Goal: Task Accomplishment & Management: Use online tool/utility

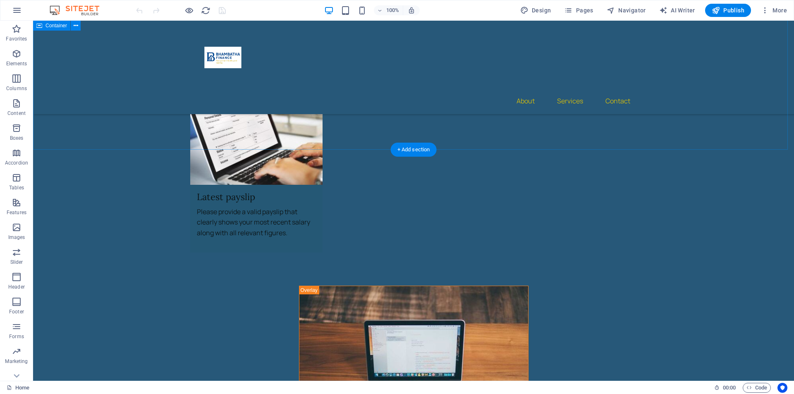
scroll to position [2059, 0]
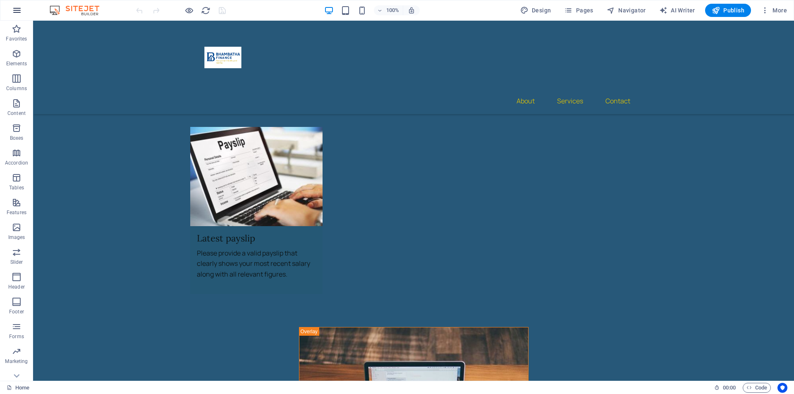
click at [13, 8] on icon "button" at bounding box center [17, 10] width 10 height 10
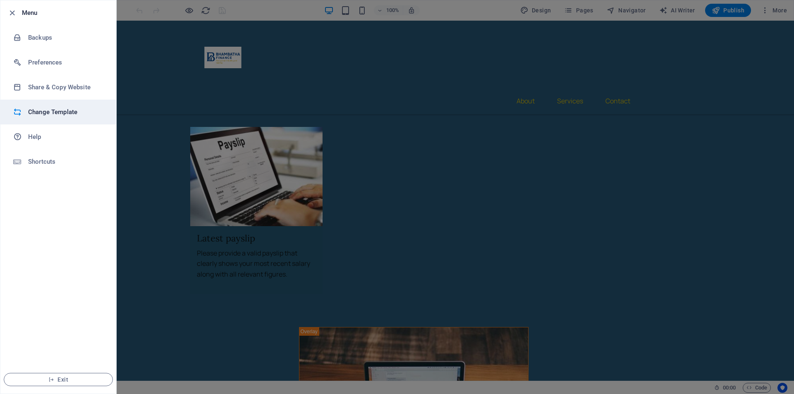
click at [37, 111] on h6 "Change Template" at bounding box center [66, 112] width 76 height 10
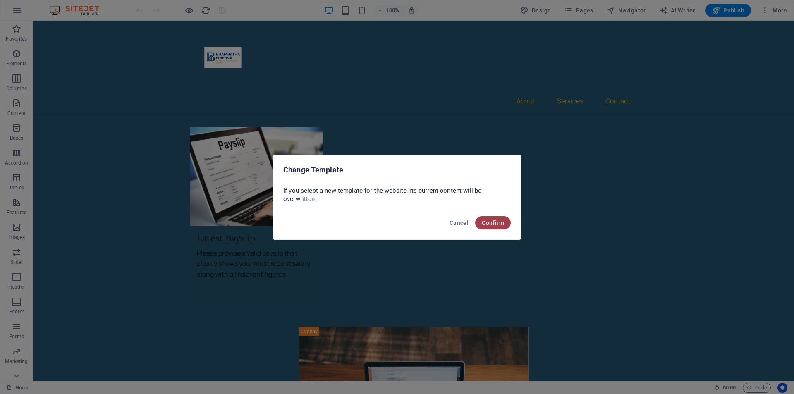
click at [494, 223] on span "Confirm" at bounding box center [493, 222] width 22 height 7
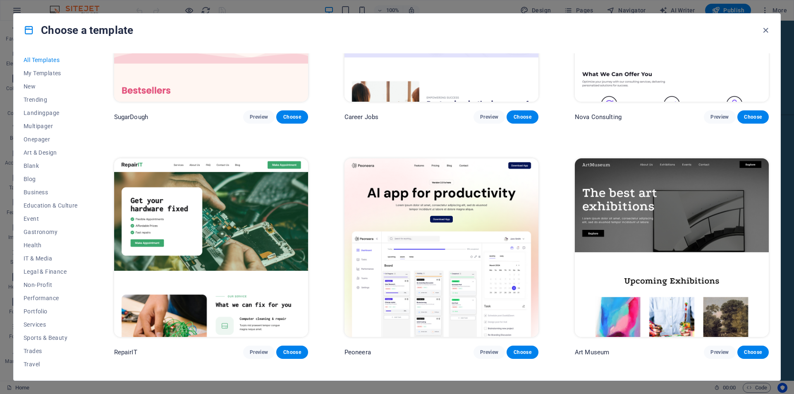
scroll to position [165, 0]
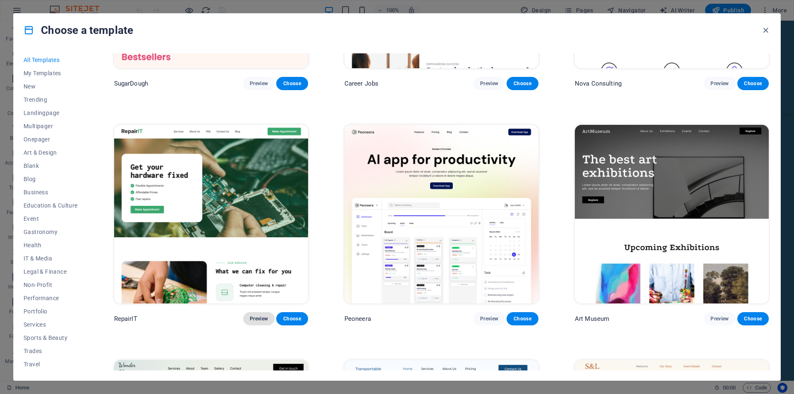
click at [256, 312] on button "Preview" at bounding box center [258, 318] width 31 height 13
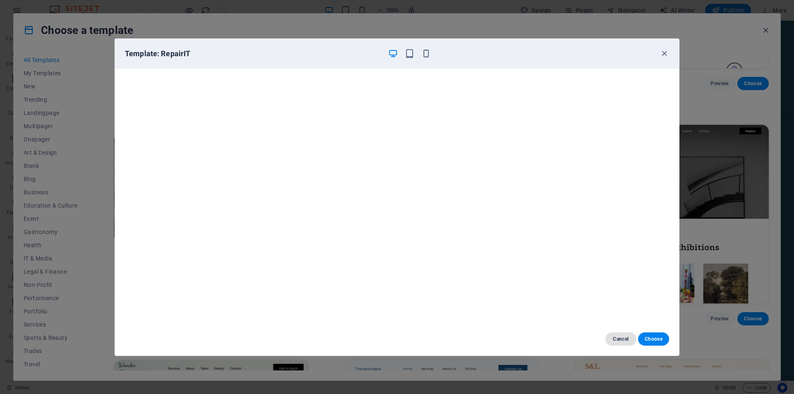
click at [612, 336] on span "Cancel" at bounding box center [621, 339] width 18 height 7
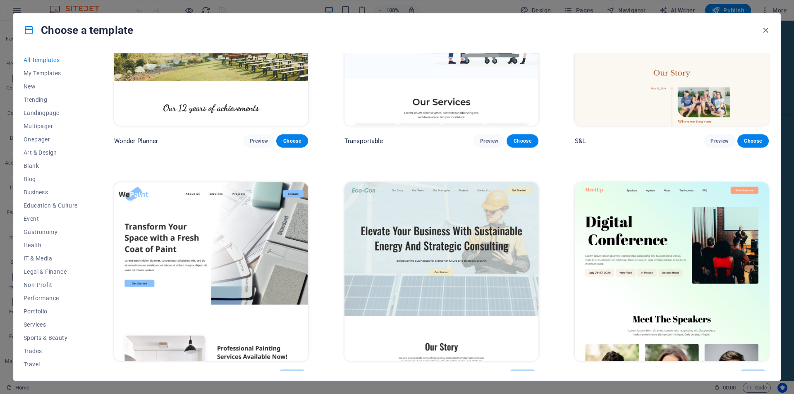
scroll to position [620, 0]
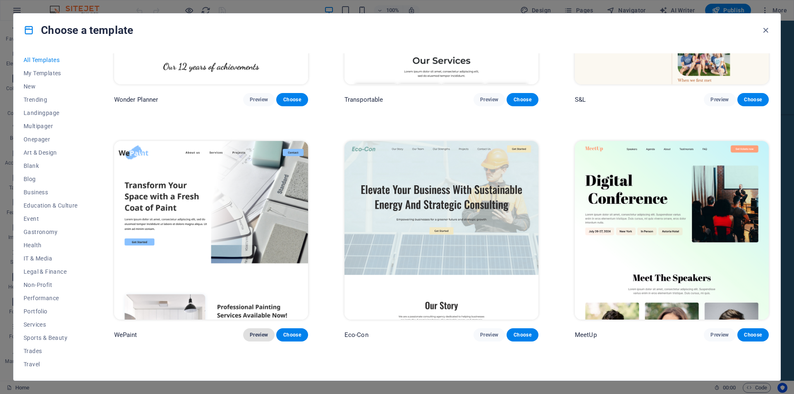
click at [258, 328] on button "Preview" at bounding box center [258, 334] width 31 height 13
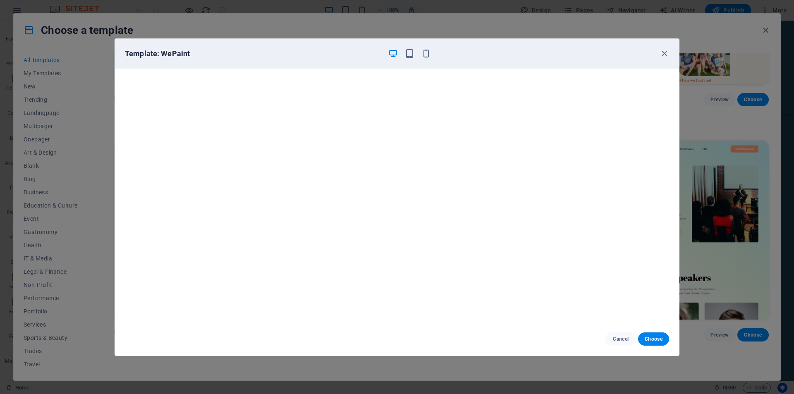
scroll to position [2, 0]
click at [611, 336] on button "Cancel" at bounding box center [620, 338] width 31 height 13
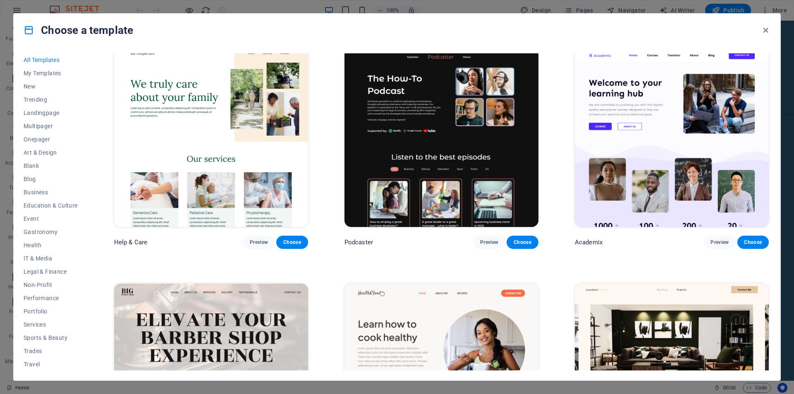
scroll to position [951, 0]
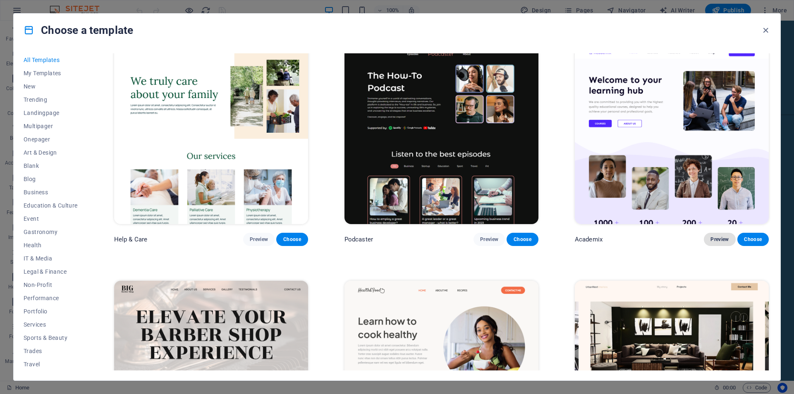
click at [714, 233] on button "Preview" at bounding box center [718, 239] width 31 height 13
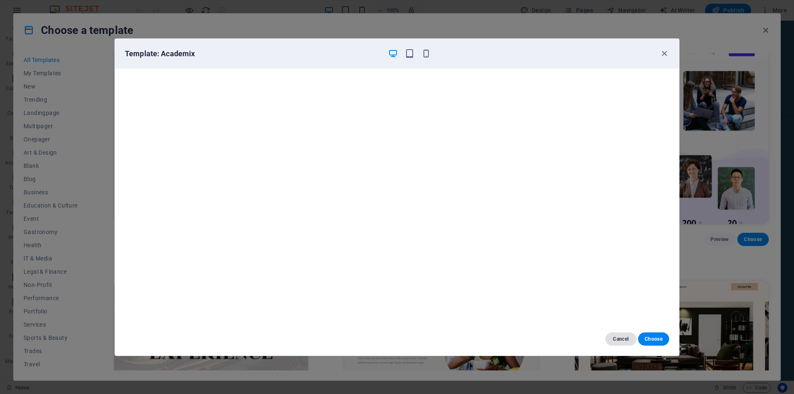
click at [621, 343] on button "Cancel" at bounding box center [620, 338] width 31 height 13
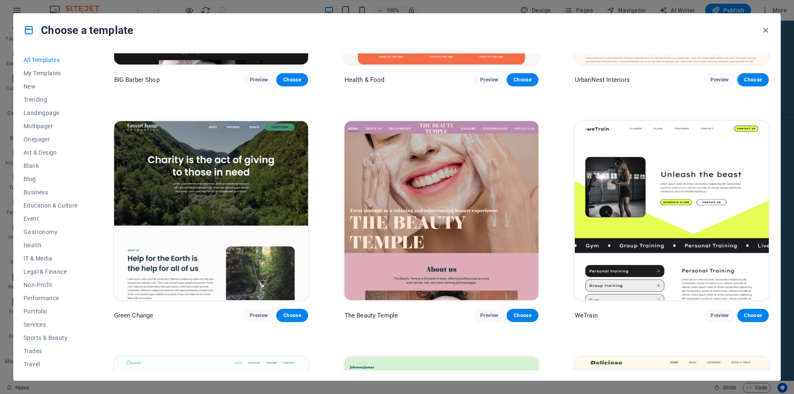
scroll to position [1364, 0]
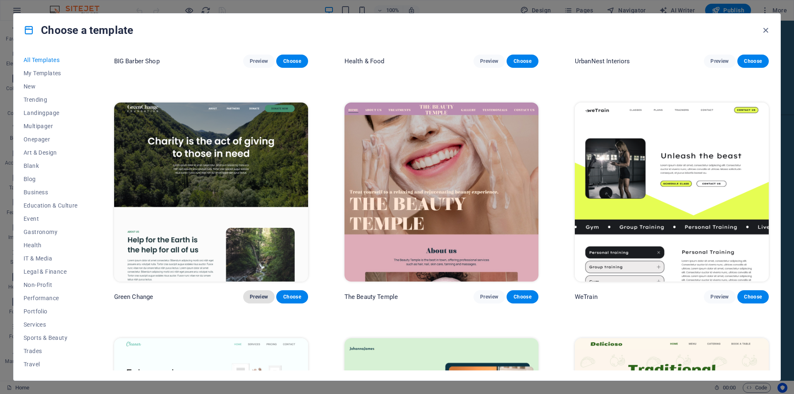
click at [256, 296] on button "Preview" at bounding box center [258, 296] width 31 height 13
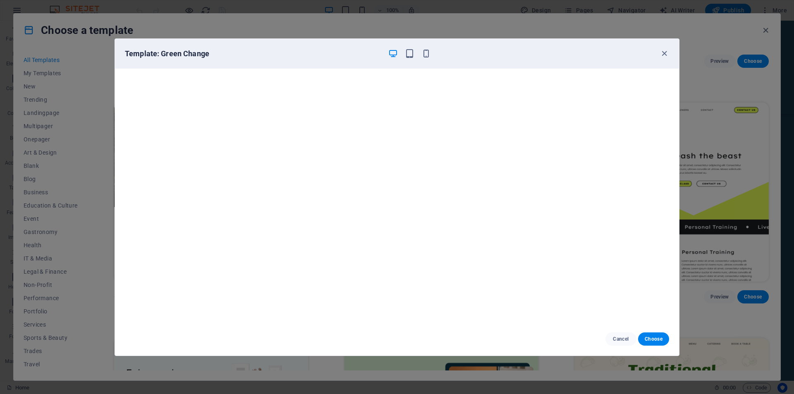
scroll to position [2, 0]
click at [617, 341] on span "Cancel" at bounding box center [621, 339] width 18 height 7
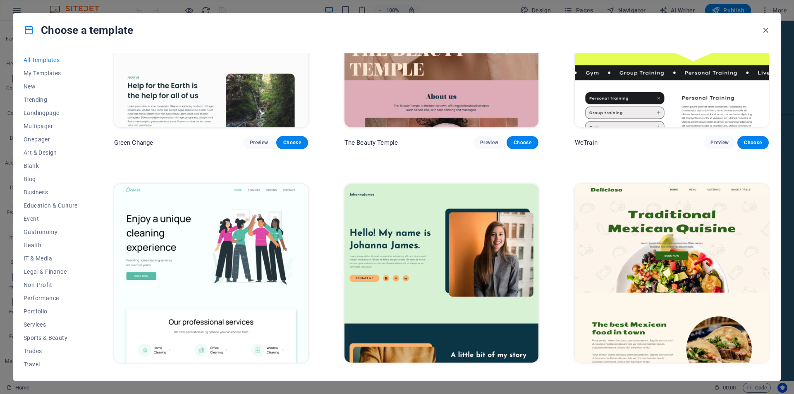
scroll to position [1571, 0]
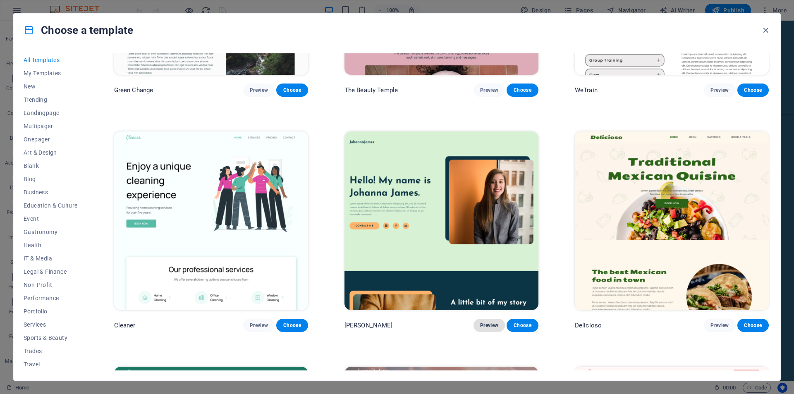
click at [492, 322] on span "Preview" at bounding box center [489, 325] width 18 height 7
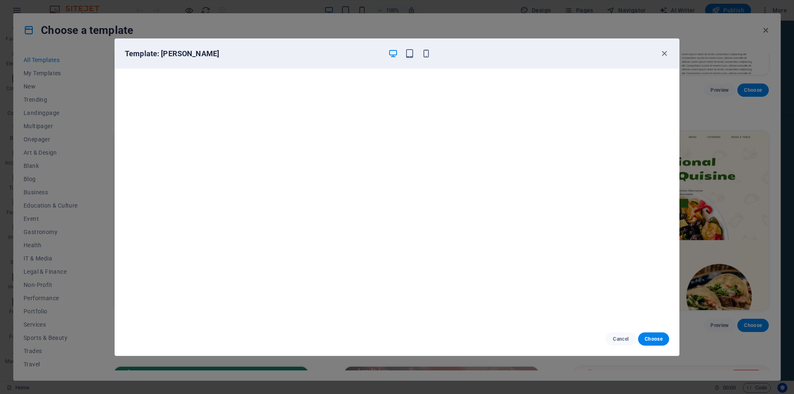
scroll to position [2, 0]
click at [620, 334] on button "Cancel" at bounding box center [620, 338] width 31 height 13
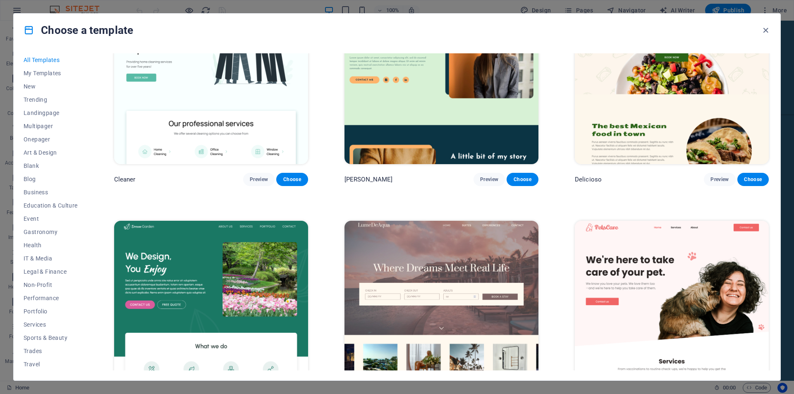
scroll to position [1777, 0]
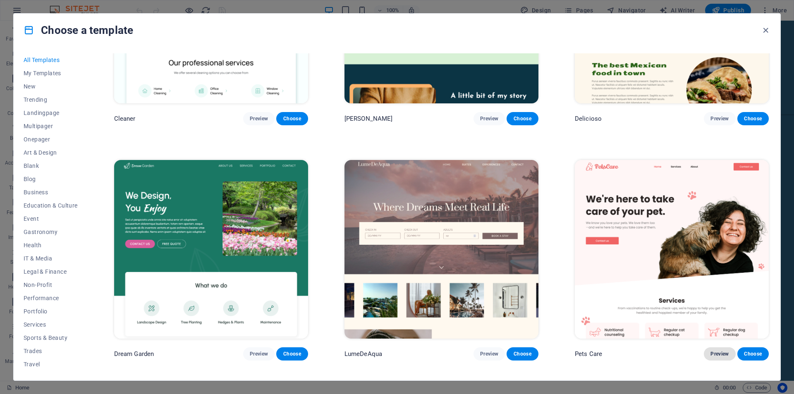
click at [709, 347] on button "Preview" at bounding box center [718, 353] width 31 height 13
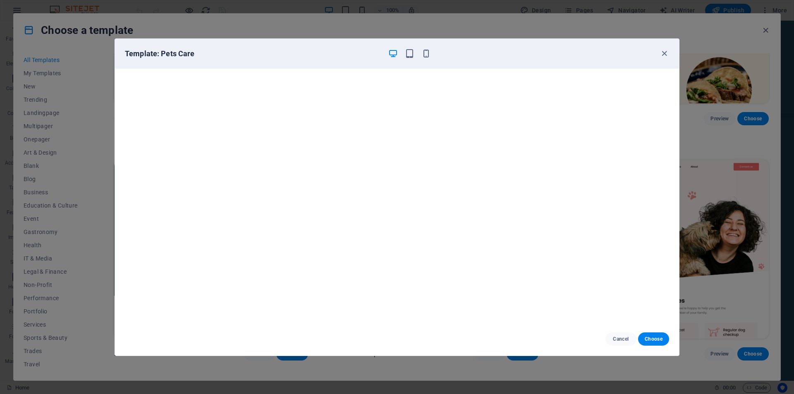
drag, startPoint x: 649, startPoint y: 339, endPoint x: 656, endPoint y: 331, distance: 9.7
click at [650, 336] on span "Choose" at bounding box center [653, 339] width 18 height 7
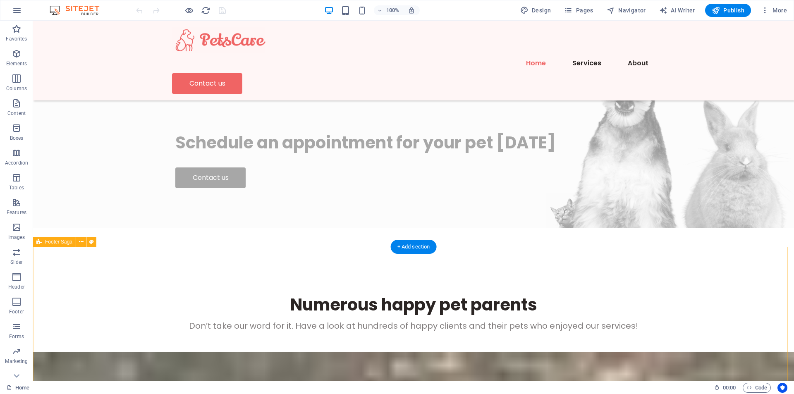
scroll to position [2534, 0]
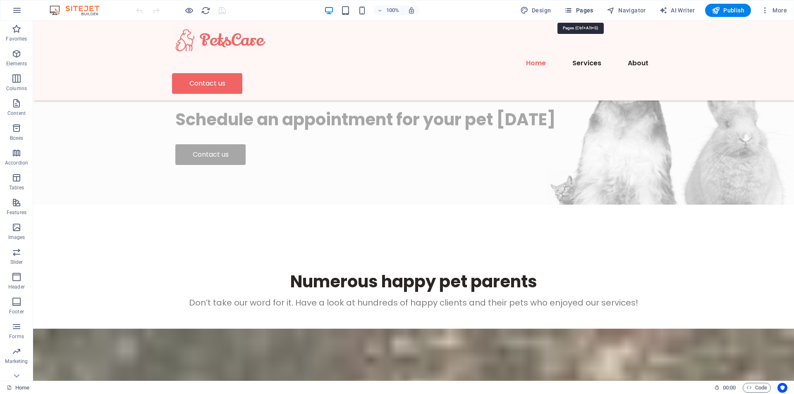
click at [567, 11] on icon "button" at bounding box center [568, 10] width 8 height 8
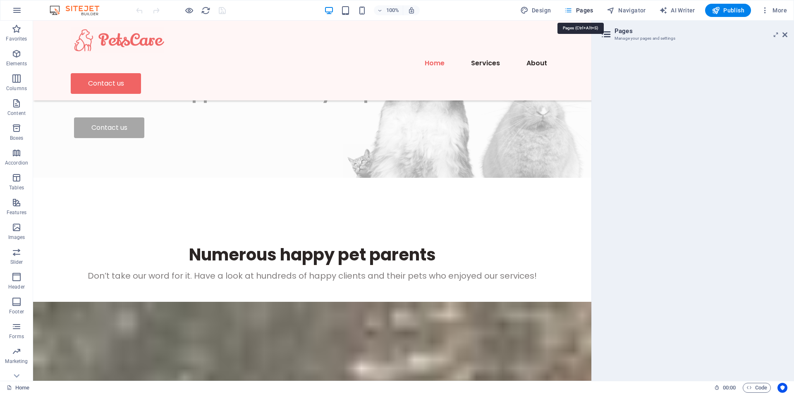
scroll to position [2580, 0]
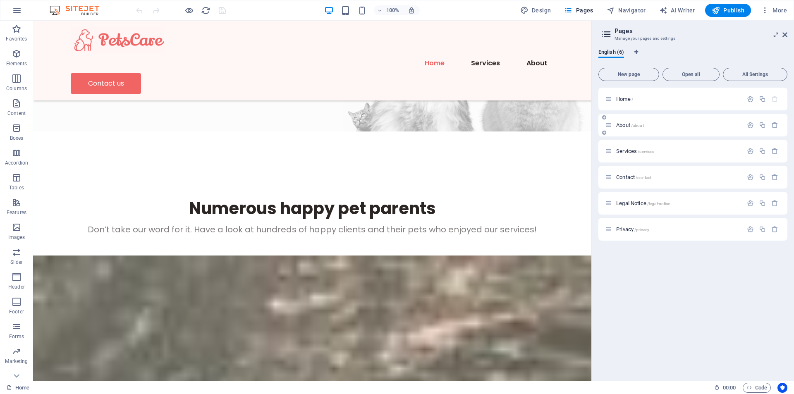
click at [622, 126] on span "About /about" at bounding box center [630, 125] width 28 height 6
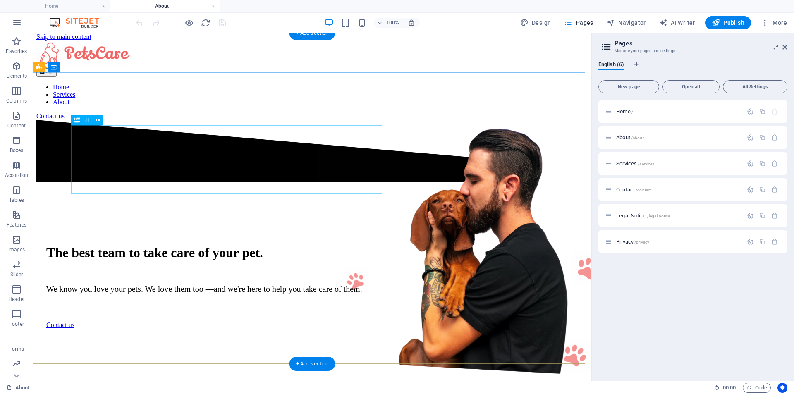
scroll to position [0, 0]
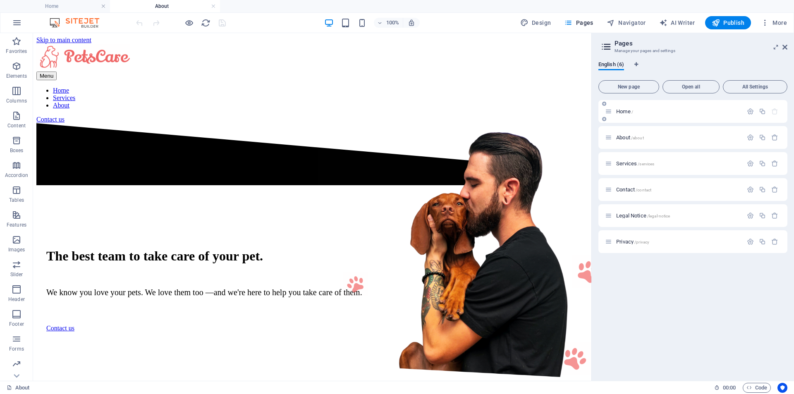
click at [622, 111] on span "Home /" at bounding box center [624, 111] width 17 height 6
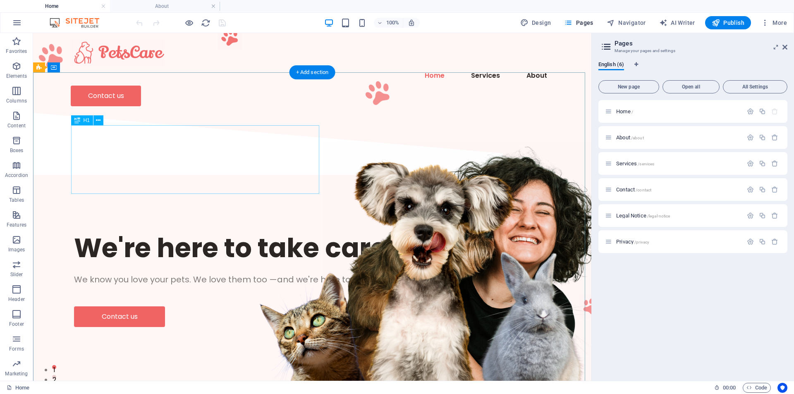
click at [280, 231] on div "We're here to take care of your pet." at bounding box center [312, 248] width 476 height 34
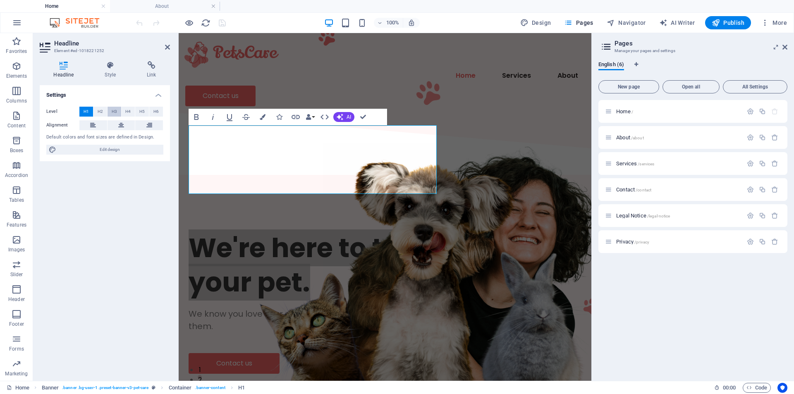
click at [113, 111] on span "H3" at bounding box center [114, 112] width 5 height 10
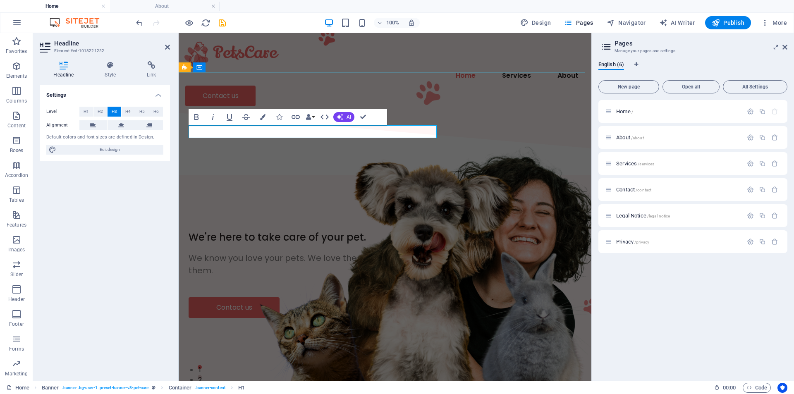
click at [361, 231] on h3 "We're here to take care of your pet." at bounding box center [384, 237] width 393 height 13
click at [365, 231] on h3 "We're here to take care of your pet." at bounding box center [384, 237] width 393 height 13
drag, startPoint x: 62, startPoint y: 100, endPoint x: 328, endPoint y: 82, distance: 267.2
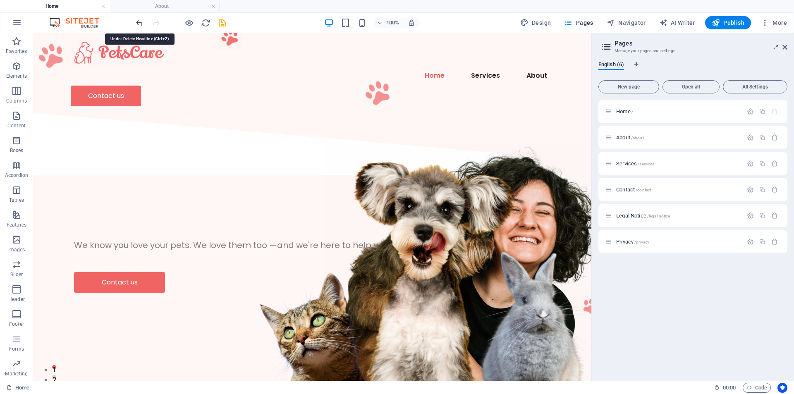
click at [139, 27] on icon "undo" at bounding box center [140, 23] width 10 height 10
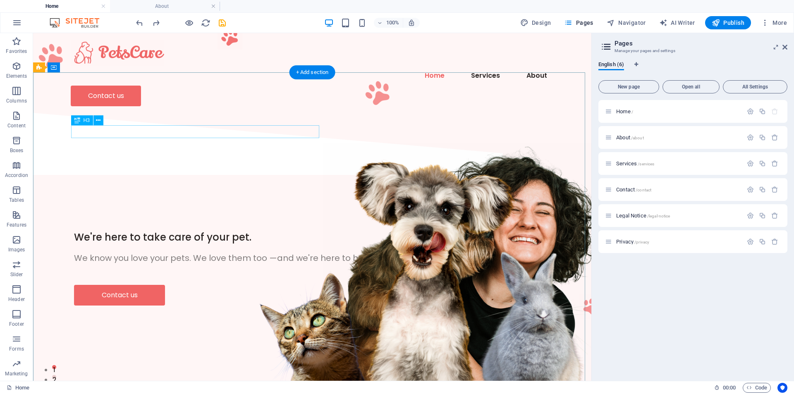
click at [254, 231] on div "We're here to take care of your pet." at bounding box center [312, 237] width 476 height 13
click at [255, 231] on div "We're here to take care of your pet." at bounding box center [312, 237] width 476 height 13
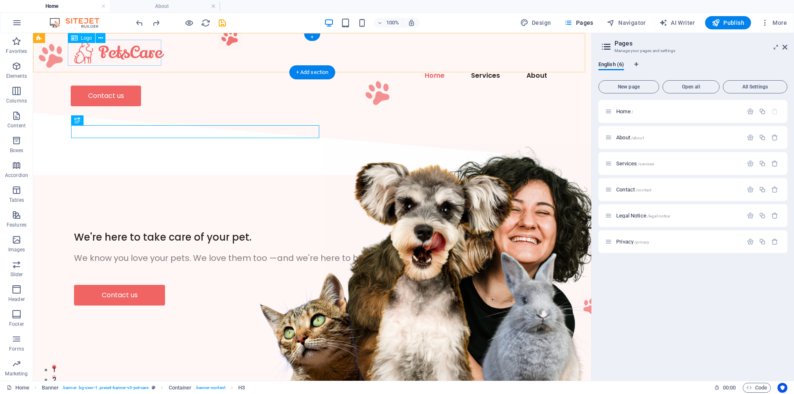
click at [138, 48] on div at bounding box center [312, 53] width 483 height 26
select select "px"
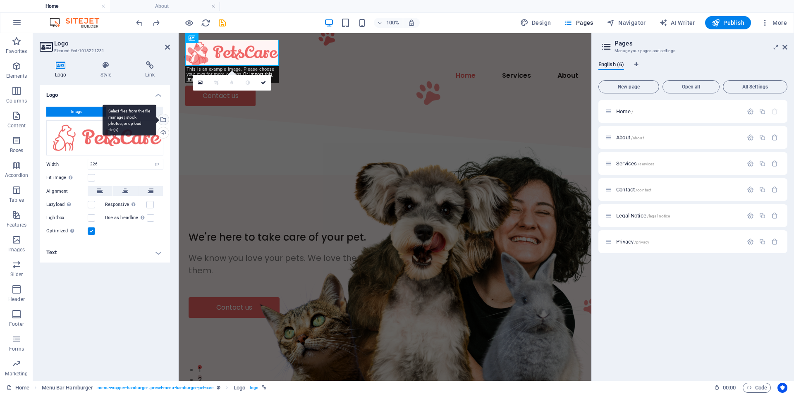
click at [164, 117] on div "Select files from the file manager, stock photos, or upload file(s)" at bounding box center [162, 120] width 12 height 12
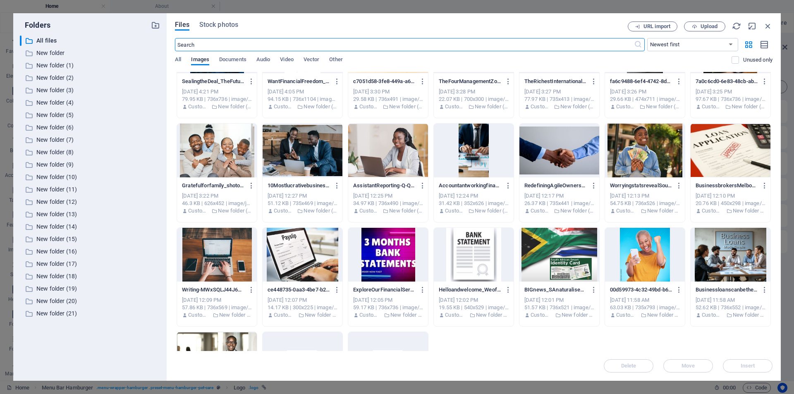
scroll to position [133, 0]
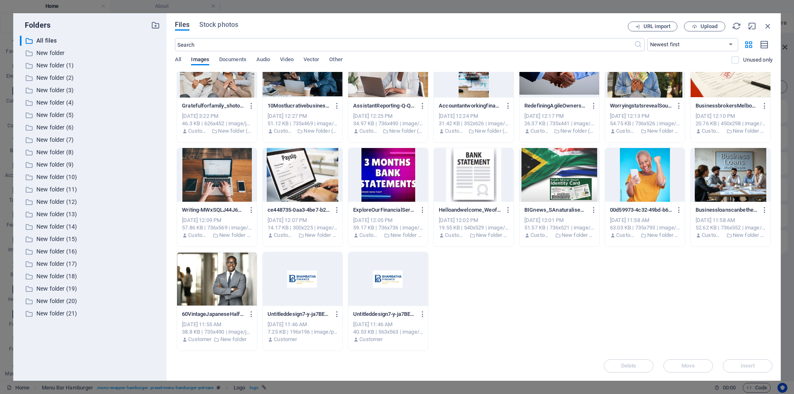
click at [298, 276] on div at bounding box center [302, 279] width 80 height 54
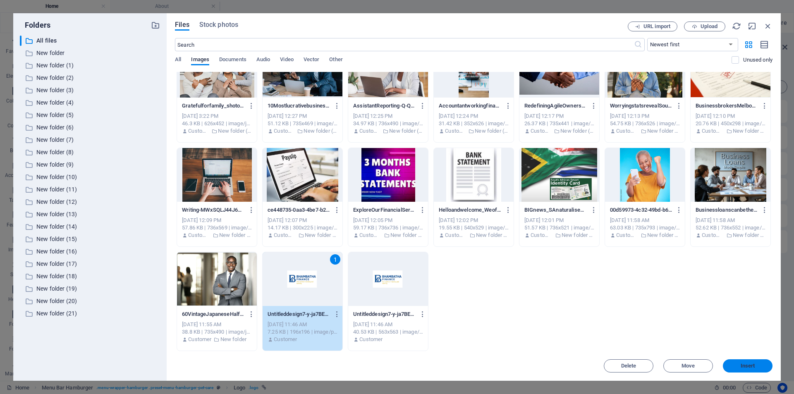
click at [748, 364] on span "Insert" at bounding box center [747, 365] width 14 height 5
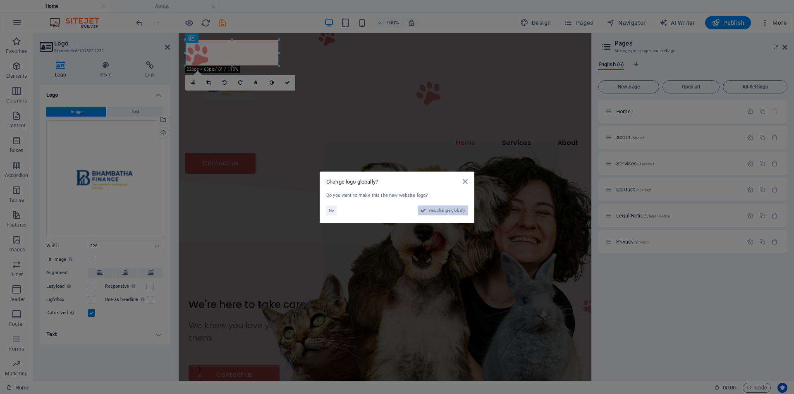
click at [458, 209] on span "Yes, change globally" at bounding box center [446, 210] width 37 height 10
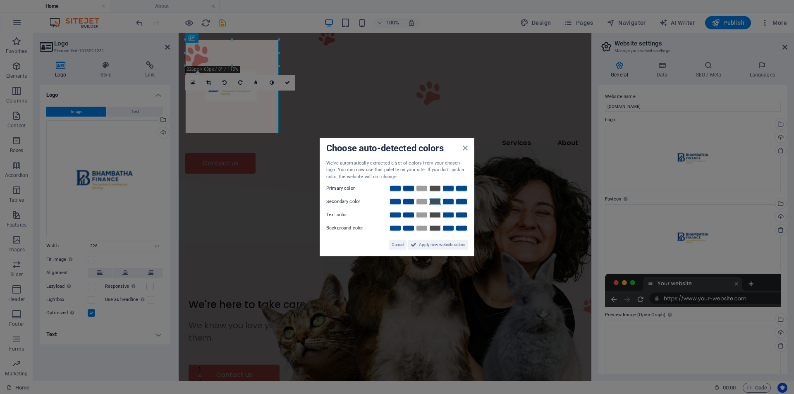
click at [433, 200] on link at bounding box center [435, 201] width 12 height 7
click at [434, 215] on link at bounding box center [435, 215] width 12 height 7
drag, startPoint x: 422, startPoint y: 226, endPoint x: 424, endPoint y: 233, distance: 7.2
click at [422, 226] on link at bounding box center [421, 228] width 12 height 7
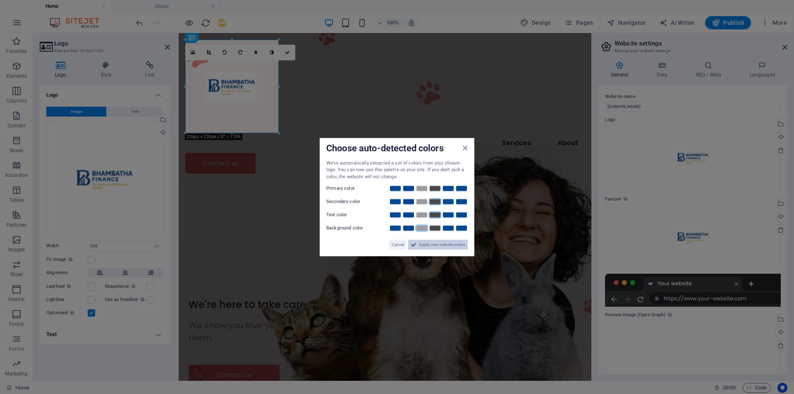
click at [427, 246] on span "Apply new website colors" at bounding box center [442, 245] width 46 height 10
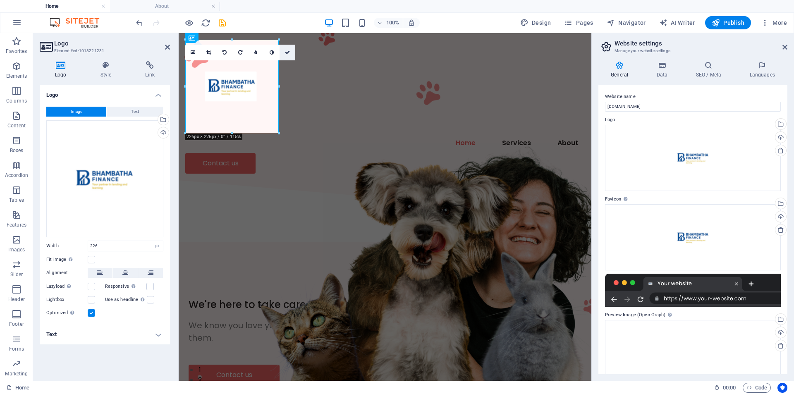
click at [288, 52] on icon at bounding box center [287, 52] width 5 height 5
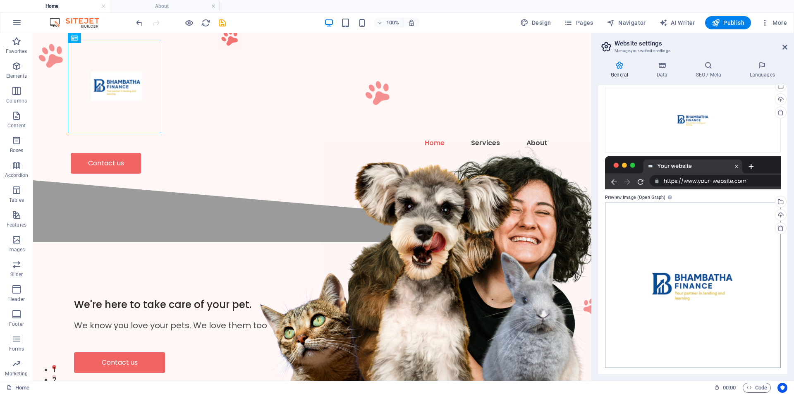
scroll to position [118, 0]
click at [258, 298] on div "We're here to take care of your pet." at bounding box center [312, 304] width 476 height 13
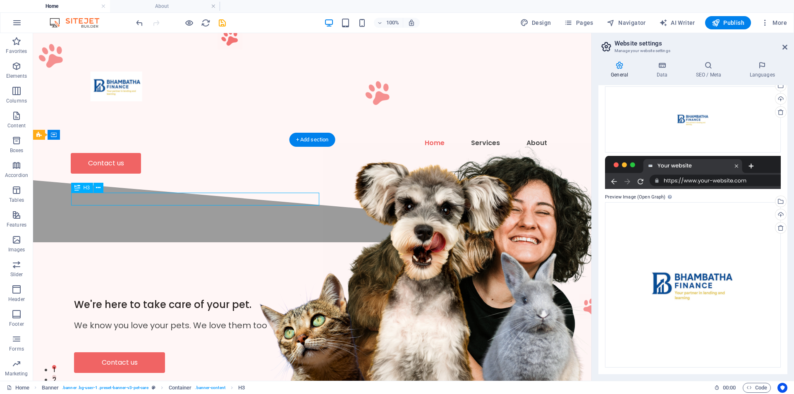
click at [258, 298] on div "We're here to take care of your pet." at bounding box center [312, 304] width 476 height 13
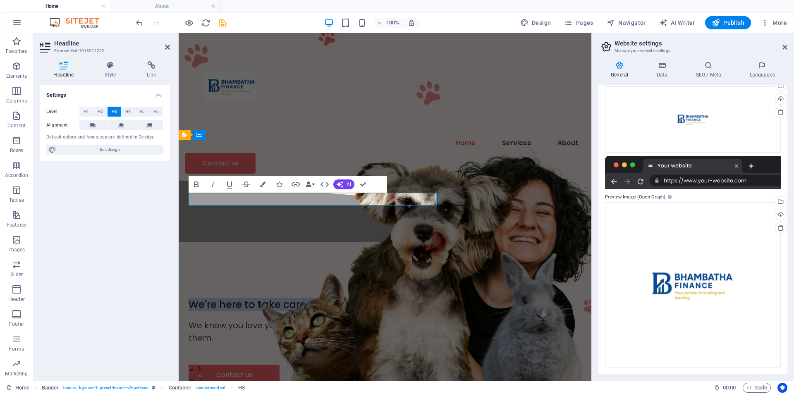
click at [378, 298] on h3 "We're here to take care of your pet." at bounding box center [384, 304] width 393 height 13
click at [206, 298] on h3 "​" at bounding box center [384, 304] width 393 height 13
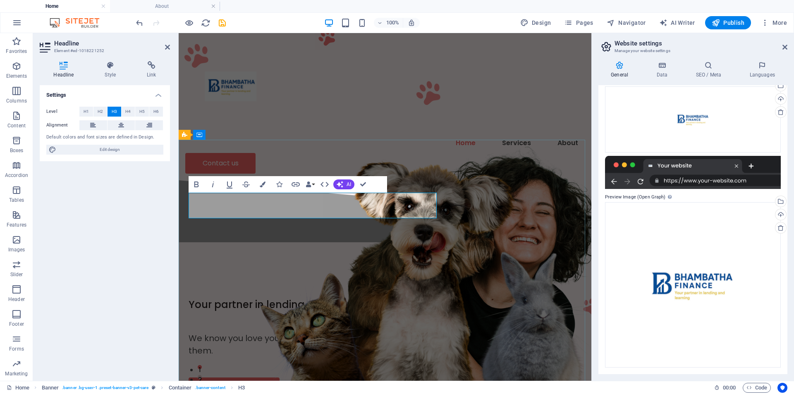
click at [330, 298] on h3 "​Your partner in lending and learning" at bounding box center [384, 311] width 393 height 26
click at [312, 298] on h3 "Your partner in lending and Learning" at bounding box center [384, 311] width 393 height 26
click at [267, 298] on h3 "Your partner in lending And Learning" at bounding box center [384, 311] width 393 height 26
click at [254, 298] on h3 "Your partner in Lending And Learning" at bounding box center [384, 311] width 393 height 26
click at [255, 298] on h3 "Your partner in Lending And Learning" at bounding box center [384, 311] width 393 height 26
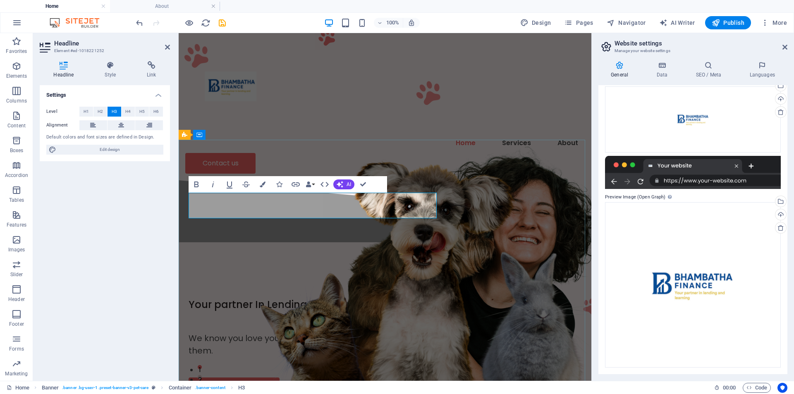
click at [219, 298] on h3 "Your partner In Lending And Learning" at bounding box center [384, 311] width 393 height 26
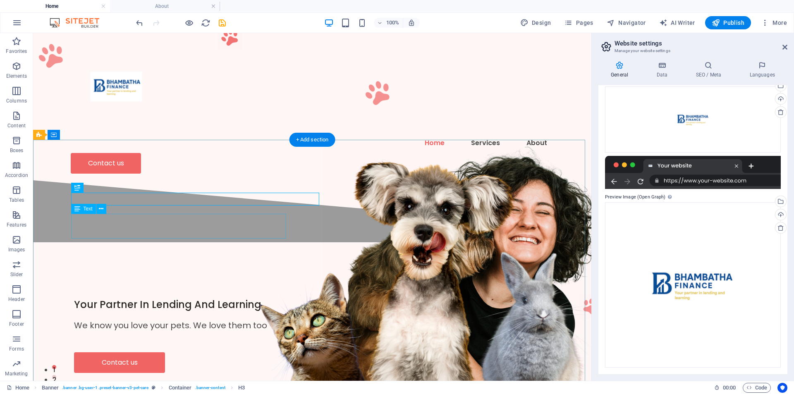
click at [262, 319] on div "We know you love your pets. We love them too —and we're here to help you take c…" at bounding box center [312, 325] width 476 height 12
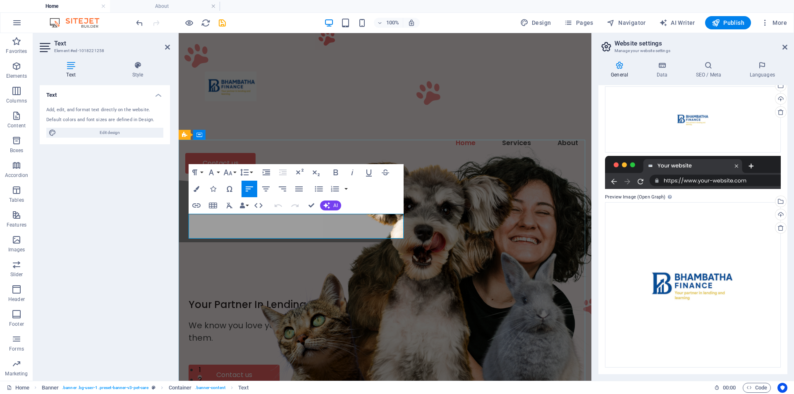
click at [377, 319] on p "We know you love your pets. We love them too —and we're here to help you take c…" at bounding box center [384, 331] width 393 height 25
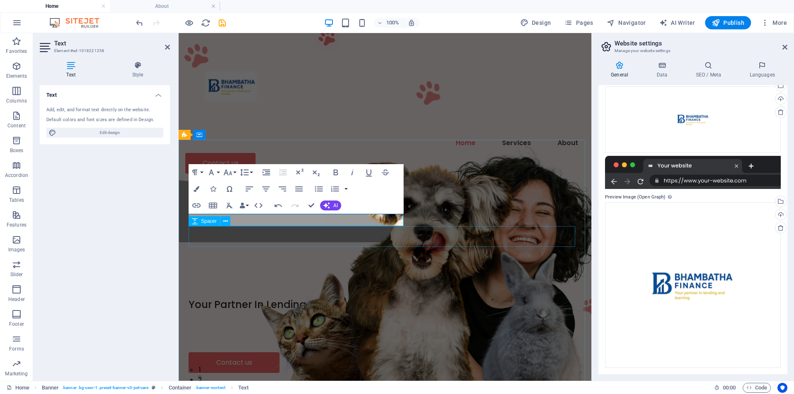
click at [234, 217] on div "Spacer" at bounding box center [211, 221] width 47 height 10
drag, startPoint x: 413, startPoint y: 250, endPoint x: 274, endPoint y: 219, distance: 142.3
click at [274, 319] on p "​" at bounding box center [384, 325] width 393 height 12
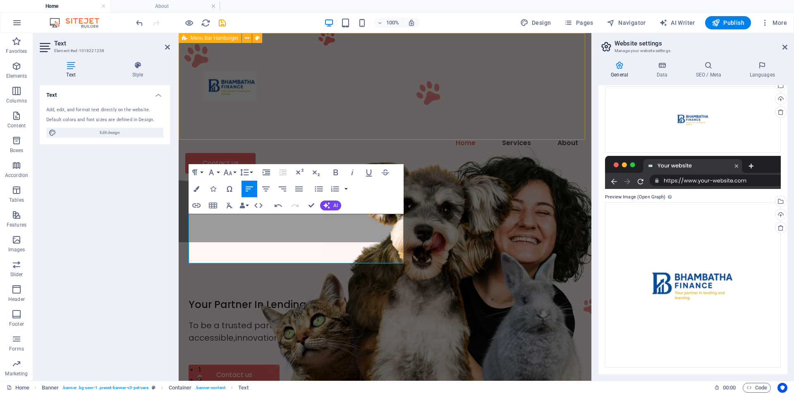
scroll to position [847, 4]
click at [251, 171] on button "Line Height" at bounding box center [246, 172] width 16 height 17
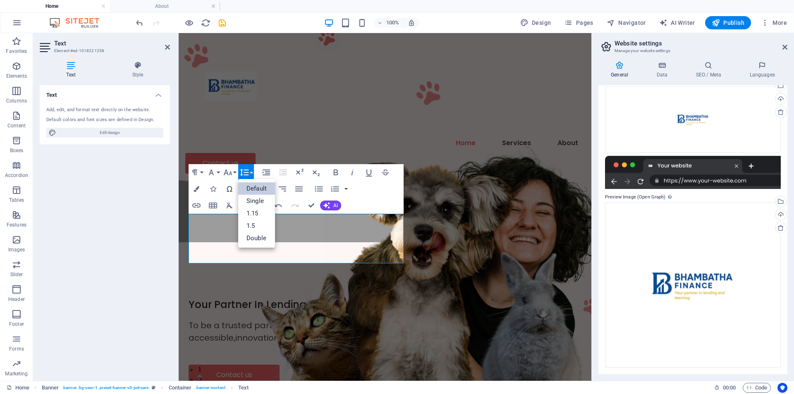
scroll to position [0, 0]
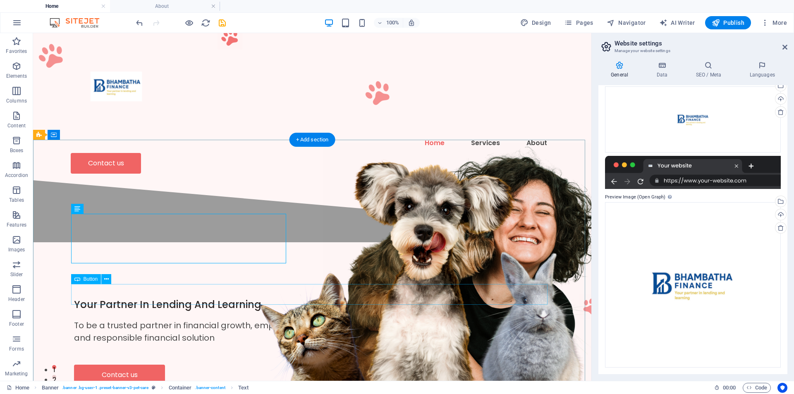
click at [141, 365] on div "Contact us" at bounding box center [312, 375] width 476 height 21
select select "px"
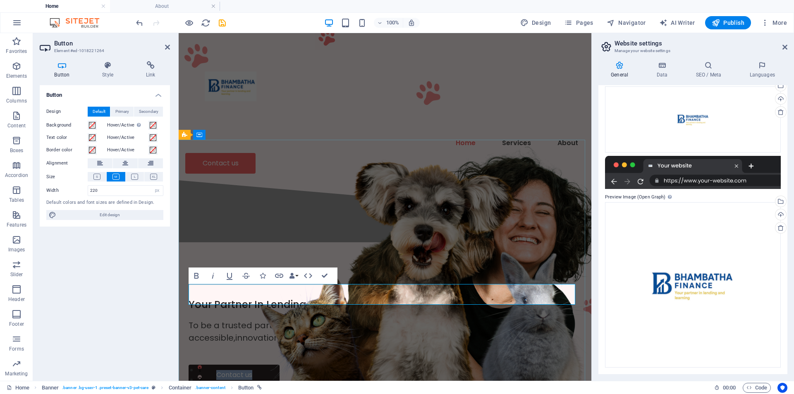
click at [267, 365] on link "Contact us" at bounding box center [233, 375] width 91 height 21
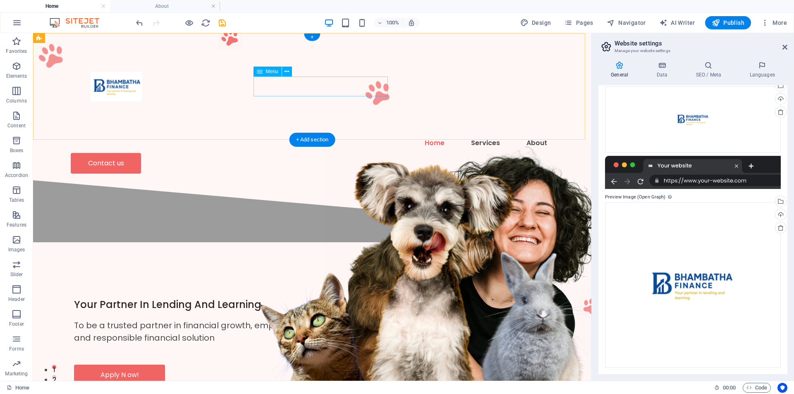
click at [381, 133] on nav "Home Services About" at bounding box center [312, 143] width 483 height 20
select select
select select "2"
select select
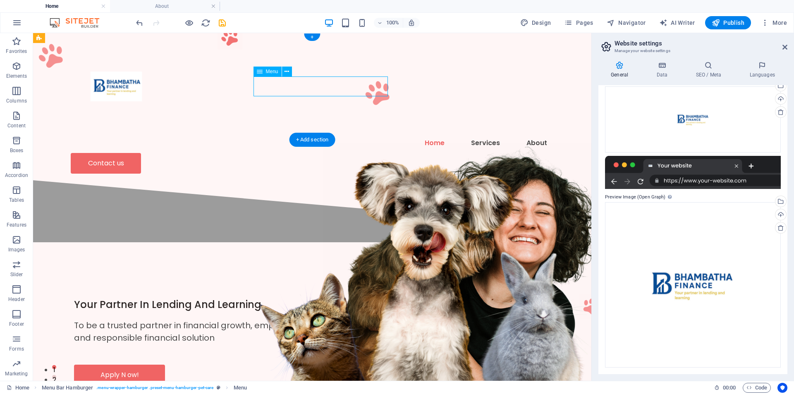
select select "1"
select select
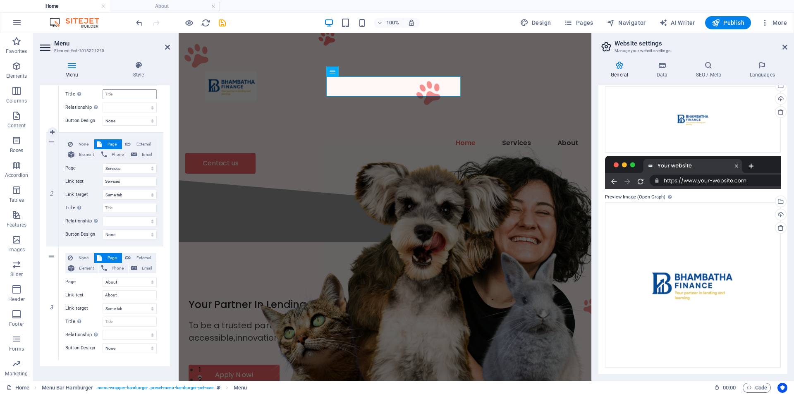
scroll to position [153, 0]
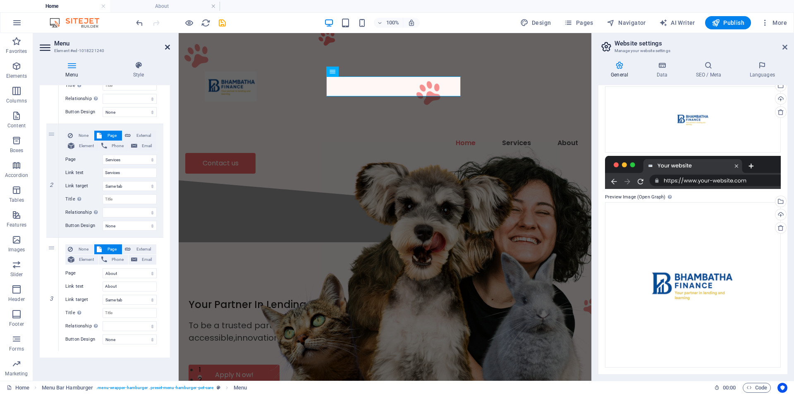
click at [165, 49] on icon at bounding box center [167, 47] width 5 height 7
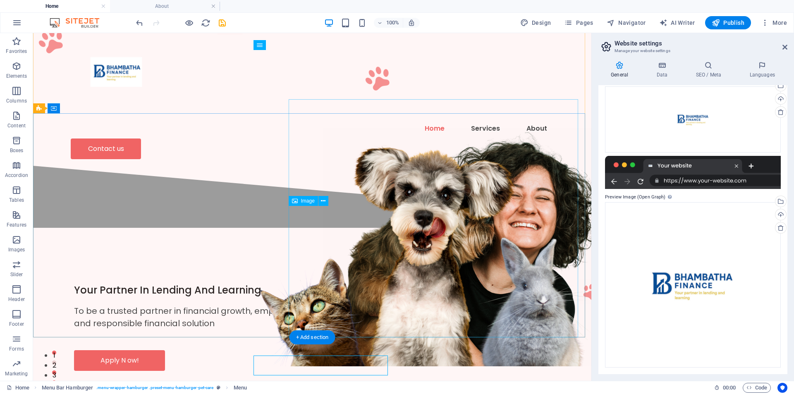
scroll to position [0, 0]
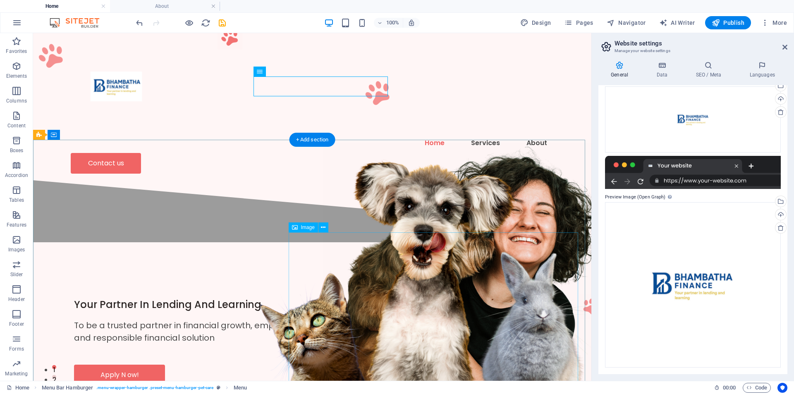
drag, startPoint x: 418, startPoint y: 231, endPoint x: 389, endPoint y: 249, distance: 34.1
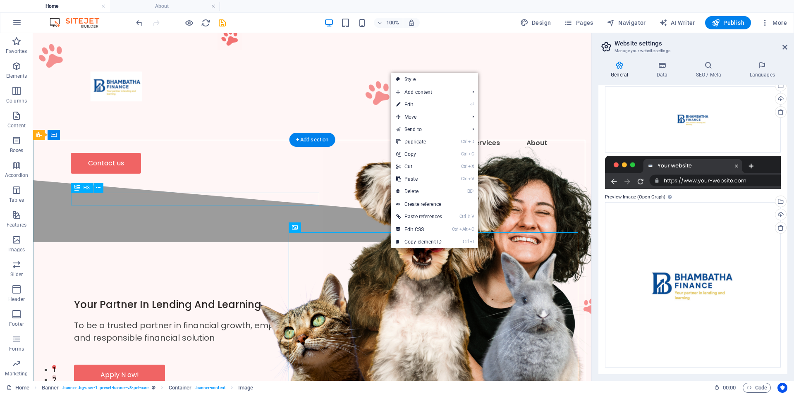
click at [303, 298] on div "Your Partner In Lending And Learning" at bounding box center [312, 304] width 476 height 13
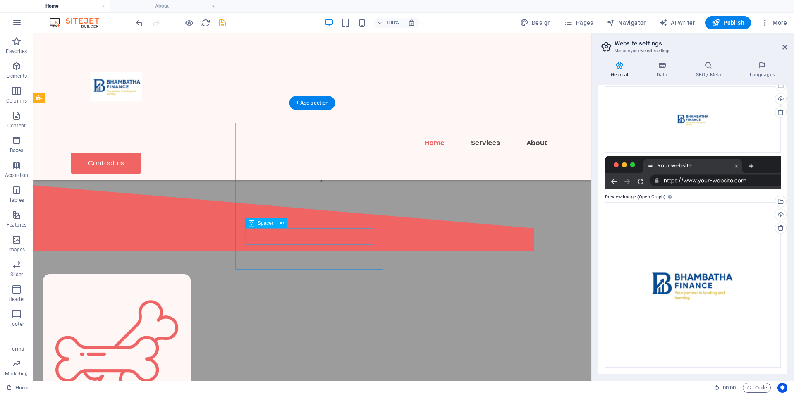
scroll to position [248, 0]
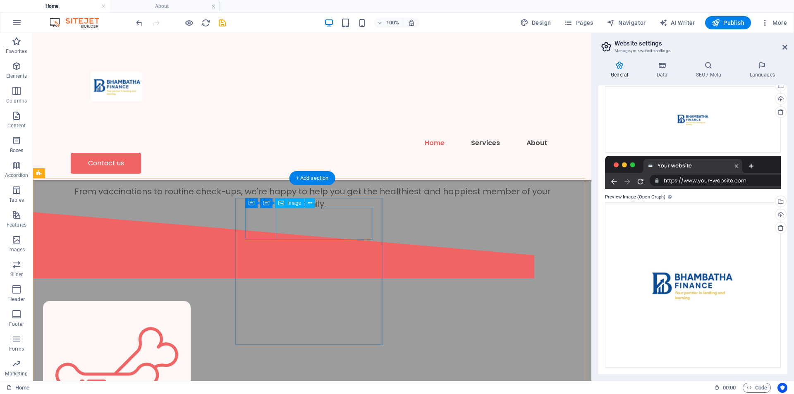
select select "%"
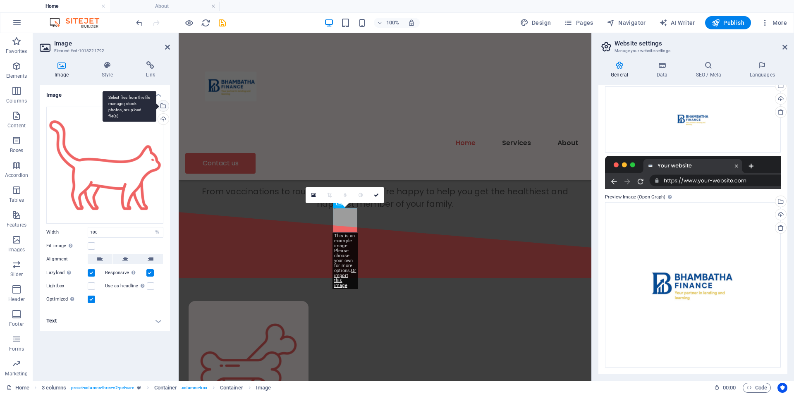
click at [165, 106] on div "Select files from the file manager, stock photos, or upload file(s)" at bounding box center [162, 106] width 12 height 12
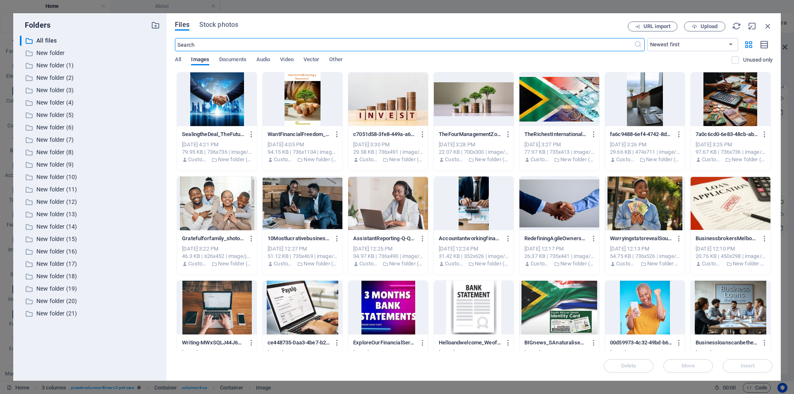
click at [547, 108] on div at bounding box center [559, 99] width 80 height 54
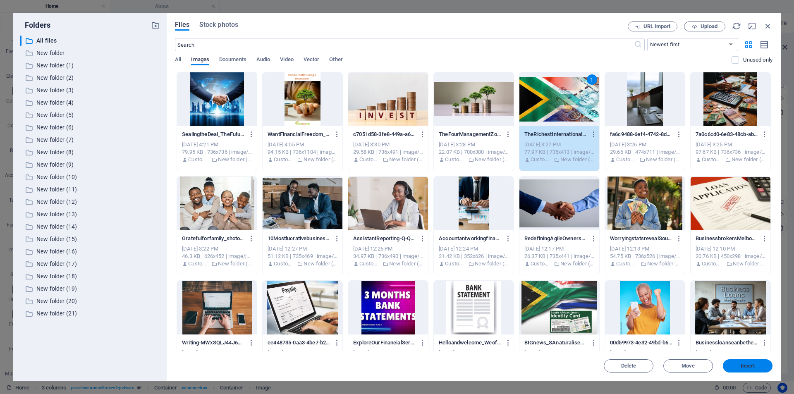
click at [749, 367] on span "Insert" at bounding box center [747, 365] width 14 height 5
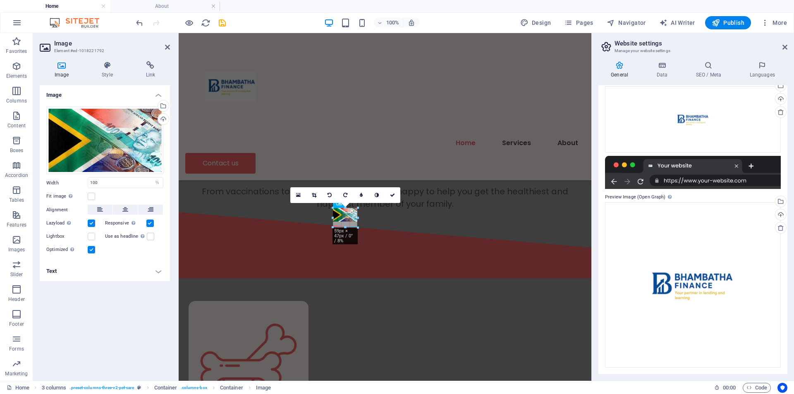
drag, startPoint x: 344, startPoint y: 222, endPoint x: 344, endPoint y: 229, distance: 6.2
click at [344, 229] on div at bounding box center [345, 227] width 25 height 3
click at [390, 191] on link at bounding box center [392, 195] width 16 height 16
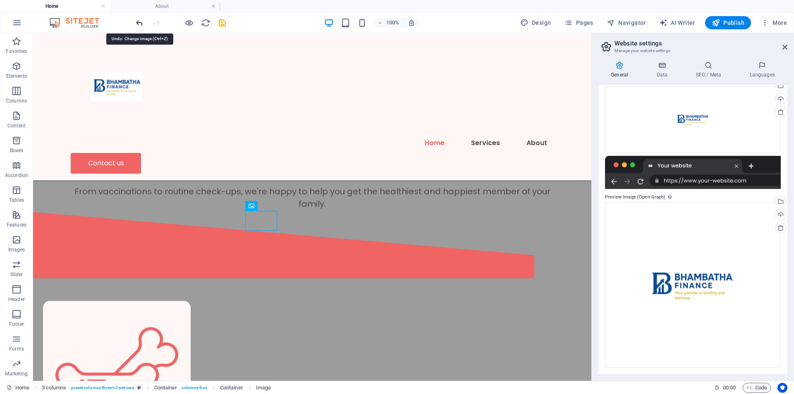
click at [136, 24] on icon "undo" at bounding box center [140, 23] width 10 height 10
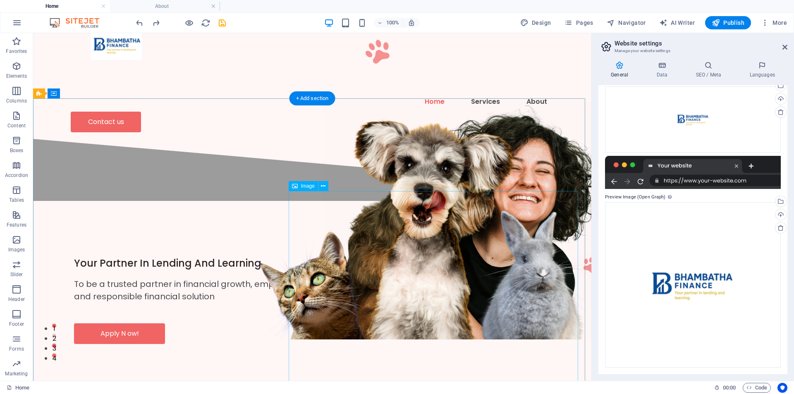
scroll to position [207, 0]
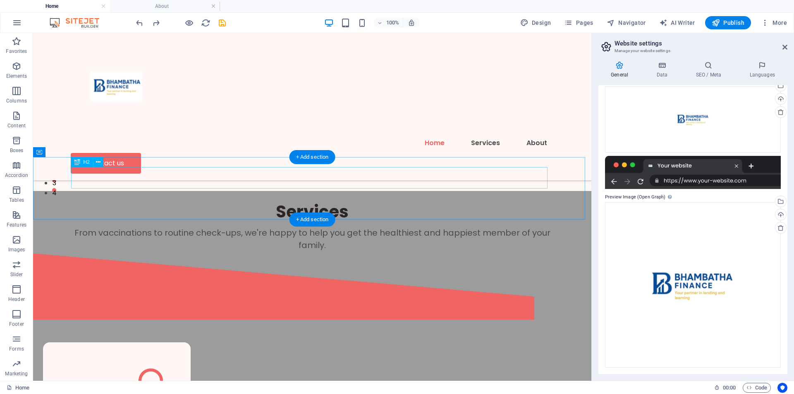
click at [378, 201] on div "Services" at bounding box center [312, 211] width 476 height 21
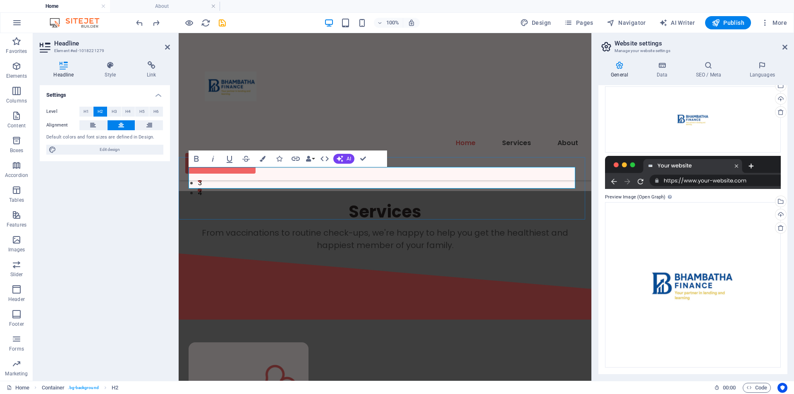
click at [443, 201] on h2 "Services" at bounding box center [384, 211] width 393 height 21
click at [342, 201] on h2 "​" at bounding box center [384, 211] width 393 height 21
click at [113, 109] on span "H3" at bounding box center [114, 112] width 5 height 10
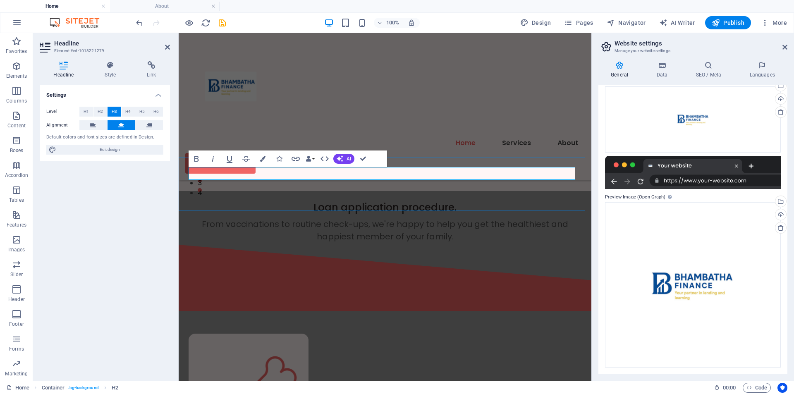
click at [403, 201] on h3 "Loan application procedure." at bounding box center [384, 207] width 393 height 13
click at [344, 201] on h3 "Loan application procedure." at bounding box center [384, 207] width 393 height 13
click at [405, 201] on h3 "Loan Application procedure." at bounding box center [384, 207] width 393 height 13
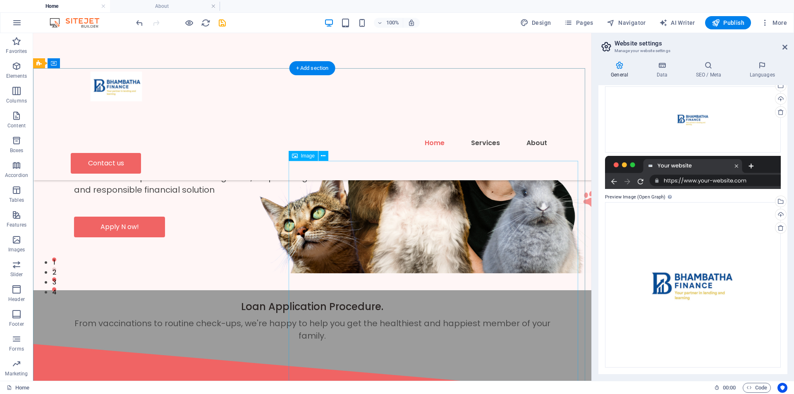
scroll to position [165, 0]
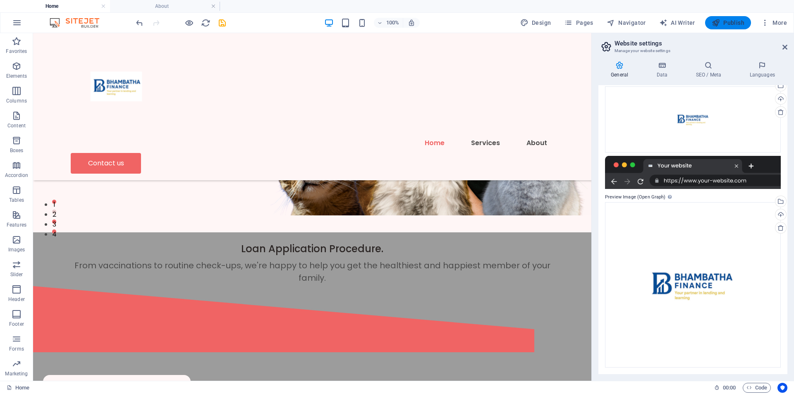
click at [744, 19] on span "Publish" at bounding box center [727, 23] width 33 height 8
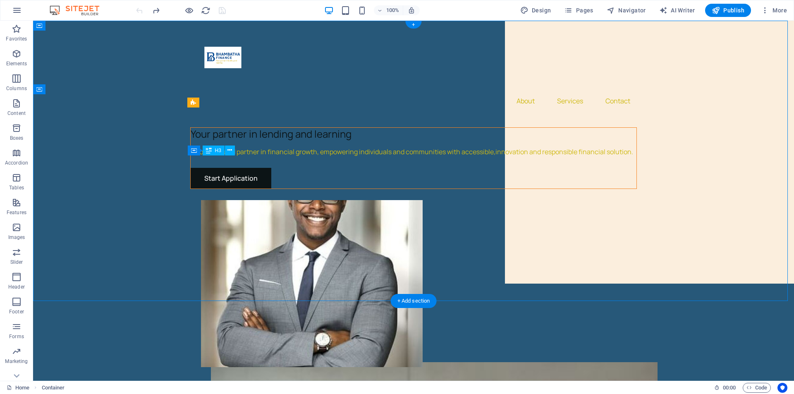
drag, startPoint x: 188, startPoint y: 160, endPoint x: 205, endPoint y: 161, distance: 17.0
click at [205, 140] on div "Your partner in lending and learning" at bounding box center [414, 134] width 446 height 12
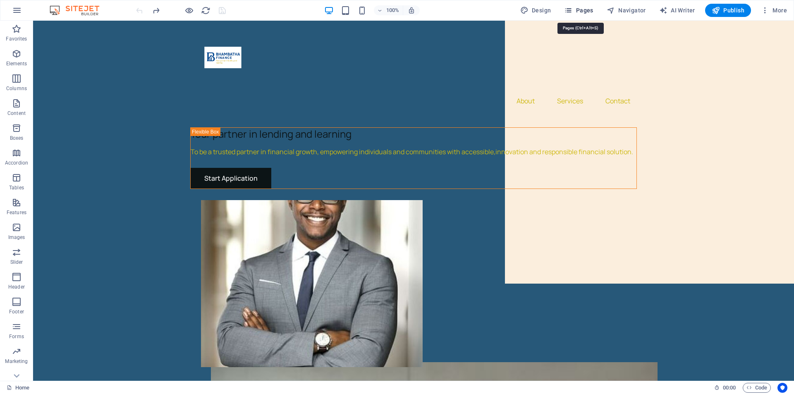
click at [574, 5] on button "Pages" at bounding box center [578, 10] width 36 height 13
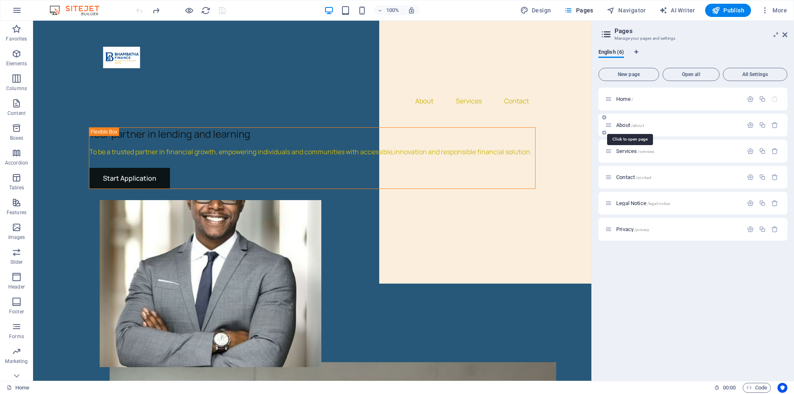
click at [621, 127] on span "About /about" at bounding box center [630, 125] width 28 height 6
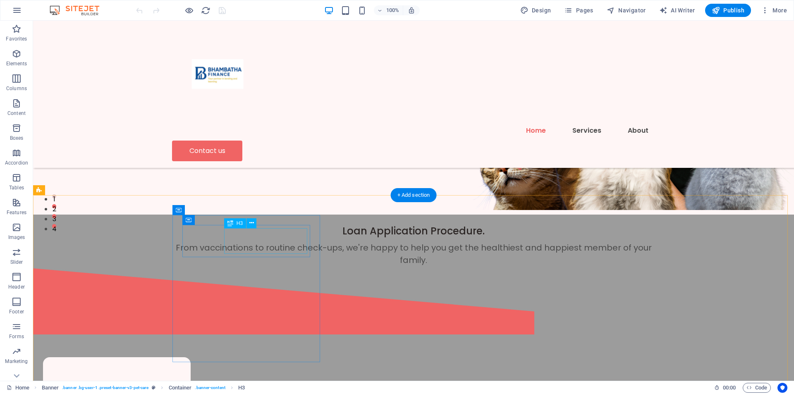
scroll to position [289, 0]
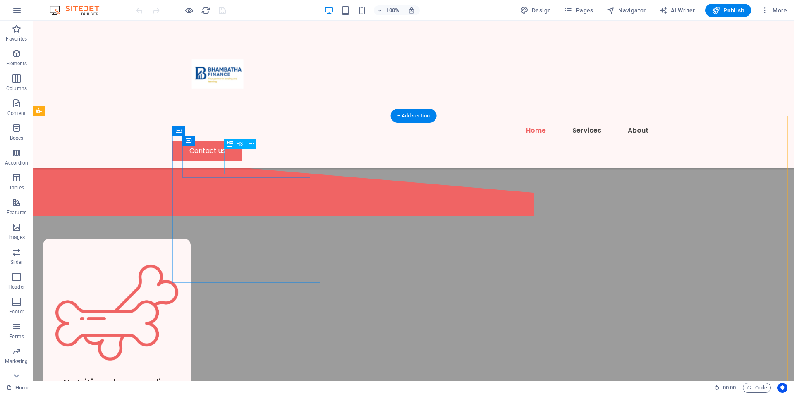
click at [181, 377] on div "Nutritional counseling" at bounding box center [122, 383] width 118 height 13
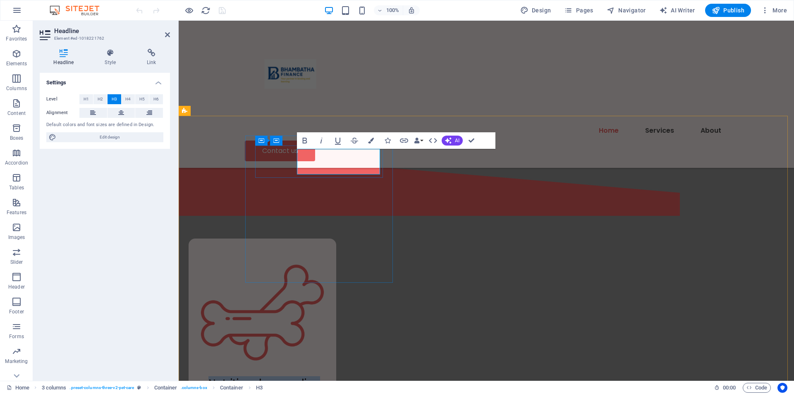
click at [326, 377] on h3 "Nutritional counseling" at bounding box center [267, 383] width 118 height 13
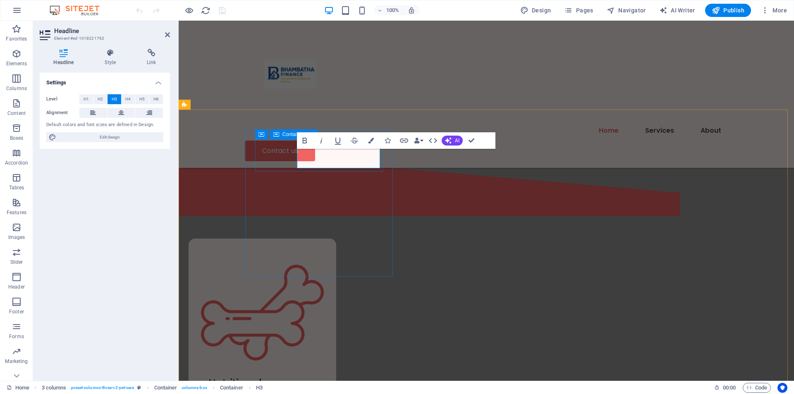
scroll to position [296, 0]
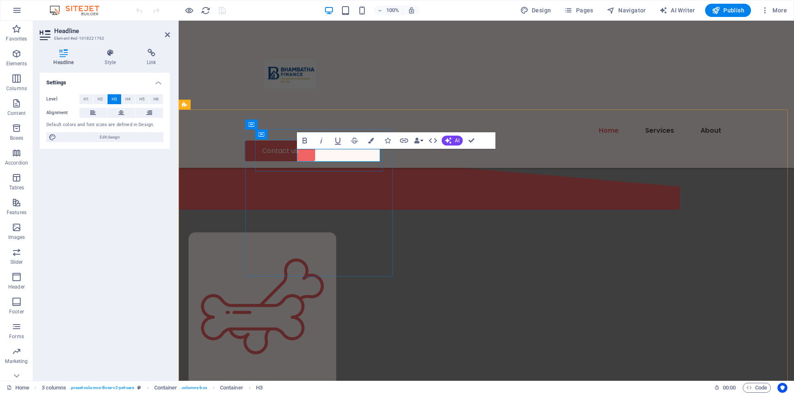
click at [313, 370] on h3 at bounding box center [267, 376] width 118 height 13
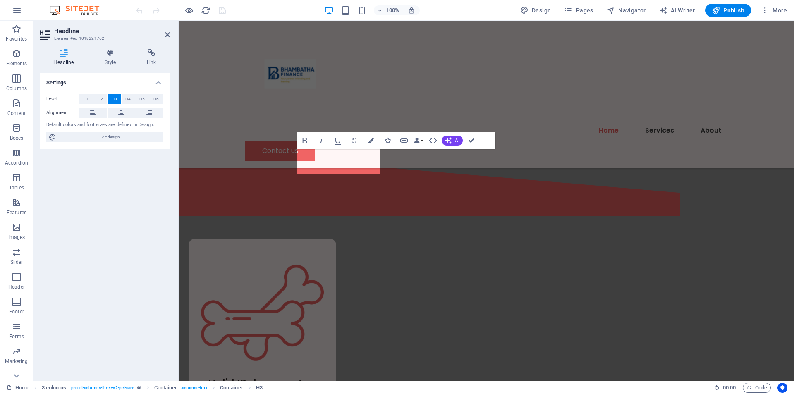
click at [124, 93] on div "Level H1 H2 H3 H4 H5 H6 Alignment Default colors and font sizes are defined in …" at bounding box center [105, 119] width 130 height 62
click at [125, 98] on button "H4" at bounding box center [129, 99] width 14 height 10
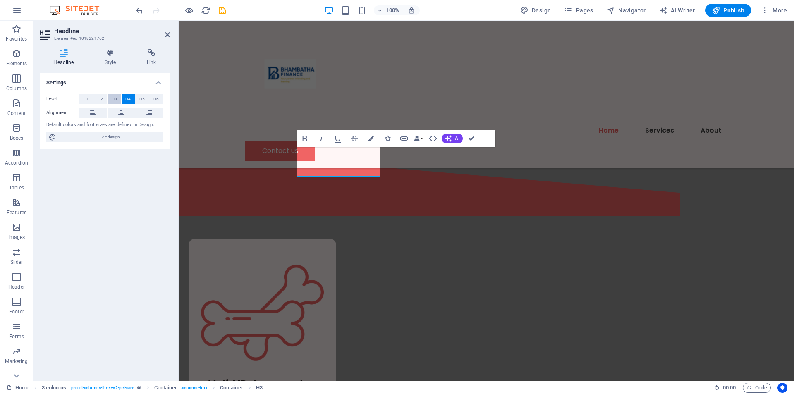
click at [117, 95] on button "H3" at bounding box center [114, 99] width 14 height 10
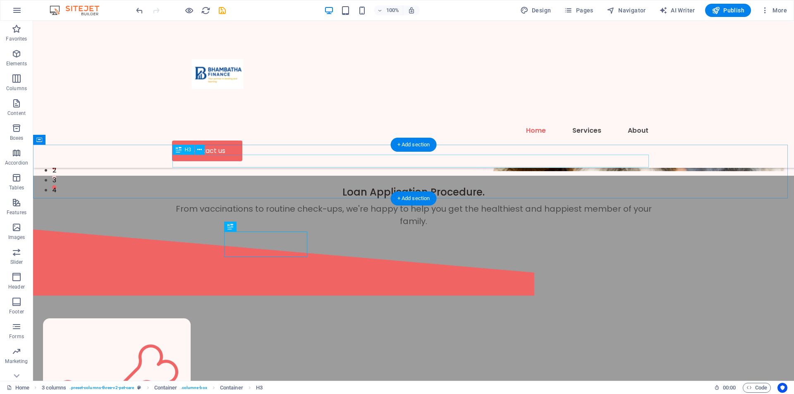
scroll to position [207, 0]
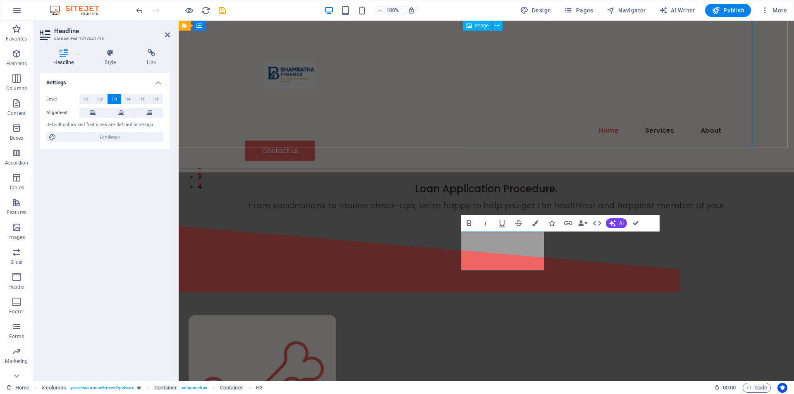
scroll to position [203, 0]
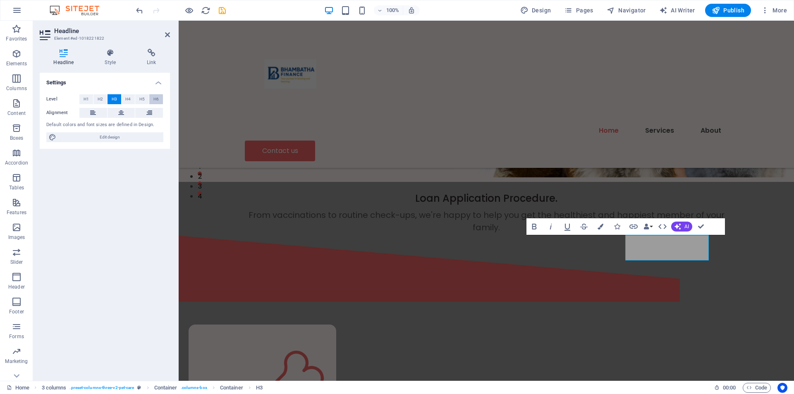
click at [158, 98] on span "H6" at bounding box center [155, 99] width 5 height 10
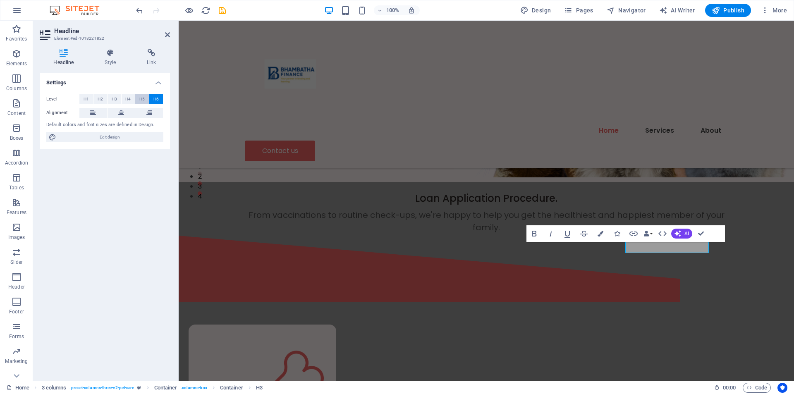
click at [144, 96] on span "H5" at bounding box center [141, 99] width 5 height 10
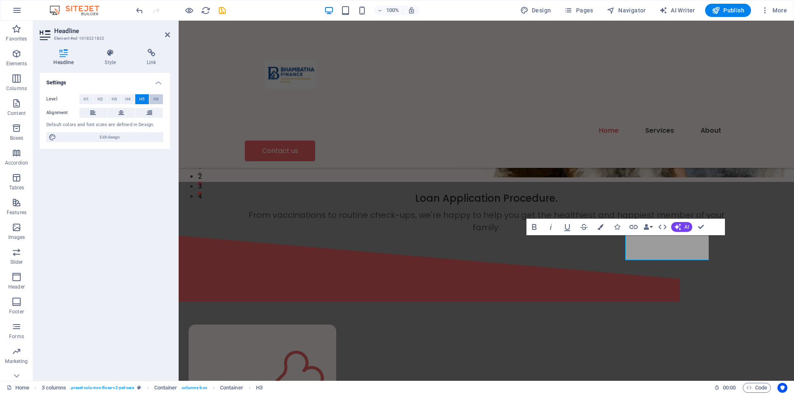
click at [153, 98] on button "H6" at bounding box center [156, 99] width 14 height 10
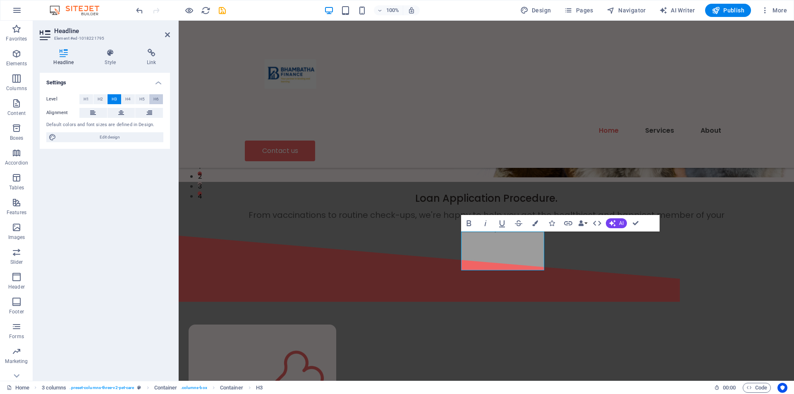
click at [156, 98] on span "H6" at bounding box center [155, 99] width 5 height 10
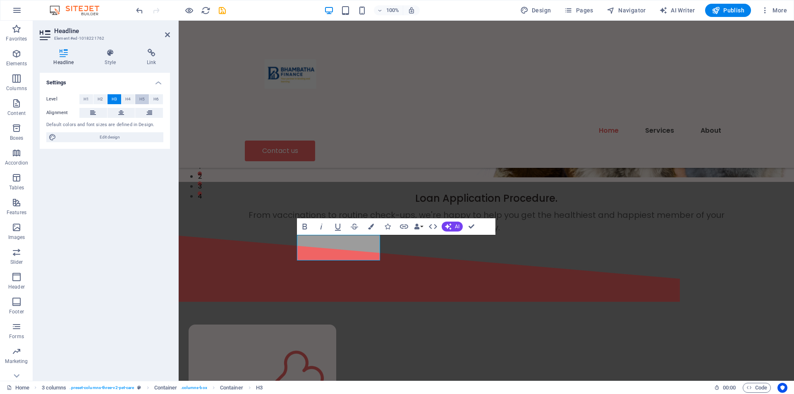
click at [143, 97] on span "H5" at bounding box center [141, 99] width 5 height 10
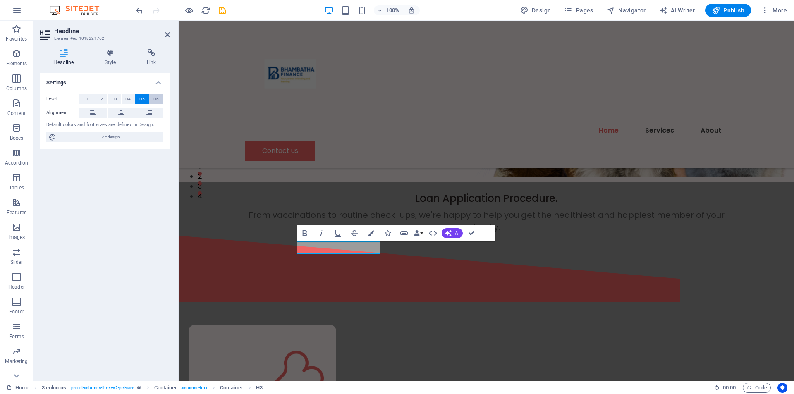
click at [157, 100] on span "H6" at bounding box center [155, 99] width 5 height 10
click at [146, 97] on button "H5" at bounding box center [142, 99] width 14 height 10
click at [154, 100] on span "H6" at bounding box center [155, 99] width 5 height 10
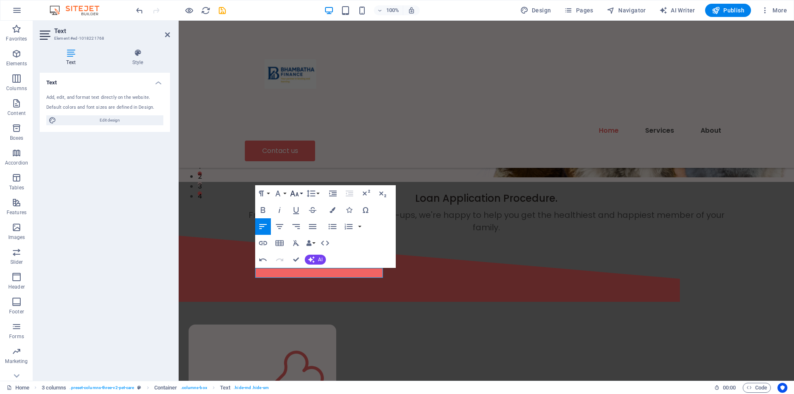
scroll to position [0, 4]
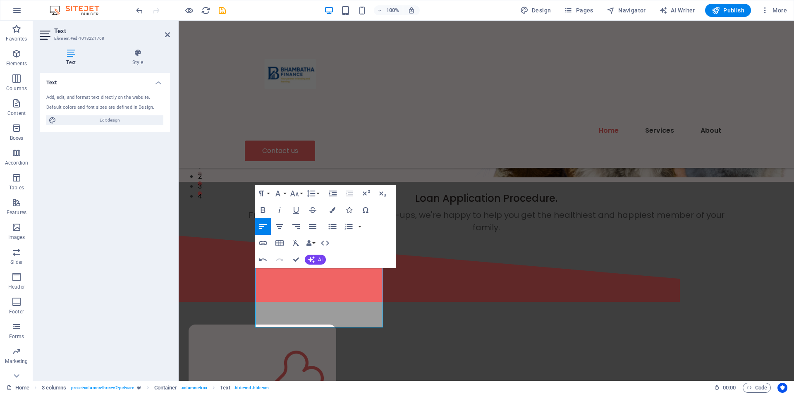
scroll to position [233, 0]
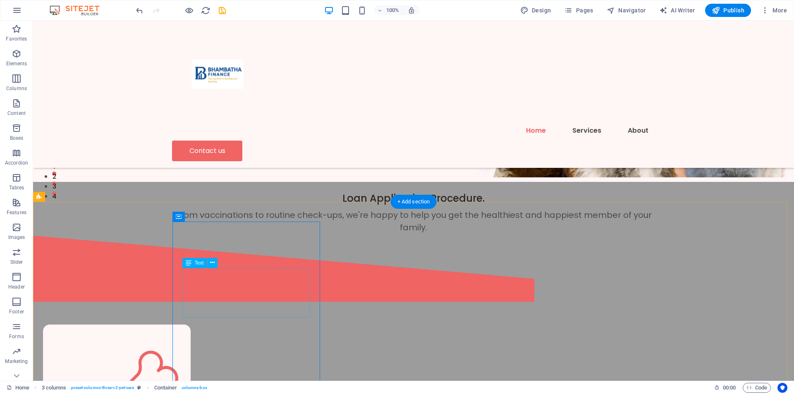
drag, startPoint x: 109, startPoint y: 281, endPoint x: 256, endPoint y: 281, distance: 147.1
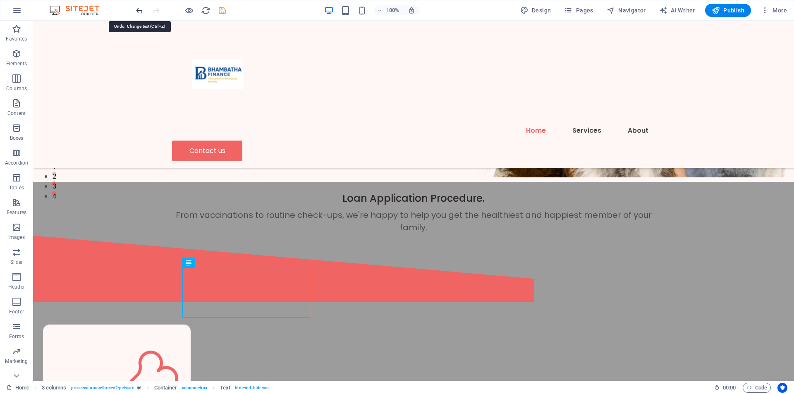
click at [136, 6] on icon "undo" at bounding box center [140, 11] width 10 height 10
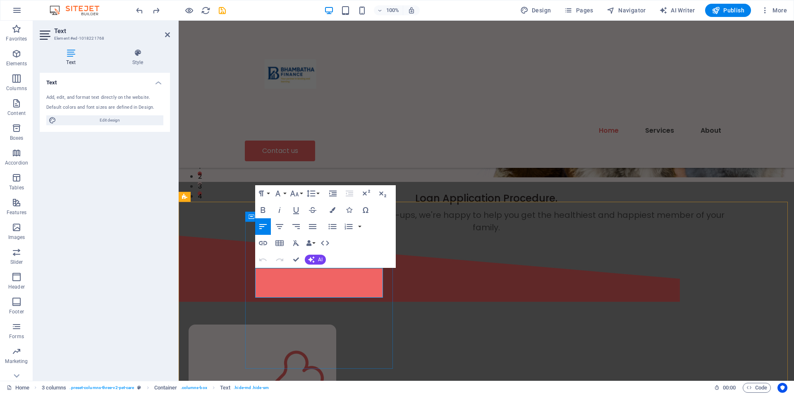
drag, startPoint x: 265, startPoint y: 257, endPoint x: 298, endPoint y: 257, distance: 33.5
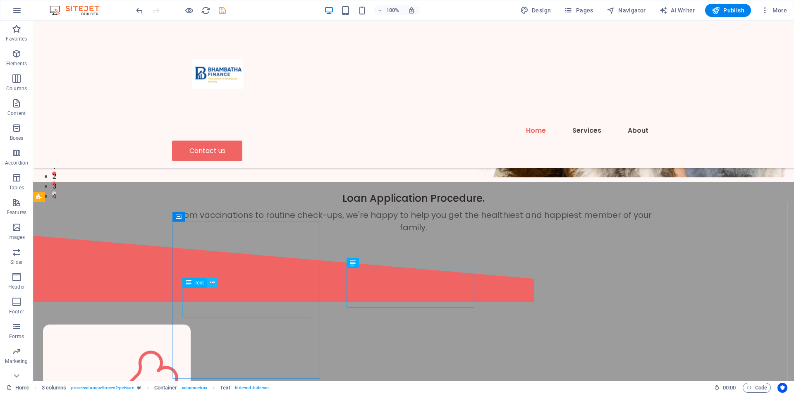
click at [212, 284] on icon at bounding box center [212, 282] width 5 height 9
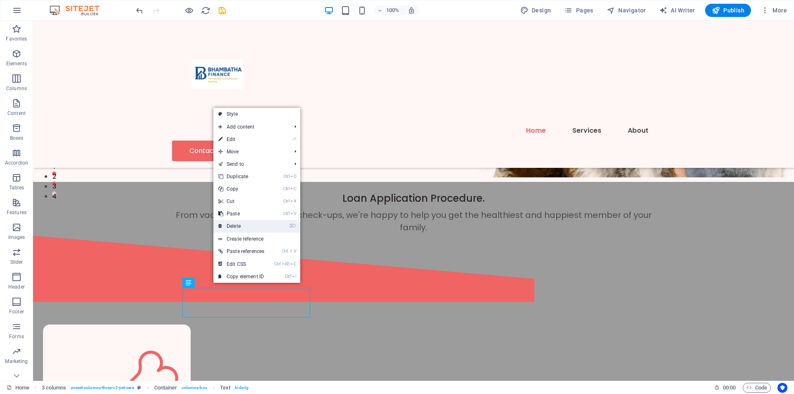
click at [224, 229] on link "⌦ Delete" at bounding box center [241, 226] width 56 height 12
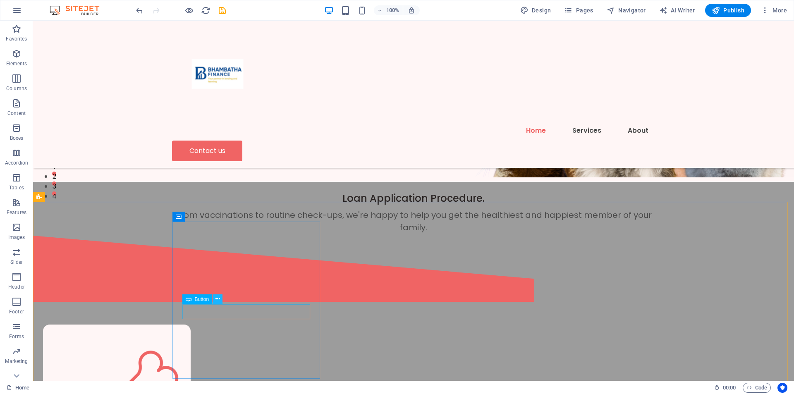
click at [218, 300] on icon at bounding box center [217, 299] width 5 height 9
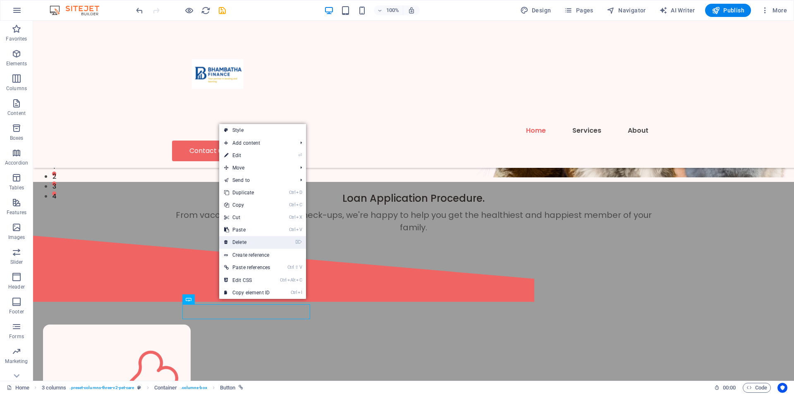
click at [229, 239] on link "⌦ Delete" at bounding box center [247, 242] width 56 height 12
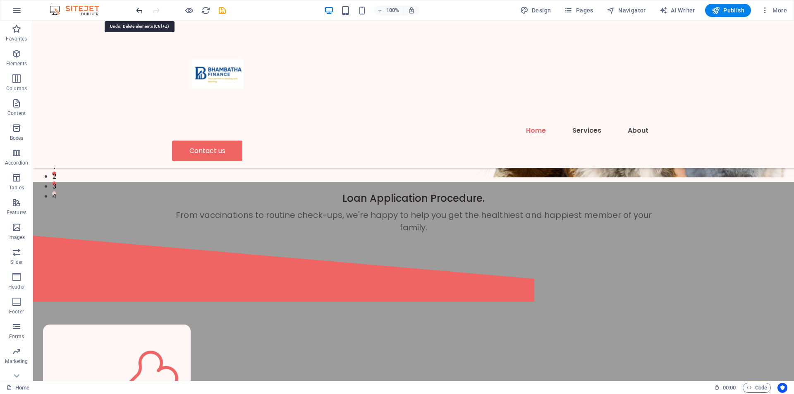
click at [138, 12] on icon "undo" at bounding box center [140, 11] width 10 height 10
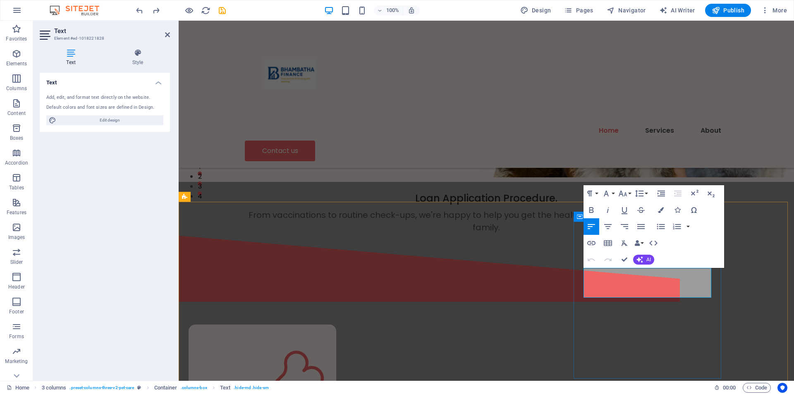
drag, startPoint x: 624, startPoint y: 260, endPoint x: 594, endPoint y: 249, distance: 31.8
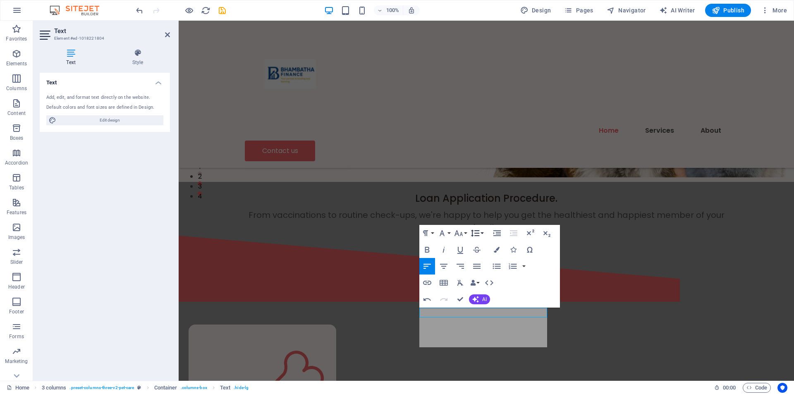
scroll to position [812, 0]
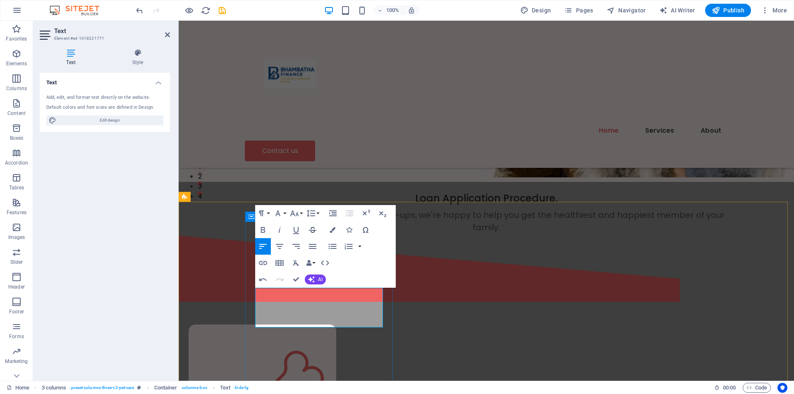
scroll to position [543, 0]
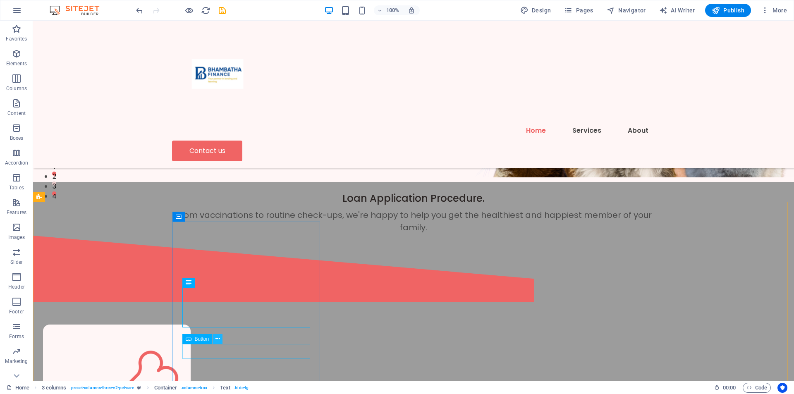
click at [216, 336] on icon at bounding box center [217, 338] width 5 height 9
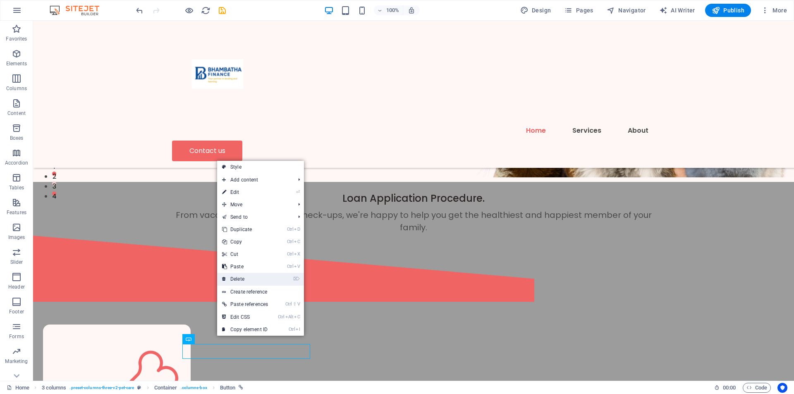
drag, startPoint x: 234, startPoint y: 281, endPoint x: 241, endPoint y: 322, distance: 41.9
click at [234, 281] on link "⌦ Delete" at bounding box center [245, 279] width 56 height 12
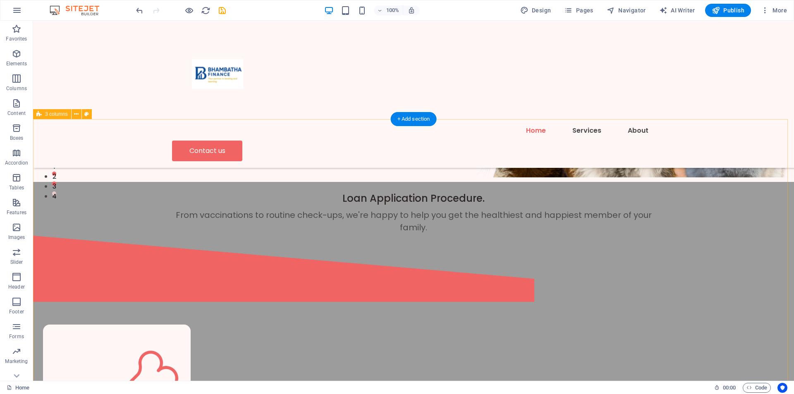
scroll to position [286, 0]
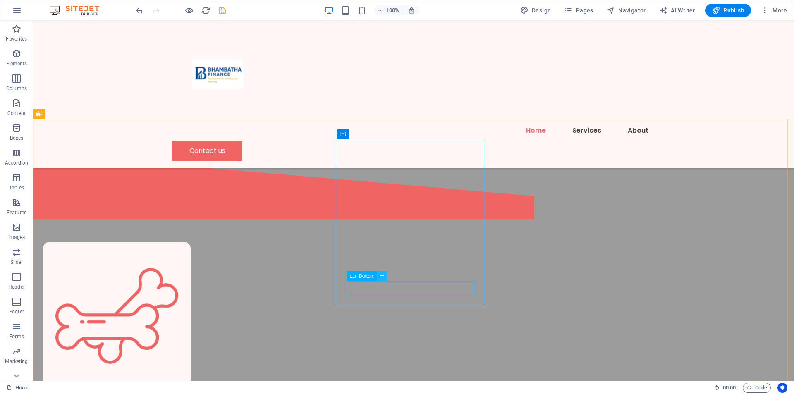
click at [384, 276] on icon at bounding box center [381, 276] width 5 height 9
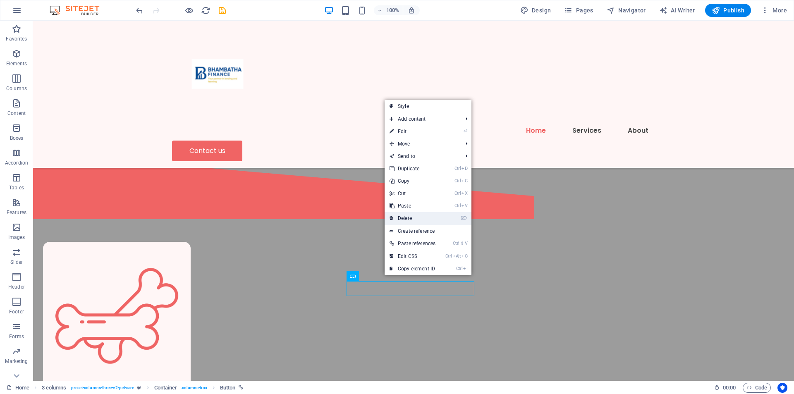
drag, startPoint x: 410, startPoint y: 215, endPoint x: 501, endPoint y: 253, distance: 98.6
click at [410, 215] on link "⌦ Delete" at bounding box center [412, 218] width 56 height 12
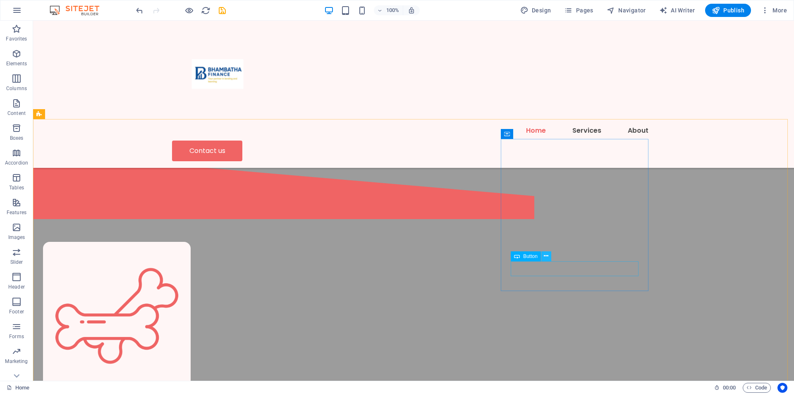
drag, startPoint x: 546, startPoint y: 257, endPoint x: 517, endPoint y: 244, distance: 31.5
click at [546, 257] on icon at bounding box center [546, 256] width 5 height 9
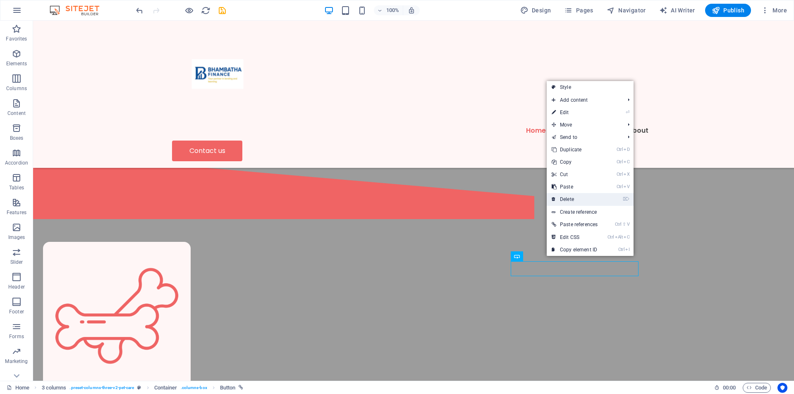
click at [565, 199] on link "⌦ Delete" at bounding box center [574, 199] width 56 height 12
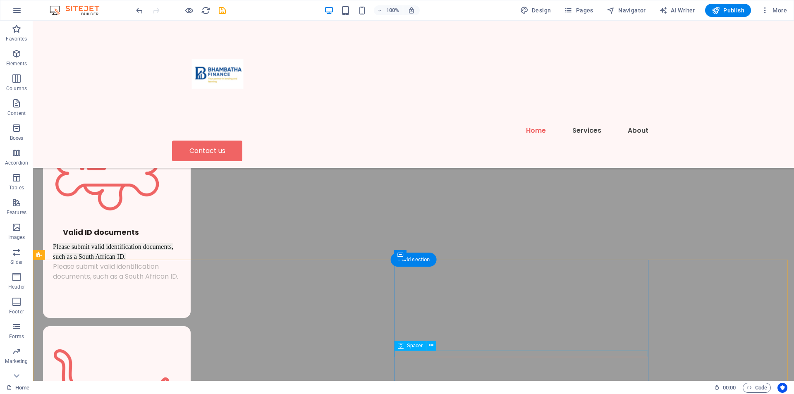
scroll to position [493, 0]
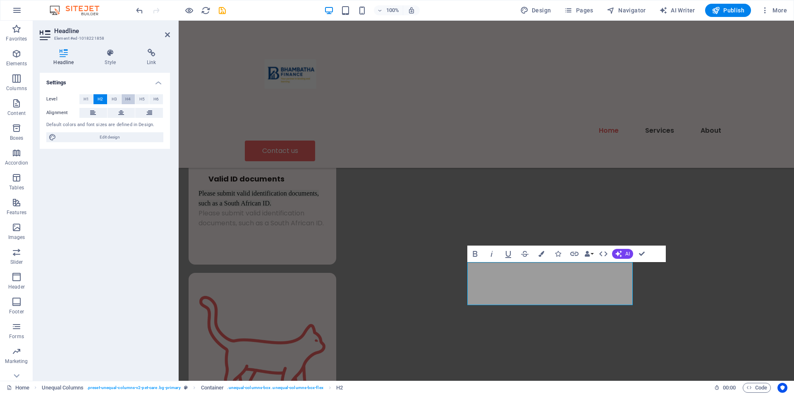
click at [128, 99] on span "H4" at bounding box center [127, 99] width 5 height 10
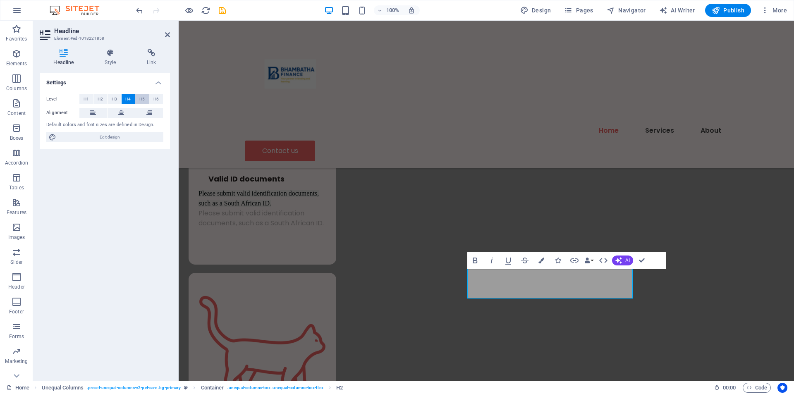
click at [143, 96] on span "H5" at bounding box center [141, 99] width 5 height 10
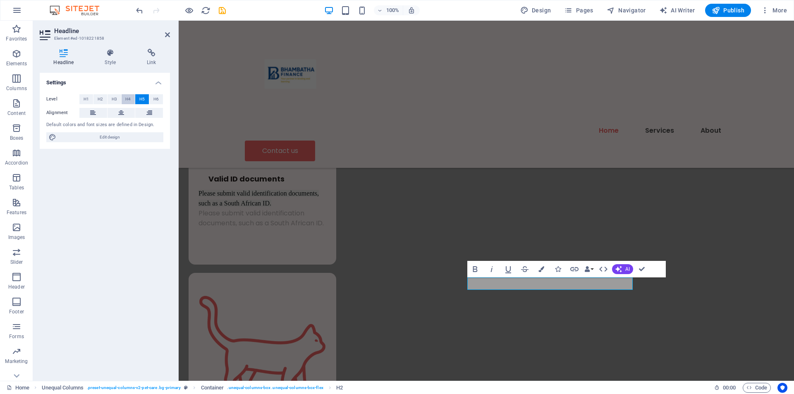
click at [131, 96] on button "H4" at bounding box center [129, 99] width 14 height 10
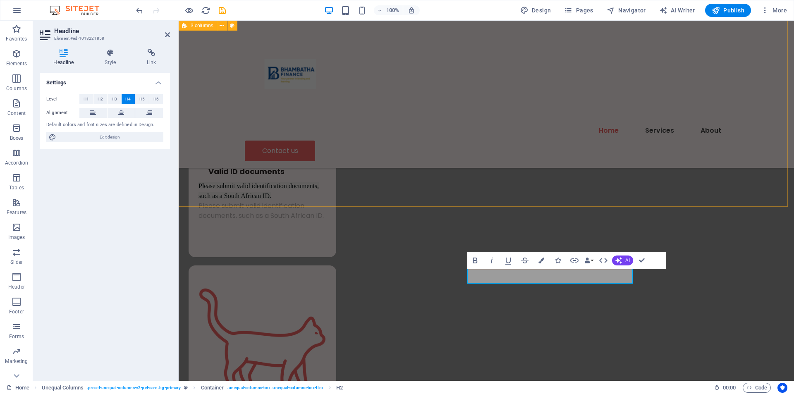
scroll to position [0, 4]
drag, startPoint x: 644, startPoint y: 258, endPoint x: 610, endPoint y: 237, distance: 39.3
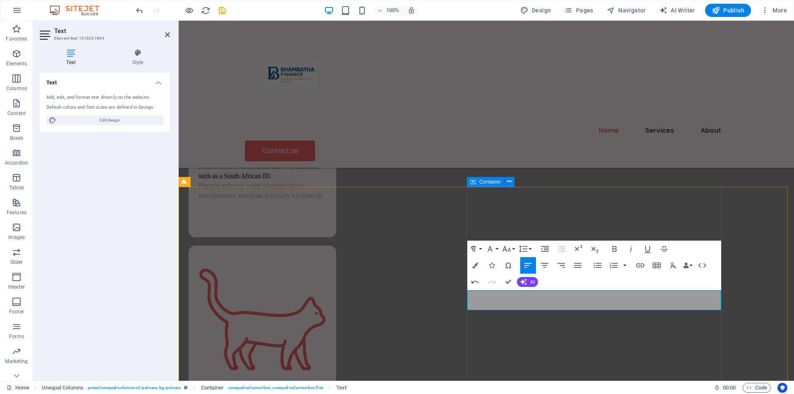
scroll to position [525, 0]
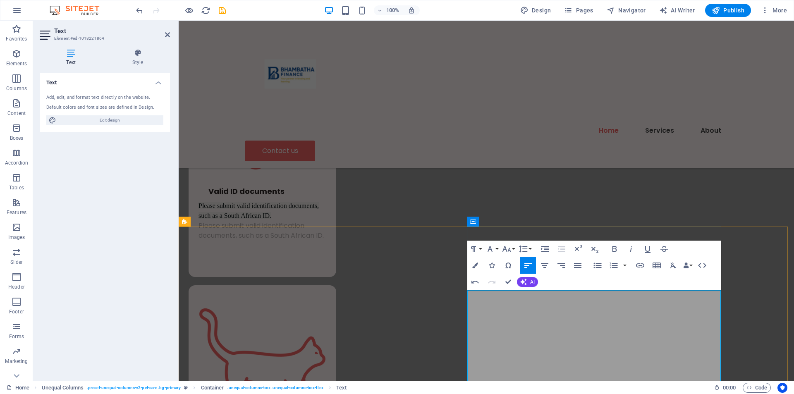
scroll to position [522, 0]
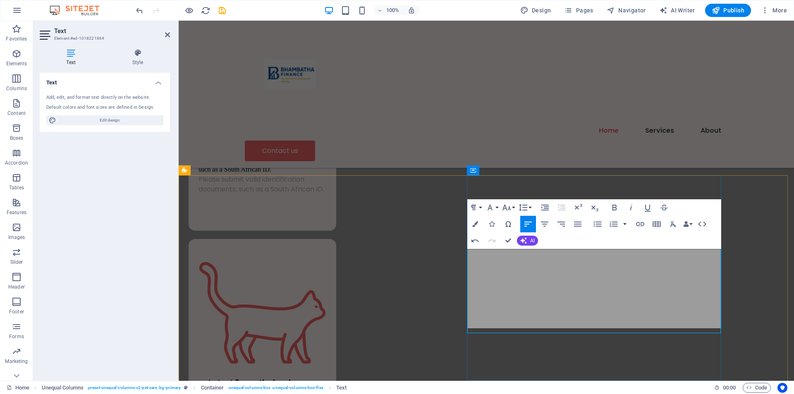
scroll to position [532, 0]
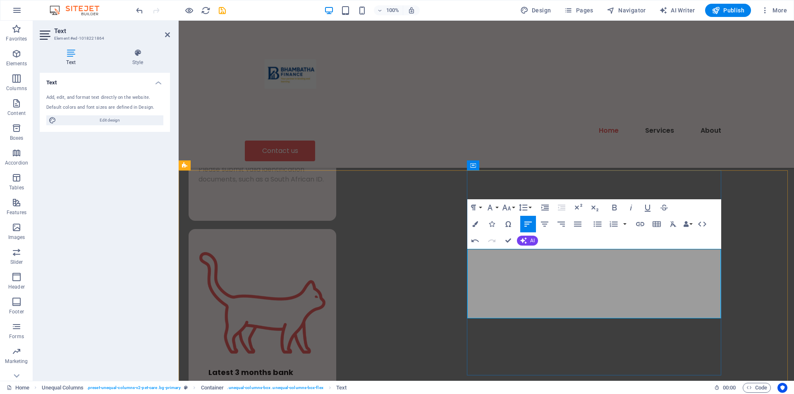
scroll to position [541, 0]
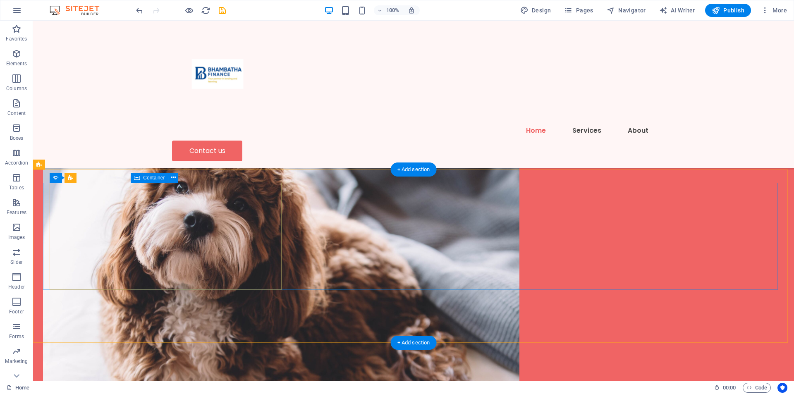
scroll to position [1290, 0]
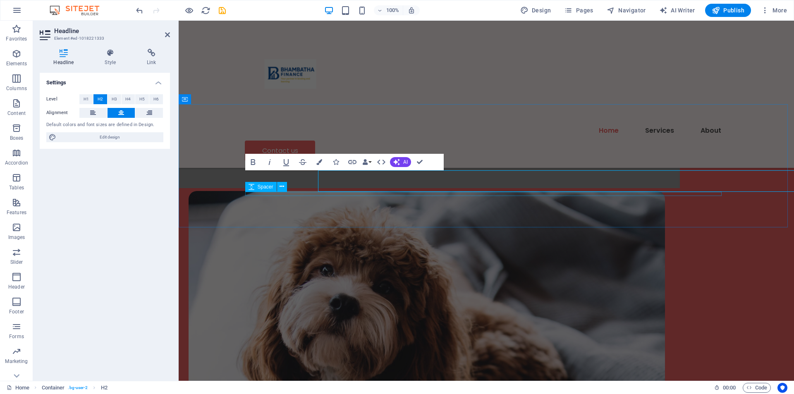
scroll to position [1309, 0]
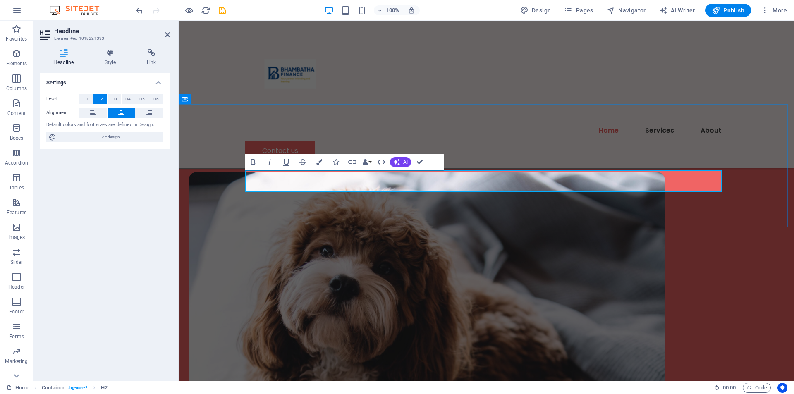
click at [129, 99] on span "H4" at bounding box center [127, 99] width 5 height 10
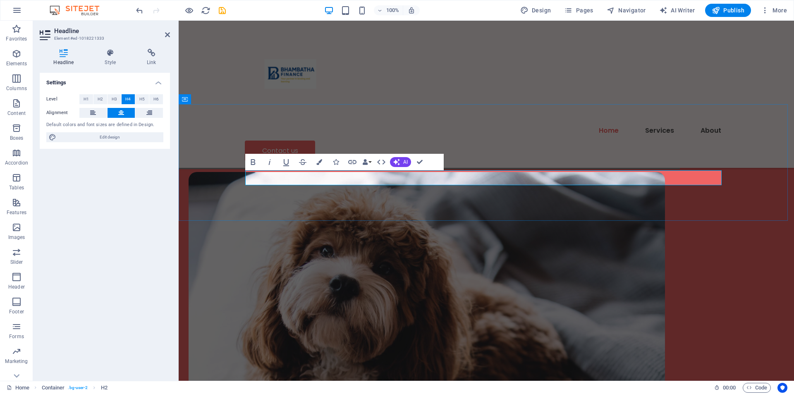
drag, startPoint x: 420, startPoint y: 159, endPoint x: 388, endPoint y: 138, distance: 38.6
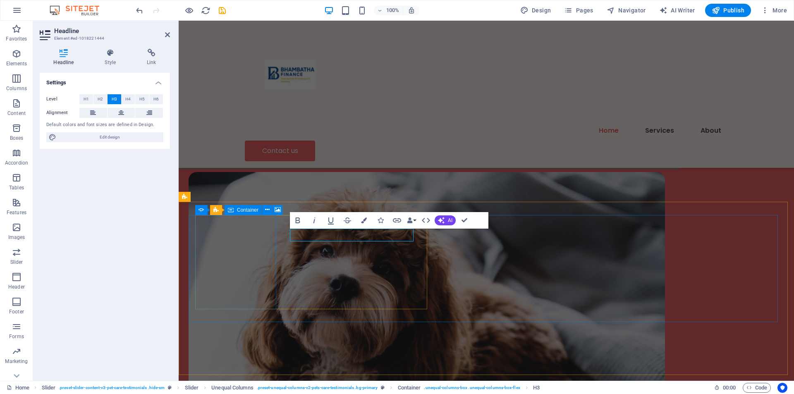
scroll to position [1328, 0]
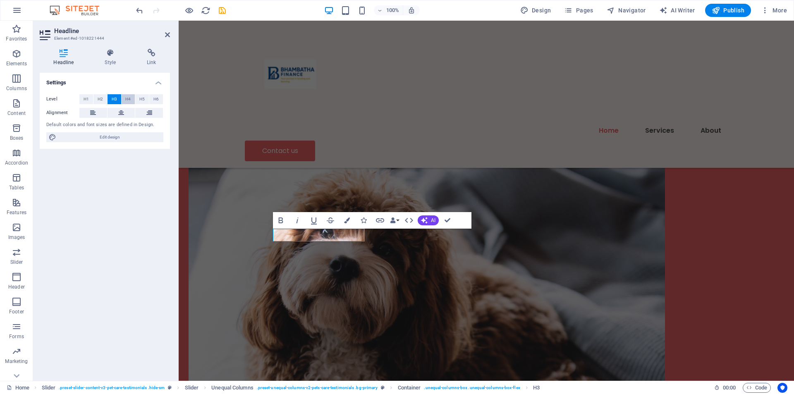
click at [126, 96] on span "H4" at bounding box center [127, 99] width 5 height 10
drag, startPoint x: 290, startPoint y: 236, endPoint x: 113, endPoint y: 215, distance: 178.6
click at [290, 236] on div "Container" at bounding box center [291, 241] width 37 height 10
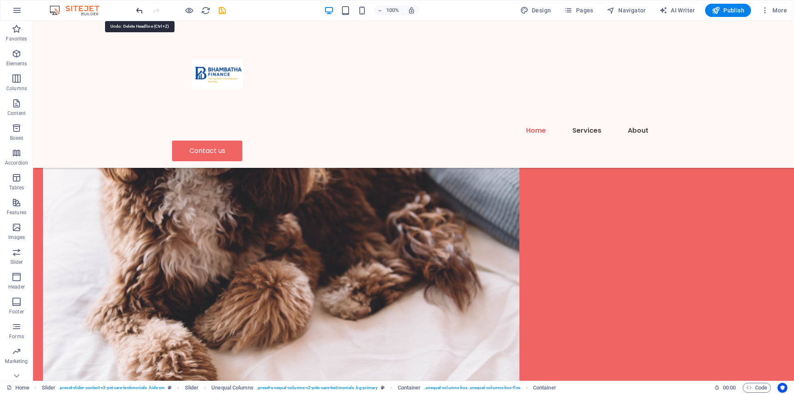
scroll to position [2564, 0]
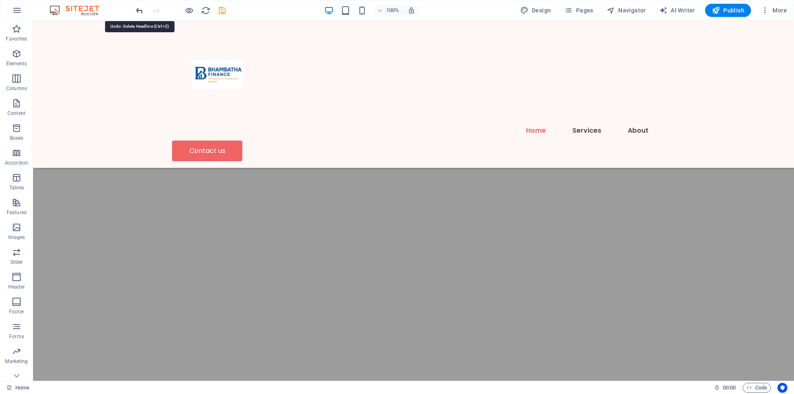
click at [136, 10] on icon "undo" at bounding box center [140, 11] width 10 height 10
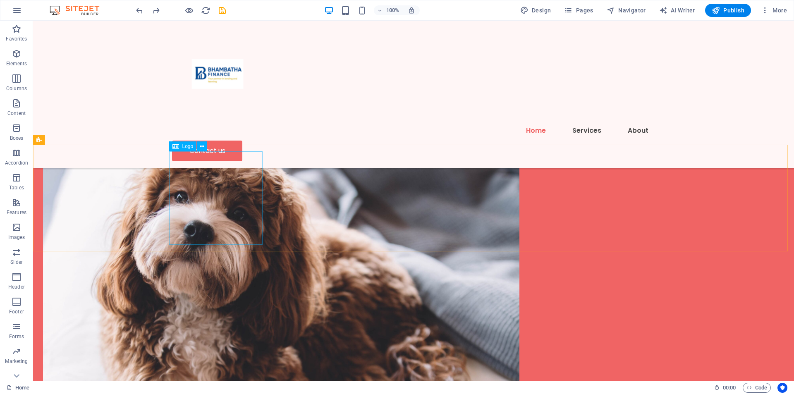
scroll to position [1240, 0]
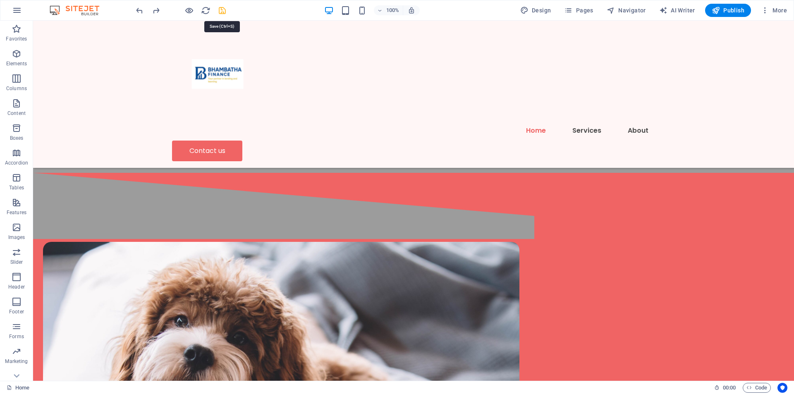
drag, startPoint x: 304, startPoint y: 189, endPoint x: 224, endPoint y: 12, distance: 194.2
click at [224, 12] on icon "save" at bounding box center [222, 11] width 10 height 10
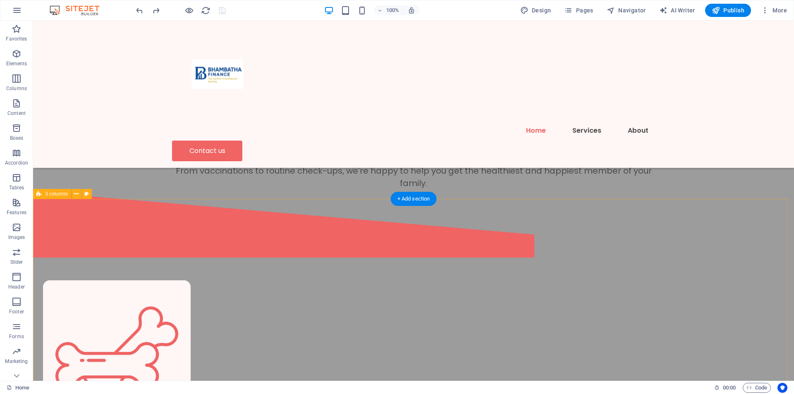
scroll to position [206, 0]
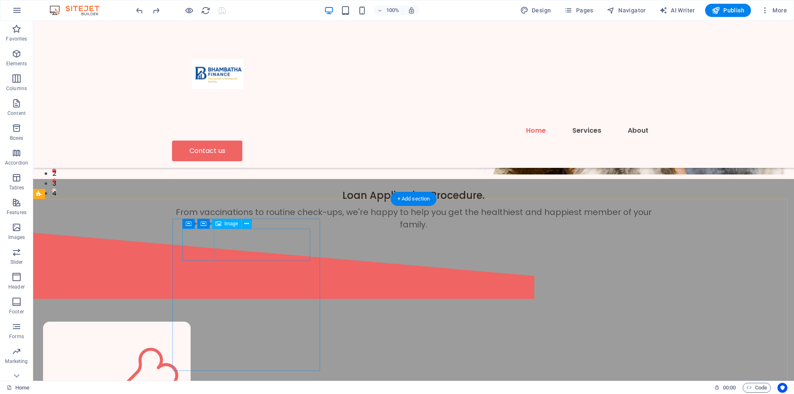
drag, startPoint x: 211, startPoint y: 244, endPoint x: 66, endPoint y: 243, distance: 145.5
click at [181, 331] on figure at bounding box center [117, 395] width 128 height 128
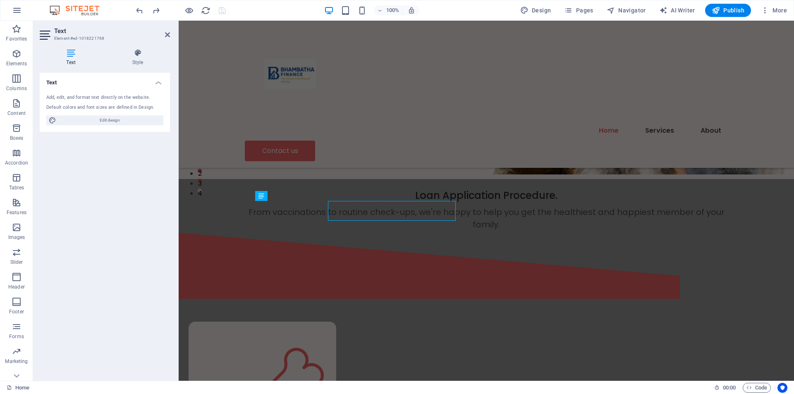
scroll to position [585, 0]
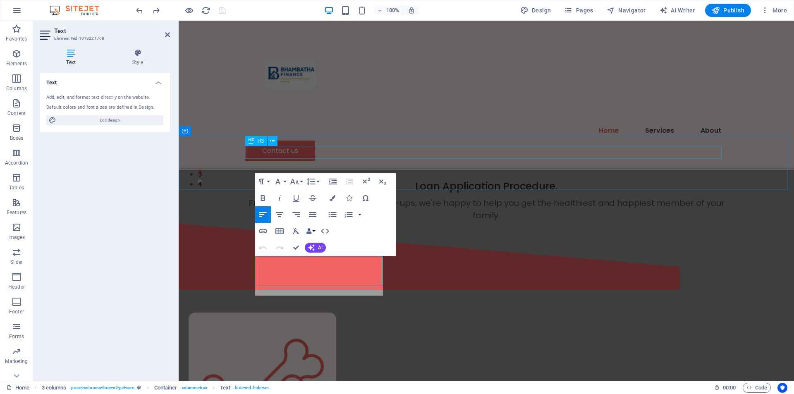
click at [482, 180] on div "Loan Application Procedure." at bounding box center [486, 186] width 476 height 13
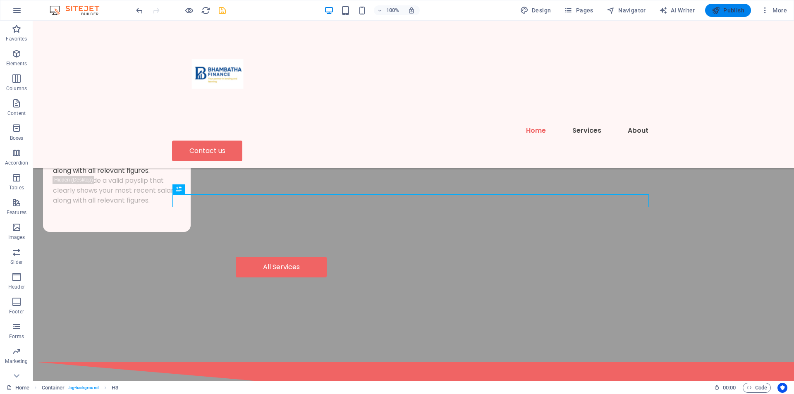
scroll to position [167, 0]
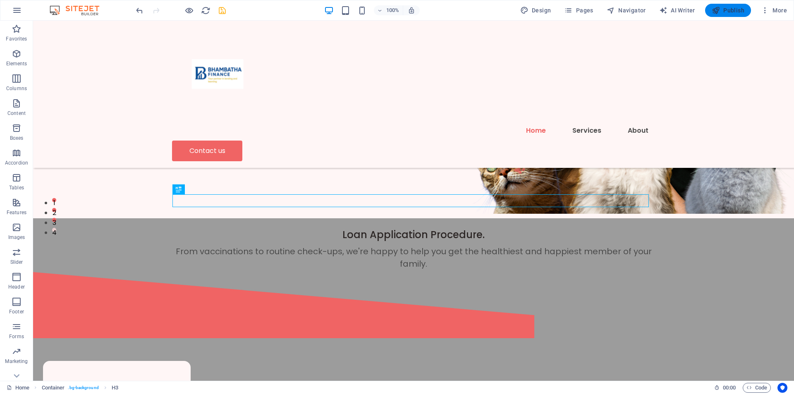
click at [730, 7] on span "Publish" at bounding box center [727, 10] width 33 height 8
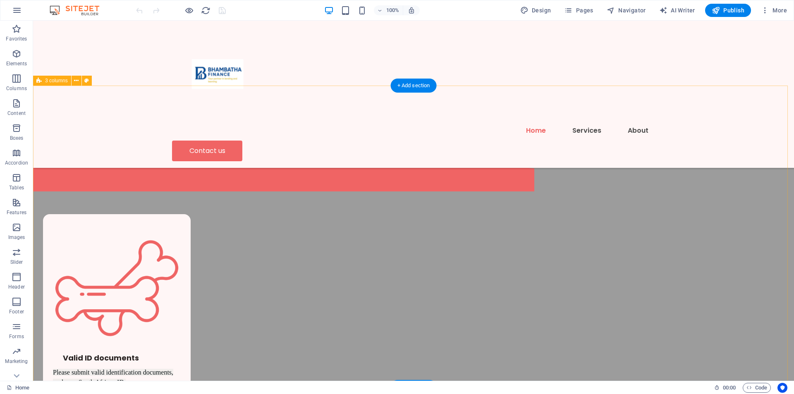
scroll to position [331, 0]
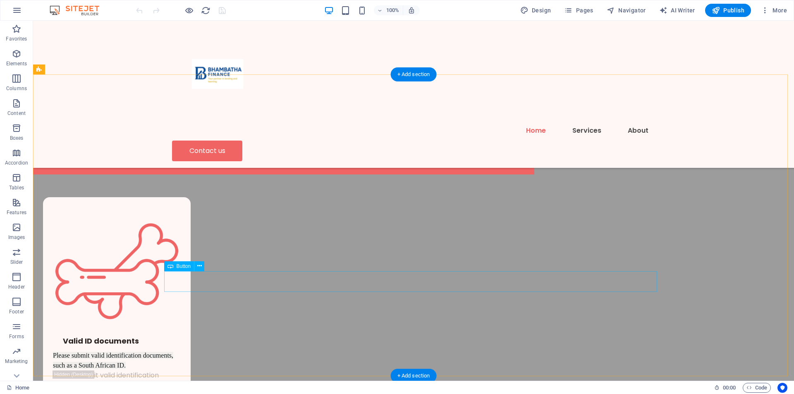
select select "px"
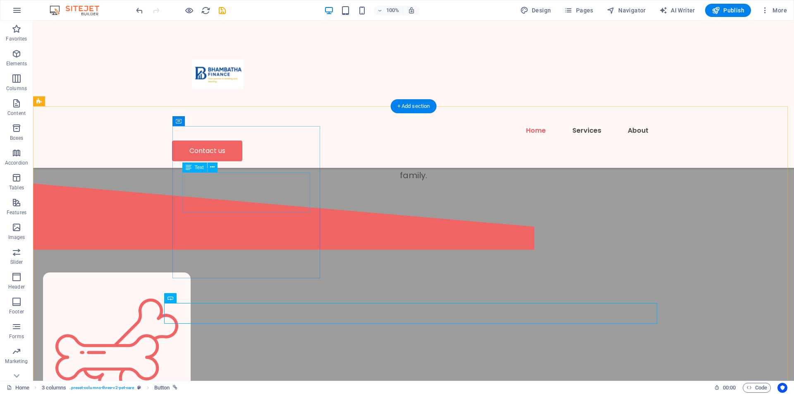
scroll to position [207, 0]
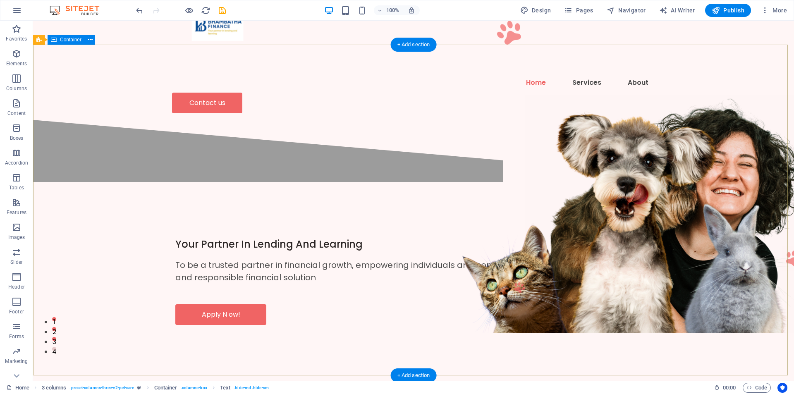
scroll to position [0, 0]
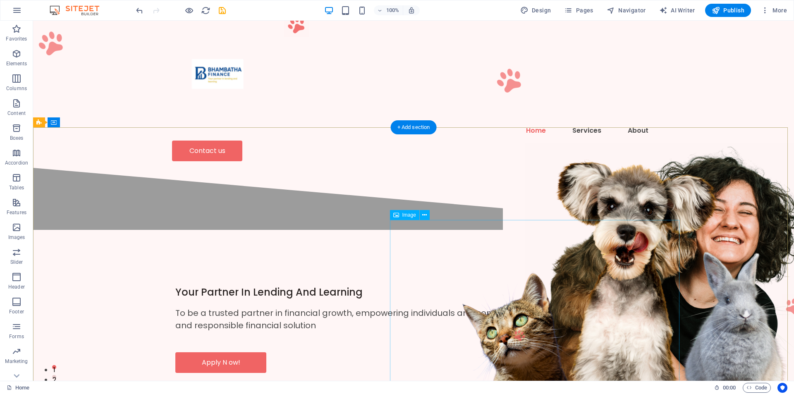
click at [525, 270] on figure at bounding box center [669, 262] width 289 height 238
select select "px"
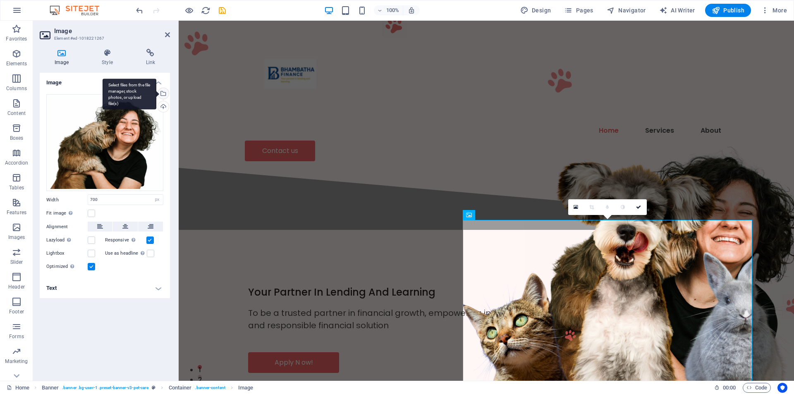
click at [163, 92] on div "Select files from the file manager, stock photos, or upload file(s)" at bounding box center [162, 94] width 12 height 12
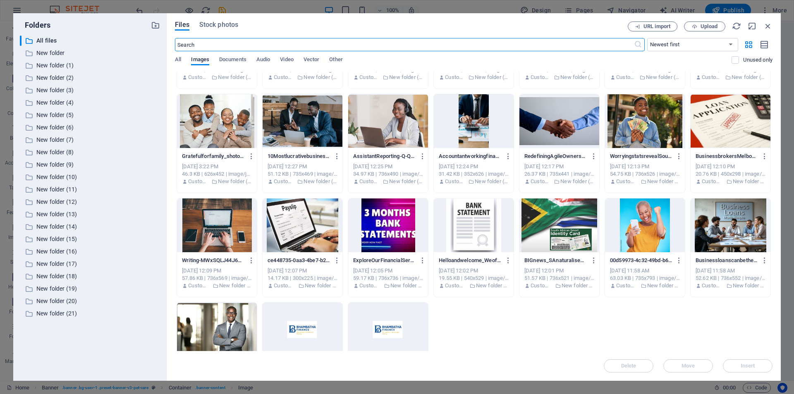
scroll to position [83, 0]
click at [648, 230] on div at bounding box center [645, 225] width 80 height 54
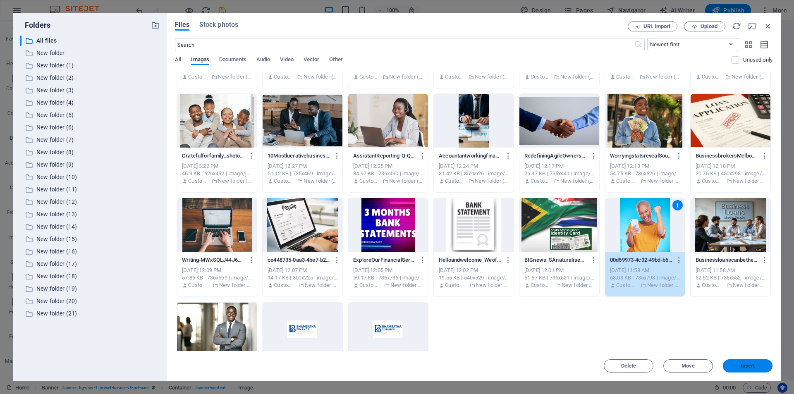
click at [753, 365] on span "Insert" at bounding box center [747, 365] width 14 height 5
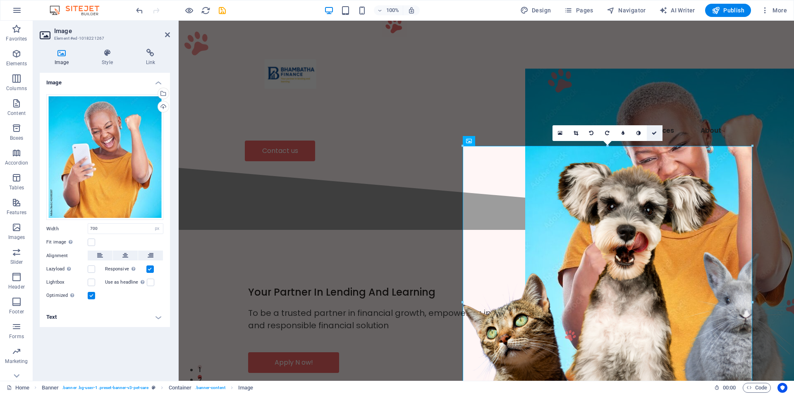
click at [657, 131] on link at bounding box center [654, 133] width 16 height 16
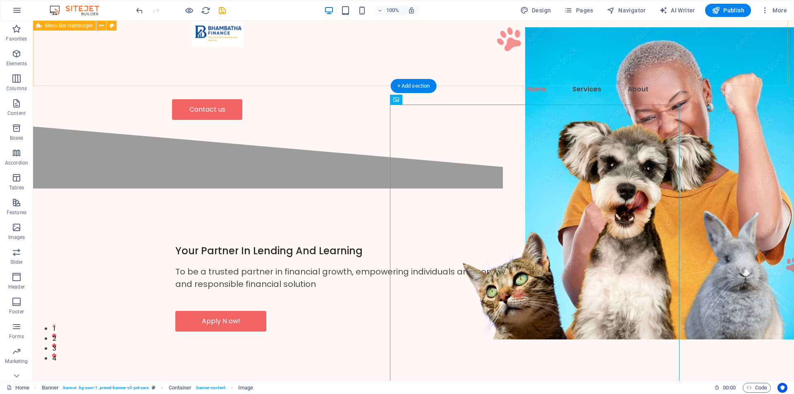
scroll to position [0, 0]
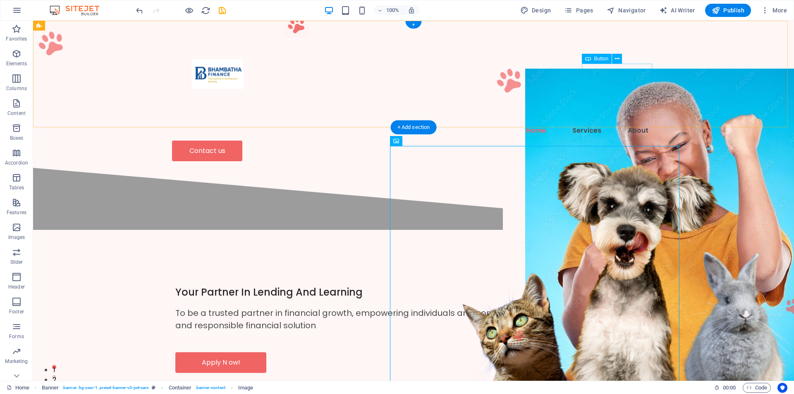
click at [641, 141] on div "Contact us" at bounding box center [413, 151] width 483 height 21
select select "px"
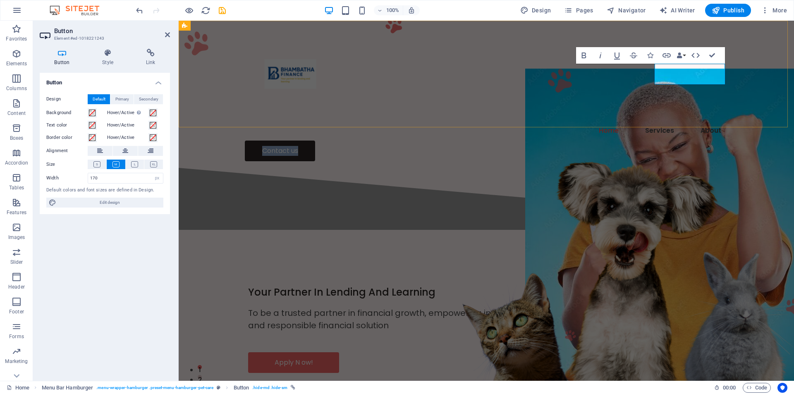
click at [315, 141] on link "Contact us" at bounding box center [280, 151] width 70 height 21
click at [143, 12] on icon "undo" at bounding box center [140, 11] width 10 height 10
click at [138, 10] on icon "undo" at bounding box center [140, 11] width 10 height 10
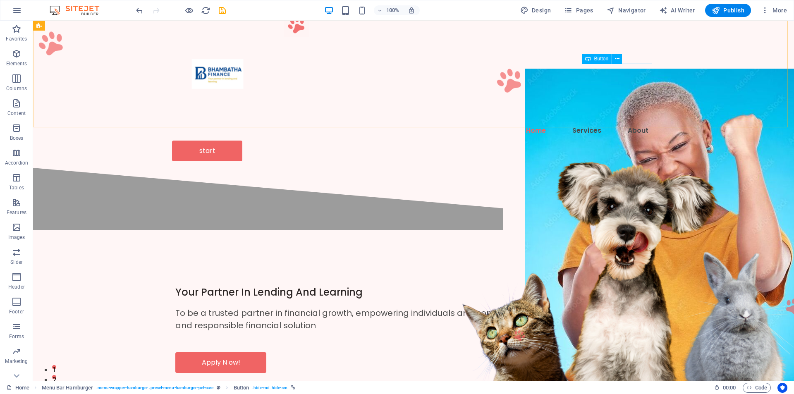
click at [595, 59] on span "Button" at bounding box center [601, 58] width 14 height 5
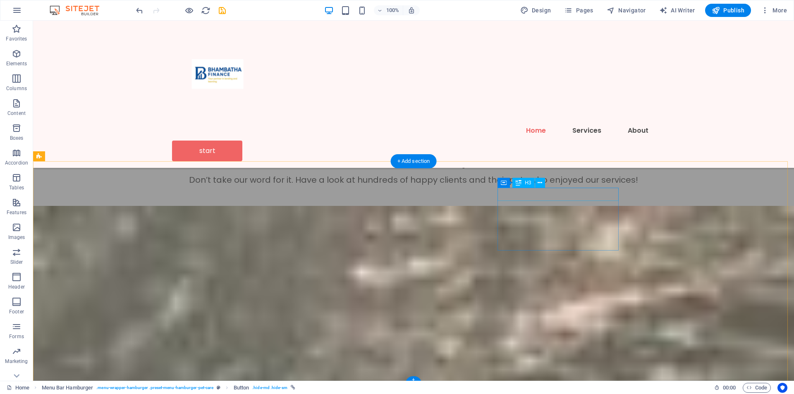
scroll to position [2563, 0]
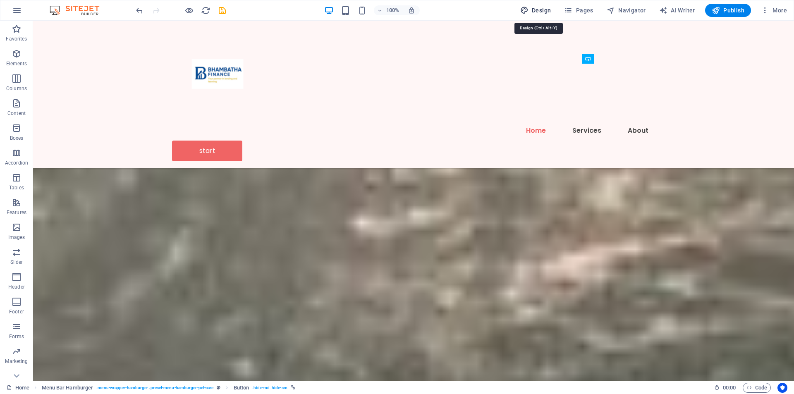
drag, startPoint x: 534, startPoint y: 10, endPoint x: 522, endPoint y: 6, distance: 11.9
click at [534, 10] on span "Design" at bounding box center [535, 10] width 31 height 8
select select "px"
select select "400"
select select "px"
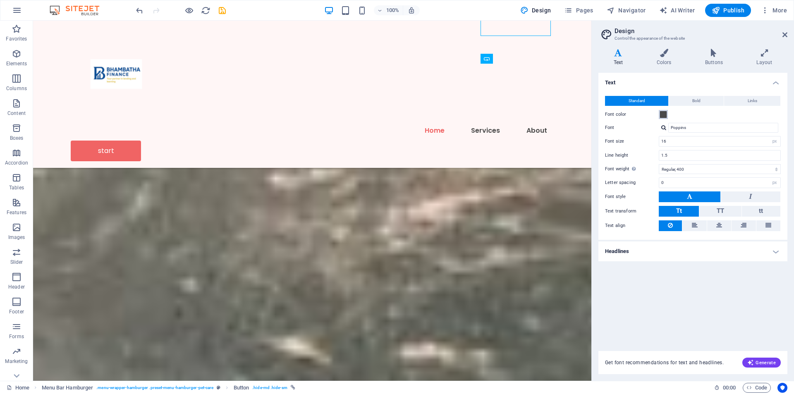
scroll to position [2611, 0]
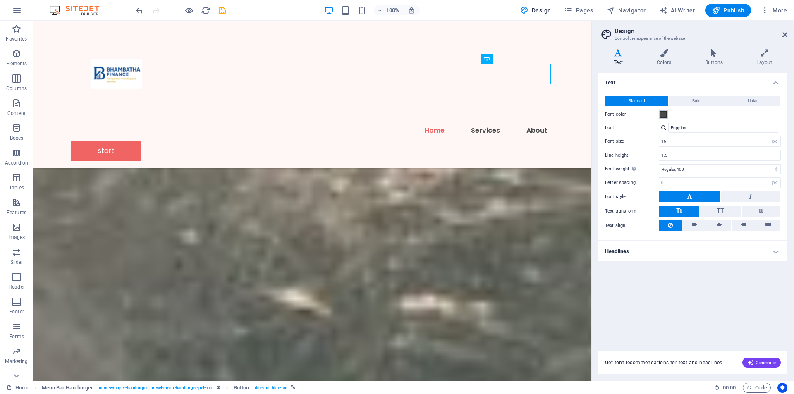
click at [663, 114] on span at bounding box center [663, 114] width 7 height 7
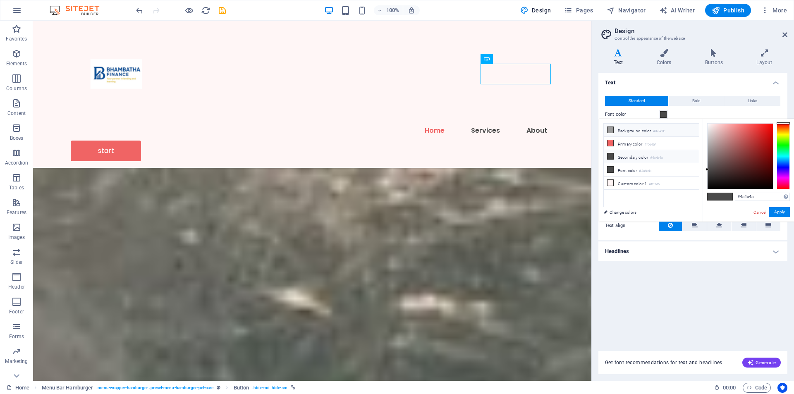
click at [609, 131] on icon at bounding box center [610, 130] width 6 height 6
click at [755, 155] on div at bounding box center [739, 156] width 65 height 65
click at [747, 162] on div at bounding box center [739, 156] width 65 height 65
drag, startPoint x: 751, startPoint y: 172, endPoint x: 782, endPoint y: 163, distance: 32.7
click at [780, 162] on div at bounding box center [748, 156] width 83 height 66
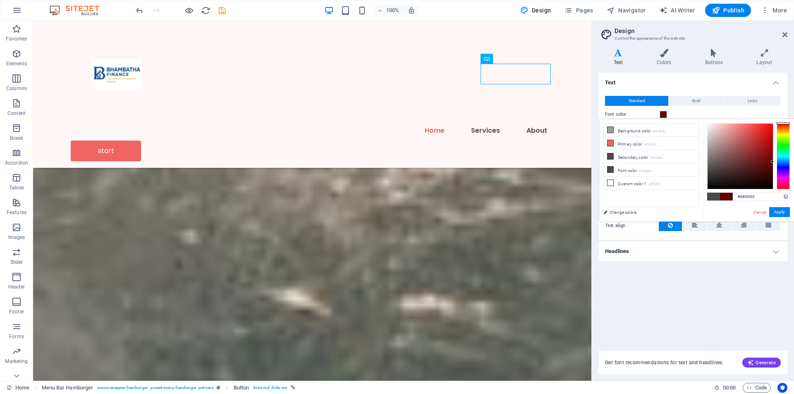
type input "#002768"
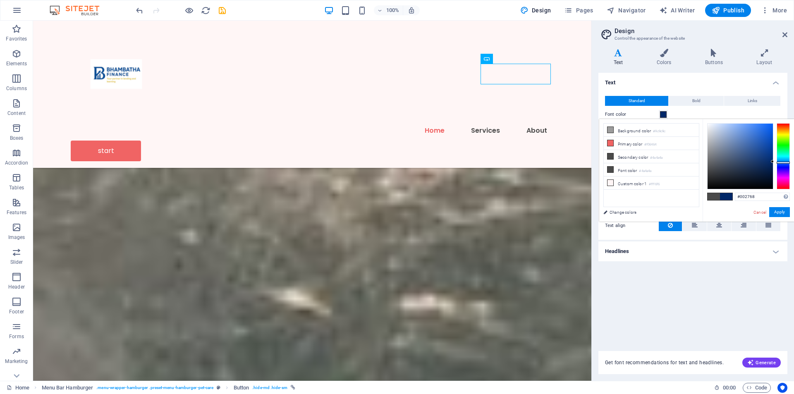
click at [784, 162] on div at bounding box center [782, 156] width 13 height 66
click at [774, 209] on button "Apply" at bounding box center [779, 212] width 21 height 10
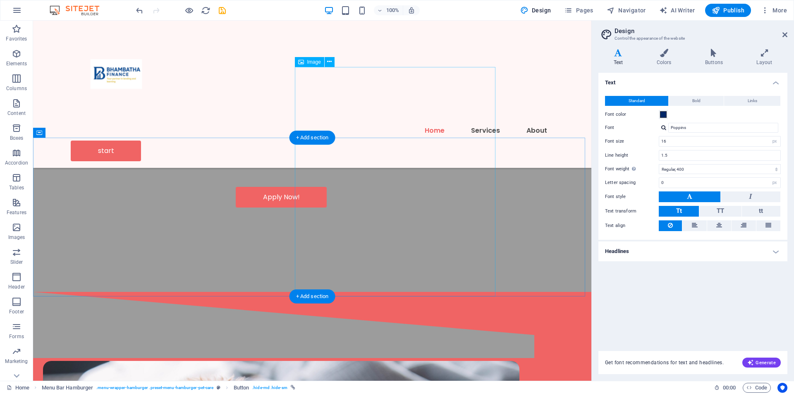
scroll to position [1123, 0]
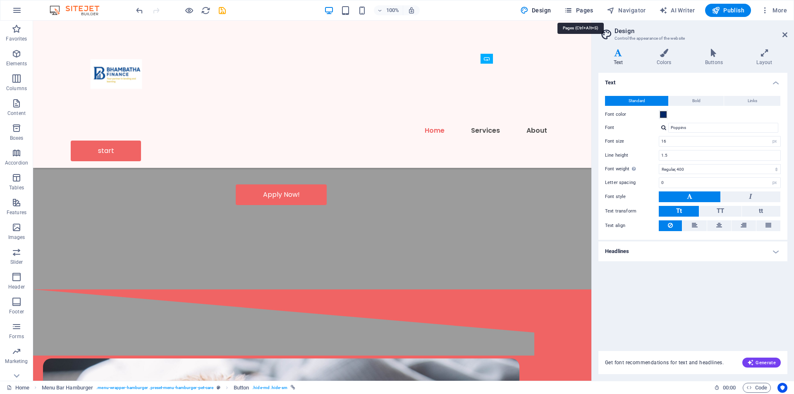
click at [581, 12] on span "Pages" at bounding box center [578, 10] width 29 height 8
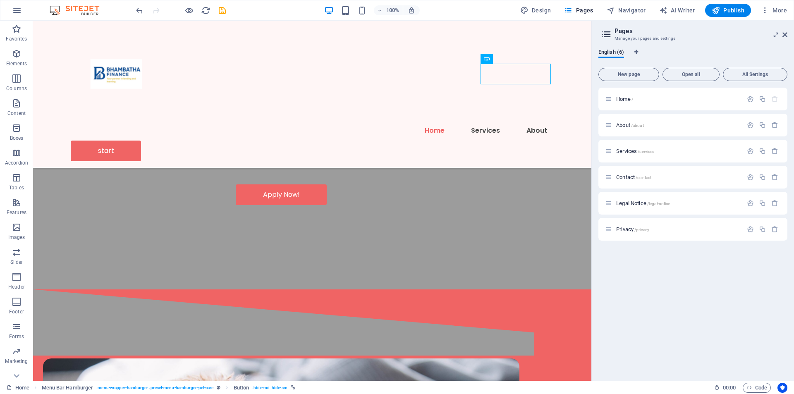
click at [787, 33] on aside "Pages Manage your pages and settings English (6) New page Open all All Settings…" at bounding box center [692, 201] width 203 height 360
click at [784, 32] on icon at bounding box center [784, 34] width 5 height 7
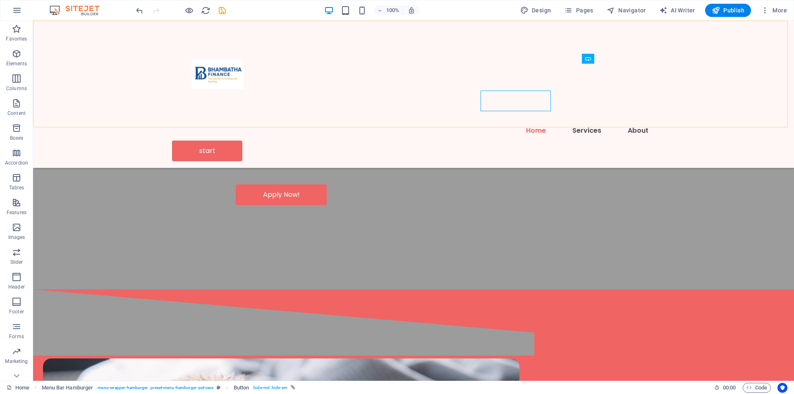
scroll to position [1096, 0]
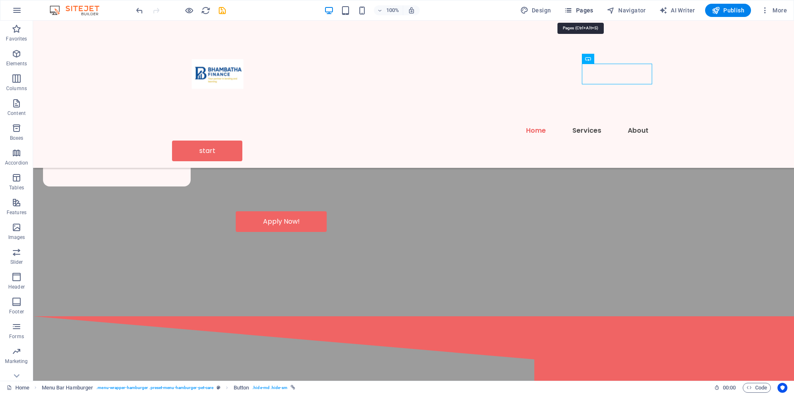
click at [578, 10] on span "Pages" at bounding box center [578, 10] width 29 height 8
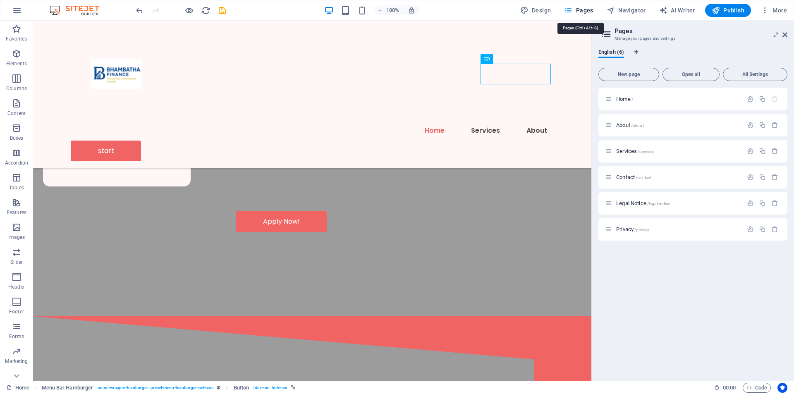
scroll to position [1123, 0]
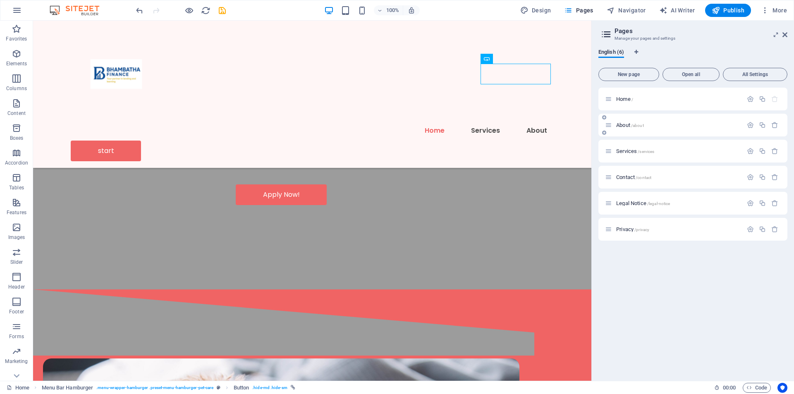
click at [617, 126] on span "About /about" at bounding box center [630, 125] width 28 height 6
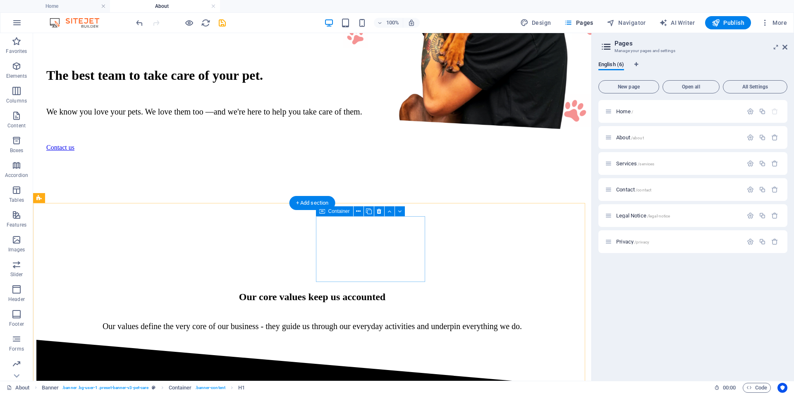
scroll to position [455, 0]
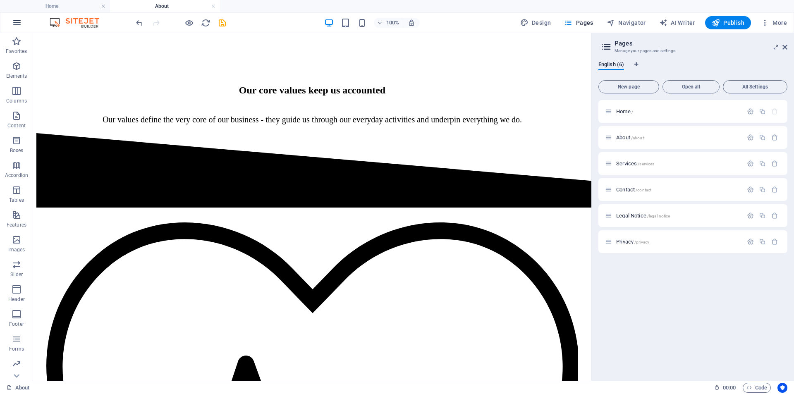
click at [21, 24] on icon "button" at bounding box center [17, 23] width 10 height 10
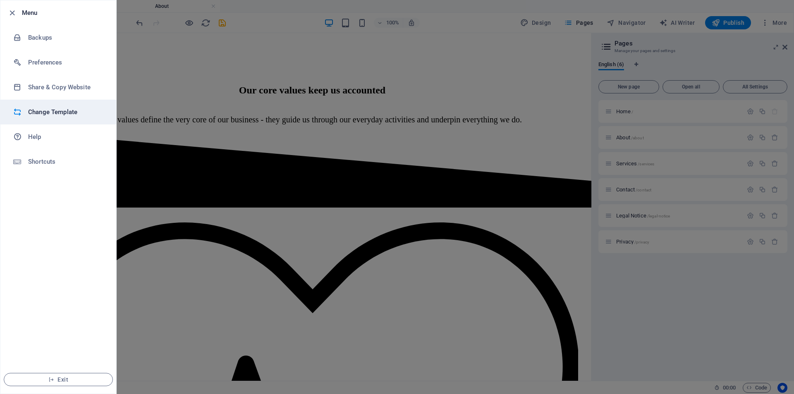
click at [67, 109] on h6 "Change Template" at bounding box center [66, 112] width 76 height 10
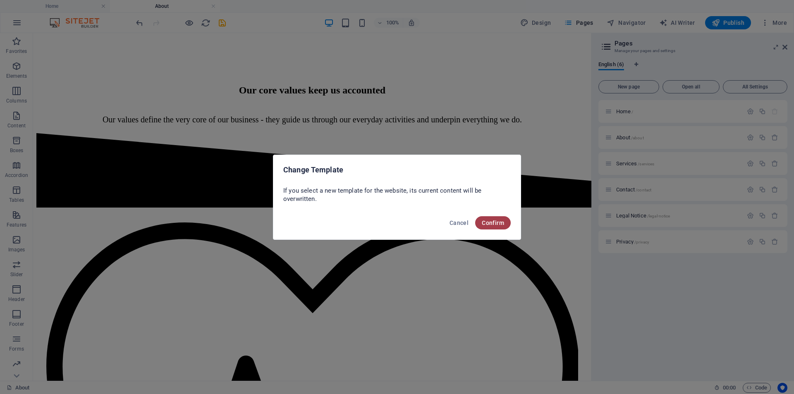
click at [485, 224] on span "Confirm" at bounding box center [493, 222] width 22 height 7
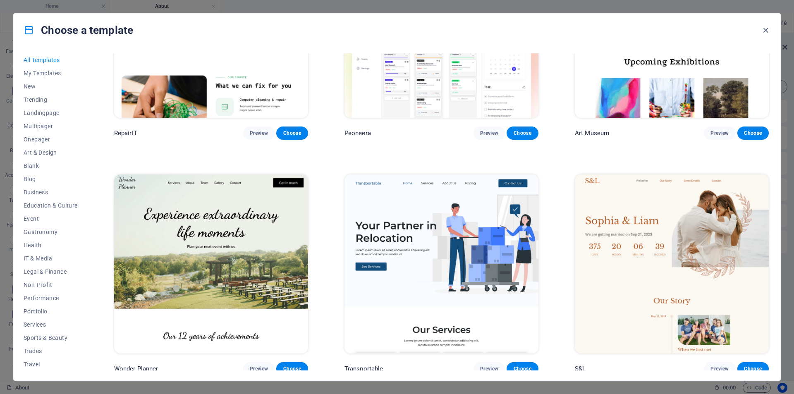
scroll to position [496, 0]
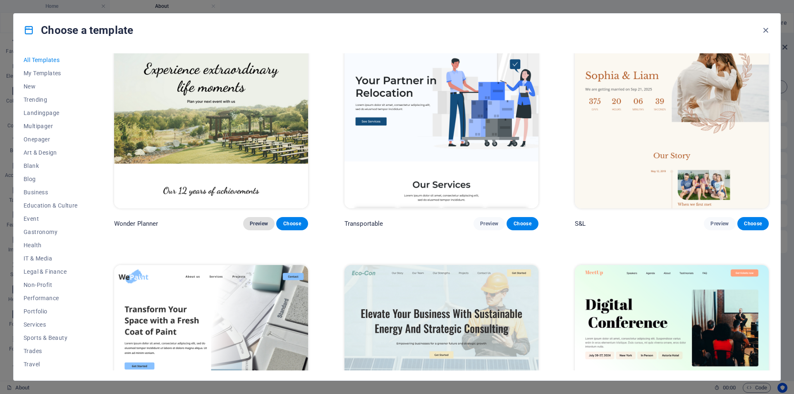
click at [257, 217] on button "Preview" at bounding box center [258, 223] width 31 height 13
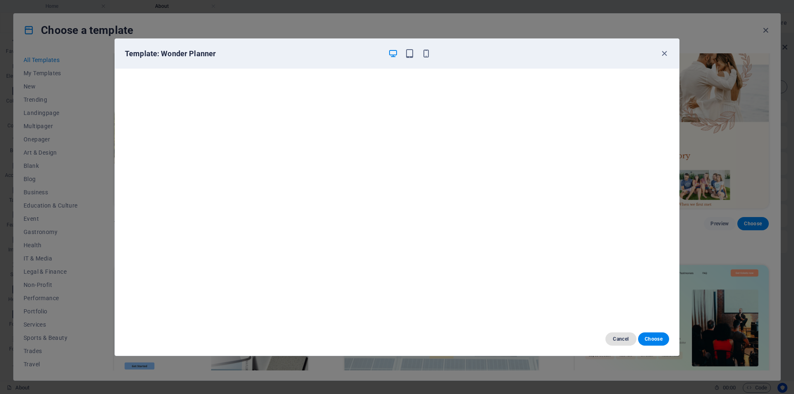
click at [614, 339] on span "Cancel" at bounding box center [621, 339] width 18 height 7
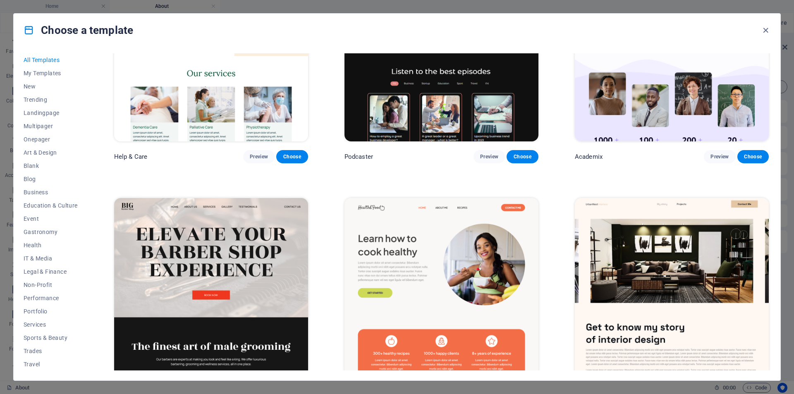
scroll to position [1199, 0]
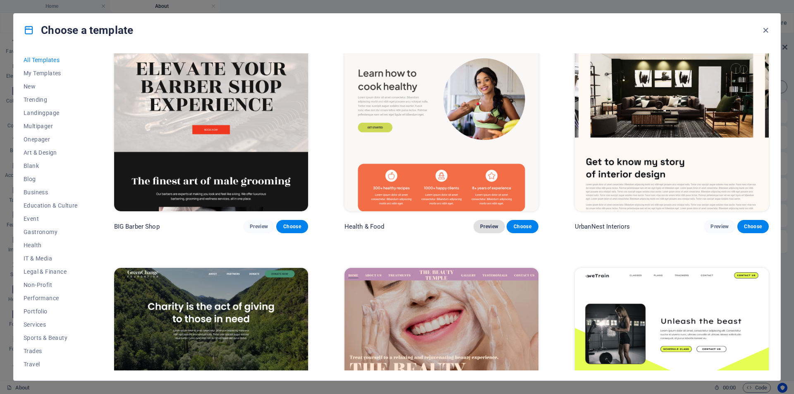
click at [484, 224] on span "Preview" at bounding box center [489, 226] width 18 height 7
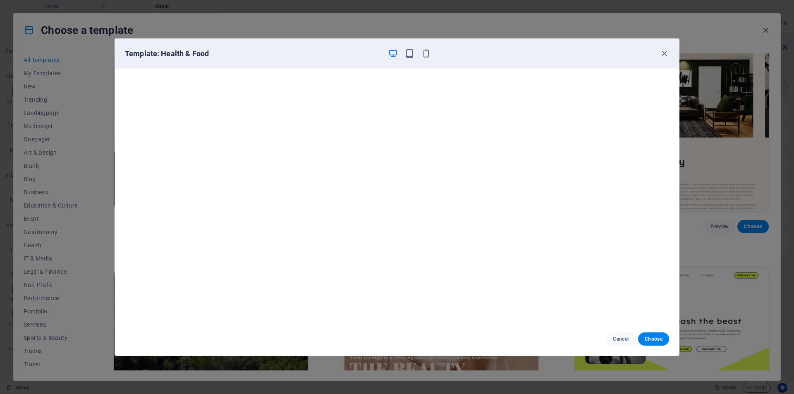
scroll to position [2, 0]
click at [619, 342] on span "Cancel" at bounding box center [621, 339] width 18 height 7
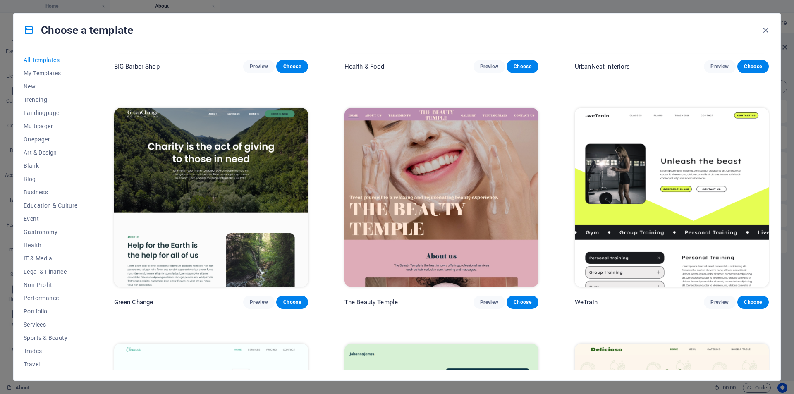
scroll to position [1364, 0]
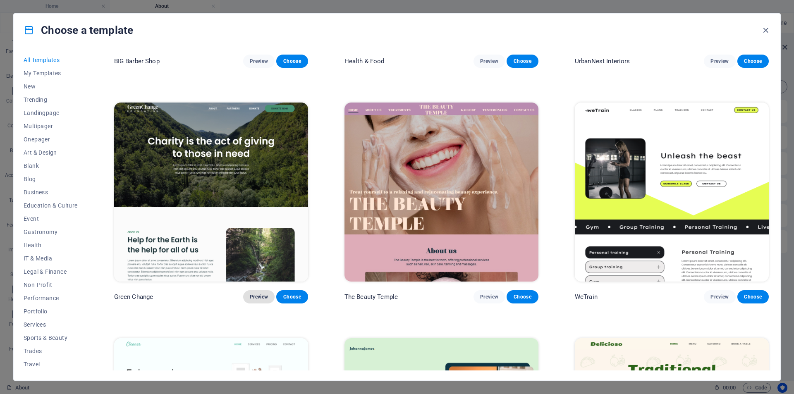
click at [257, 293] on span "Preview" at bounding box center [259, 296] width 18 height 7
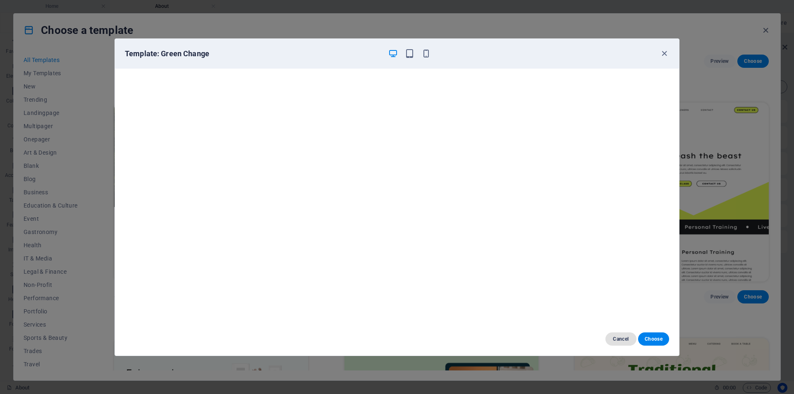
click at [622, 341] on span "Cancel" at bounding box center [621, 339] width 18 height 7
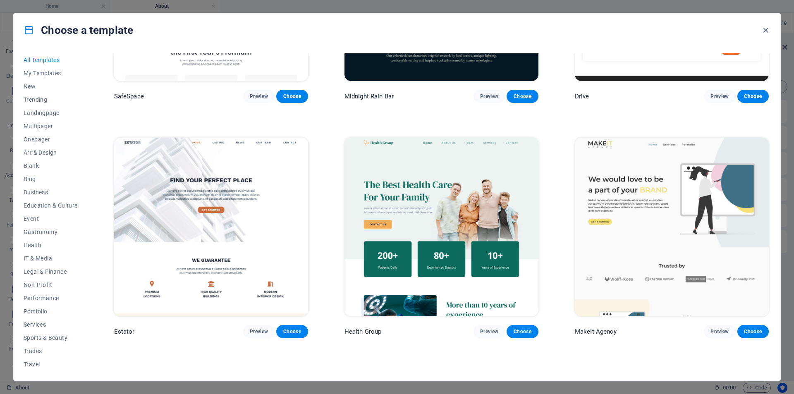
scroll to position [2273, 0]
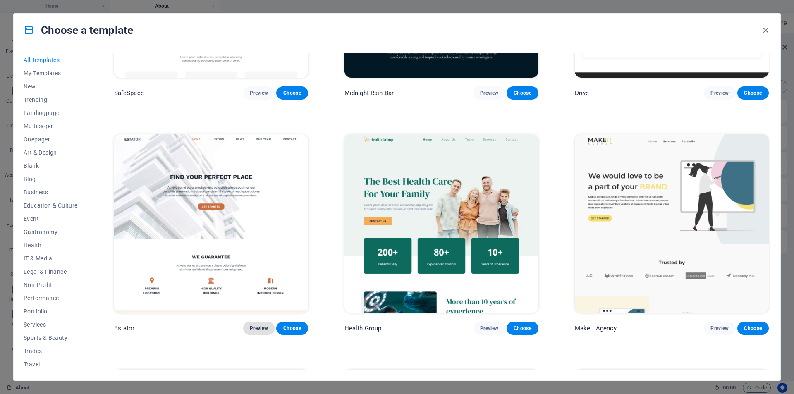
click at [262, 325] on span "Preview" at bounding box center [259, 328] width 18 height 7
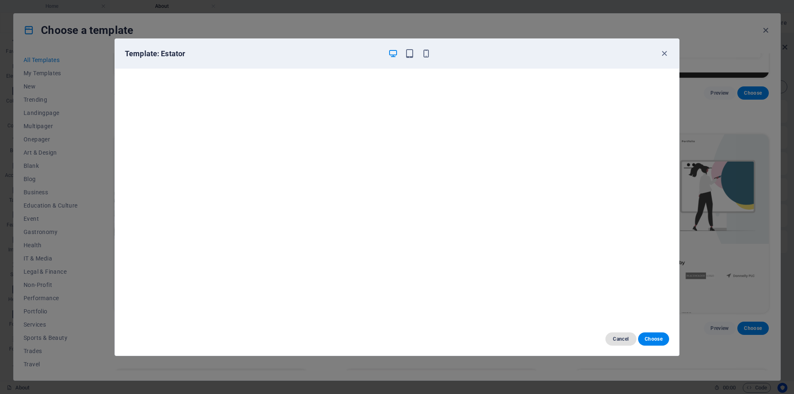
click at [629, 343] on button "Cancel" at bounding box center [620, 338] width 31 height 13
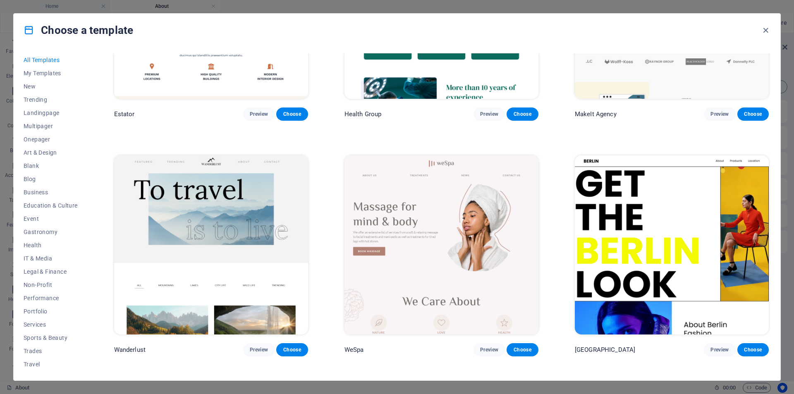
scroll to position [2521, 0]
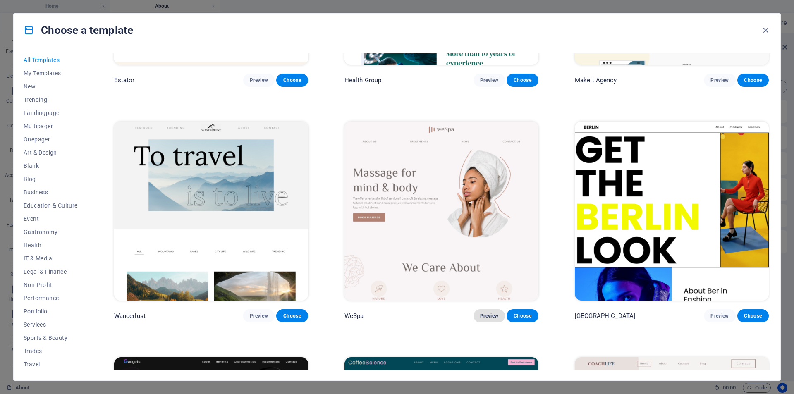
click at [484, 312] on span "Preview" at bounding box center [489, 315] width 18 height 7
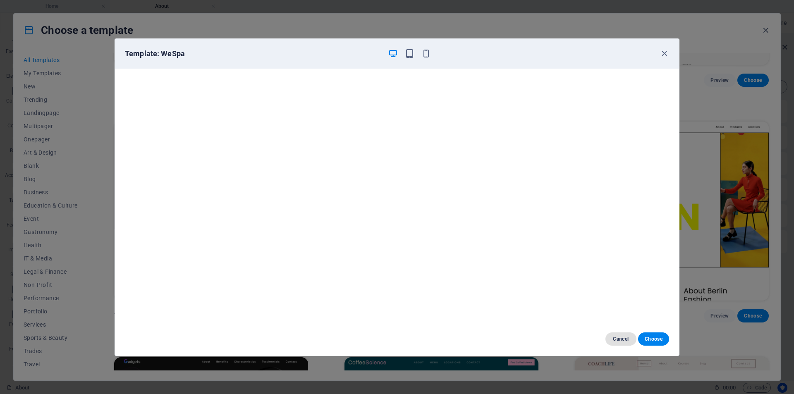
click at [625, 337] on span "Cancel" at bounding box center [621, 339] width 18 height 7
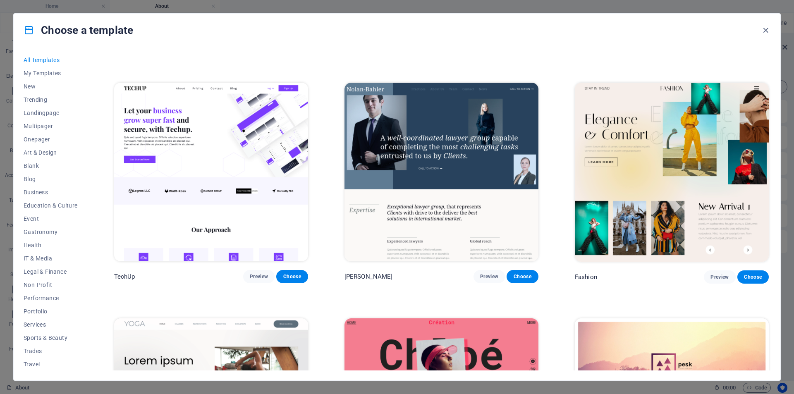
scroll to position [3555, 0]
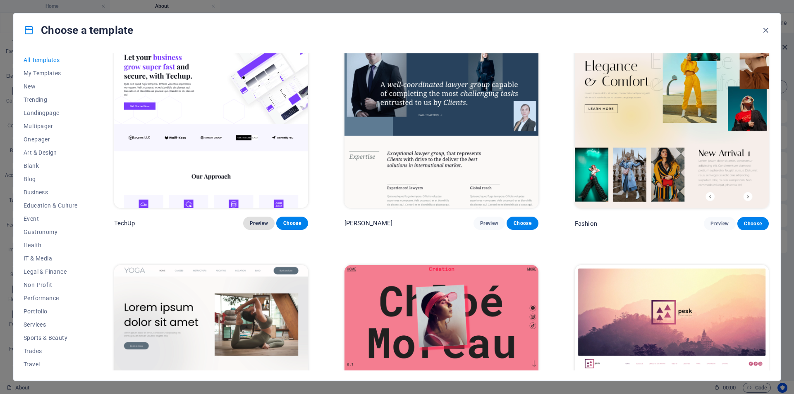
click at [255, 220] on span "Preview" at bounding box center [259, 223] width 18 height 7
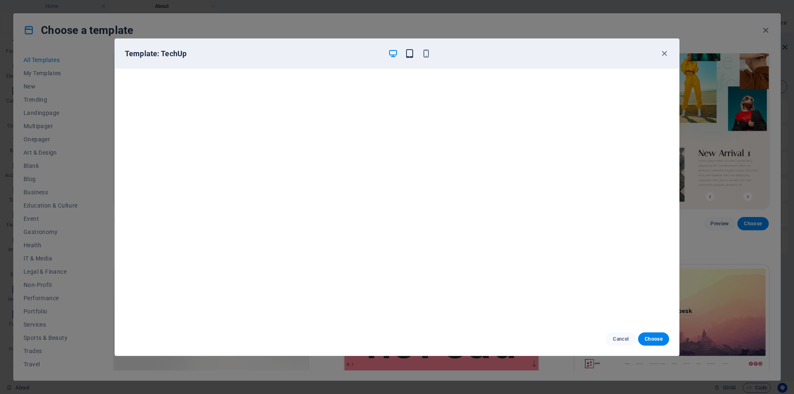
click at [409, 54] on icon "button" at bounding box center [410, 54] width 10 height 10
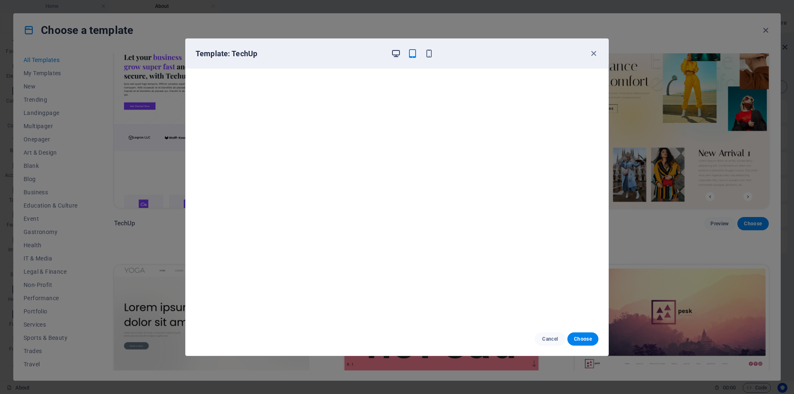
click at [396, 55] on icon "button" at bounding box center [396, 54] width 10 height 10
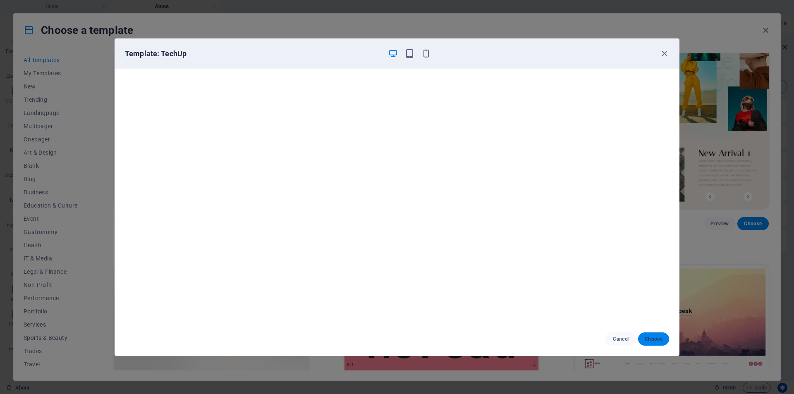
click at [651, 336] on span "Choose" at bounding box center [653, 339] width 18 height 7
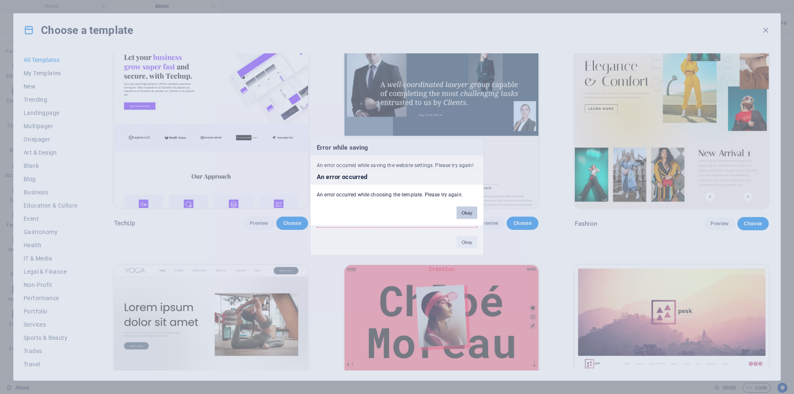
click at [469, 214] on button "Okay" at bounding box center [466, 212] width 21 height 12
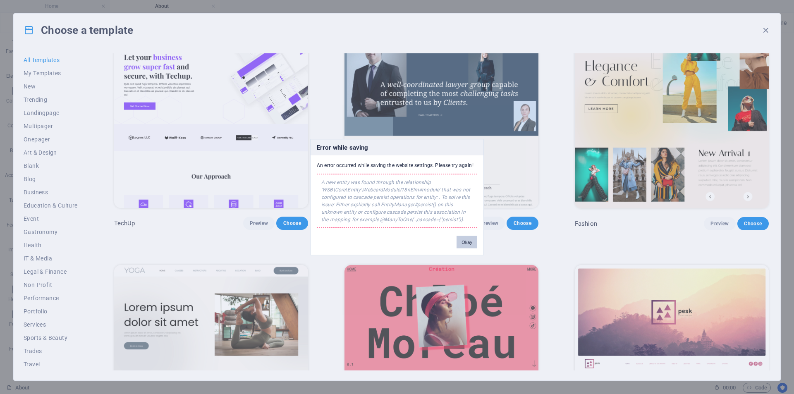
click at [465, 241] on button "Okay" at bounding box center [466, 242] width 21 height 12
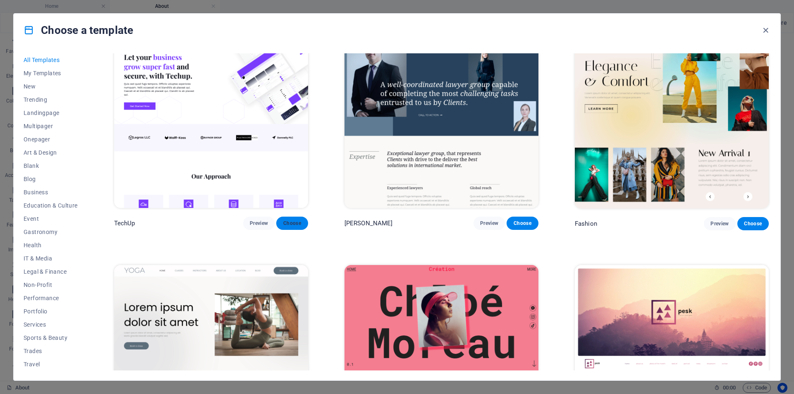
click at [290, 220] on span "Choose" at bounding box center [292, 223] width 18 height 7
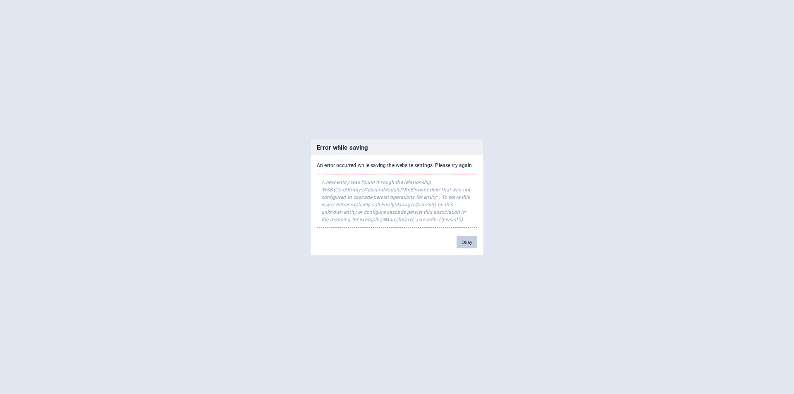
click at [460, 238] on button "Okay" at bounding box center [466, 242] width 21 height 12
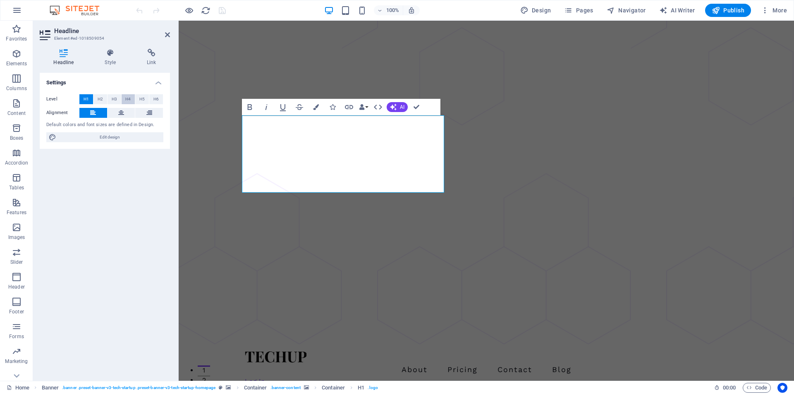
click at [129, 100] on span "H4" at bounding box center [127, 99] width 5 height 10
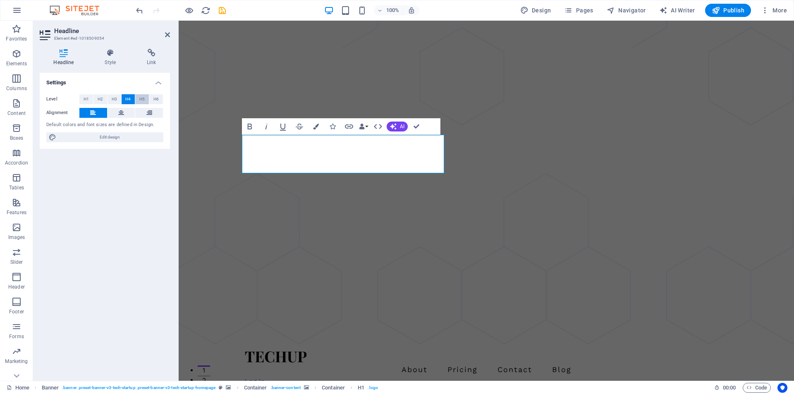
click at [146, 96] on button "H5" at bounding box center [142, 99] width 14 height 10
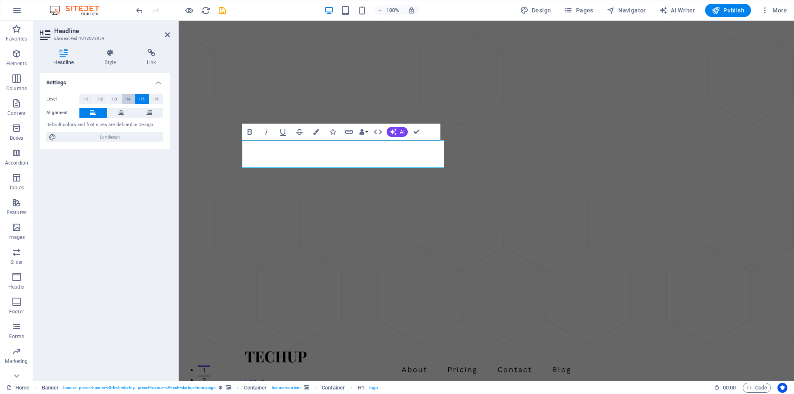
click at [133, 99] on button "H4" at bounding box center [129, 99] width 14 height 10
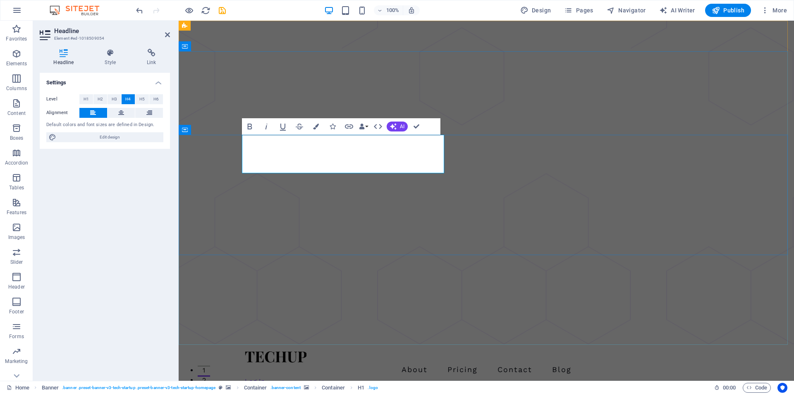
click at [138, 10] on icon "undo" at bounding box center [140, 11] width 10 height 10
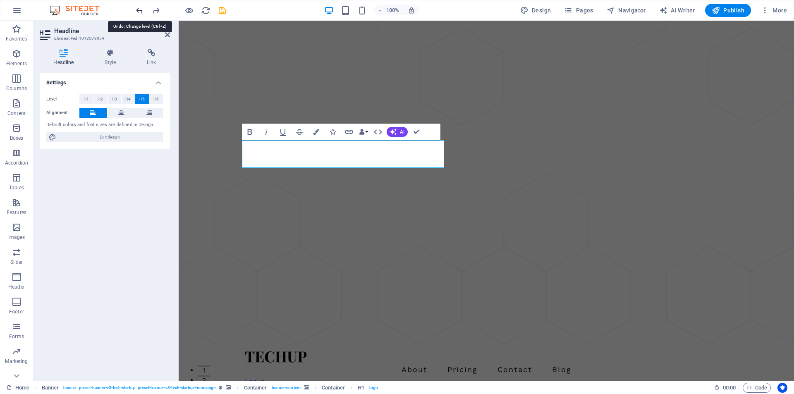
click at [138, 10] on icon "undo" at bounding box center [140, 11] width 10 height 10
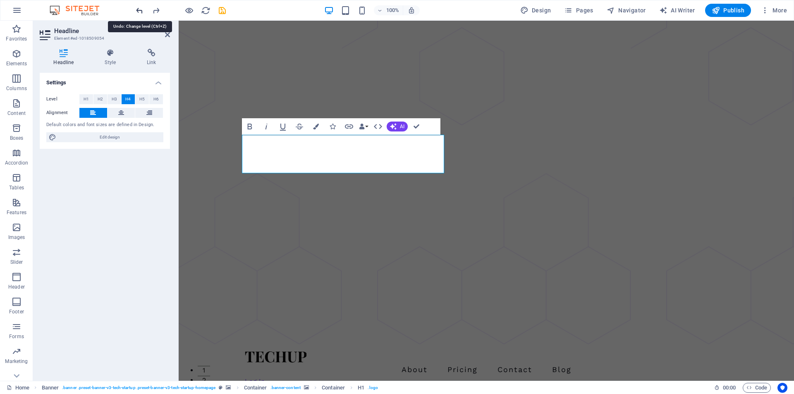
click at [138, 10] on icon "undo" at bounding box center [140, 11] width 10 height 10
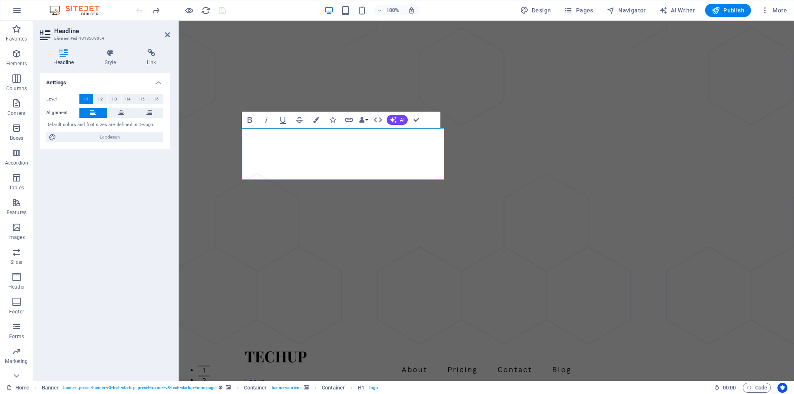
click at [138, 10] on div at bounding box center [180, 10] width 93 height 13
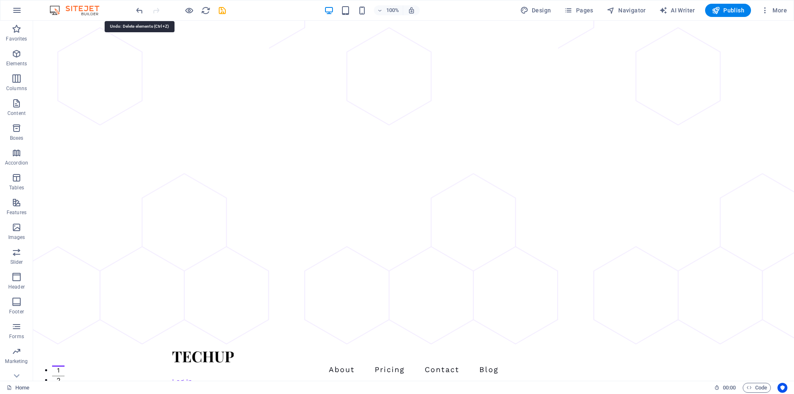
click at [143, 13] on icon "undo" at bounding box center [140, 11] width 10 height 10
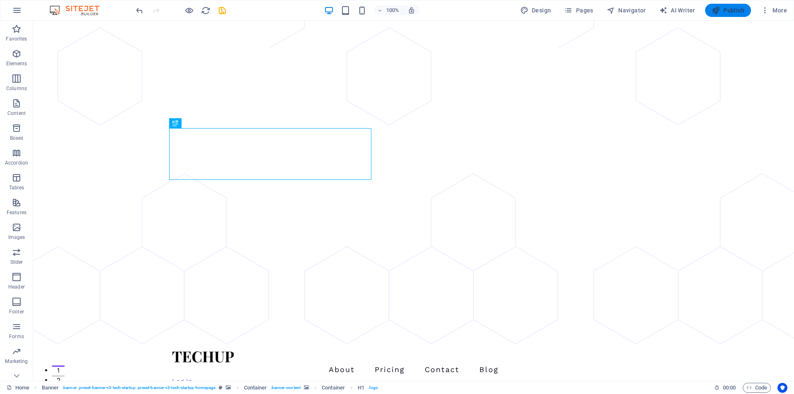
click at [727, 11] on span "Publish" at bounding box center [727, 10] width 33 height 8
